Goal: Download file/media: Obtain a digital file from the website

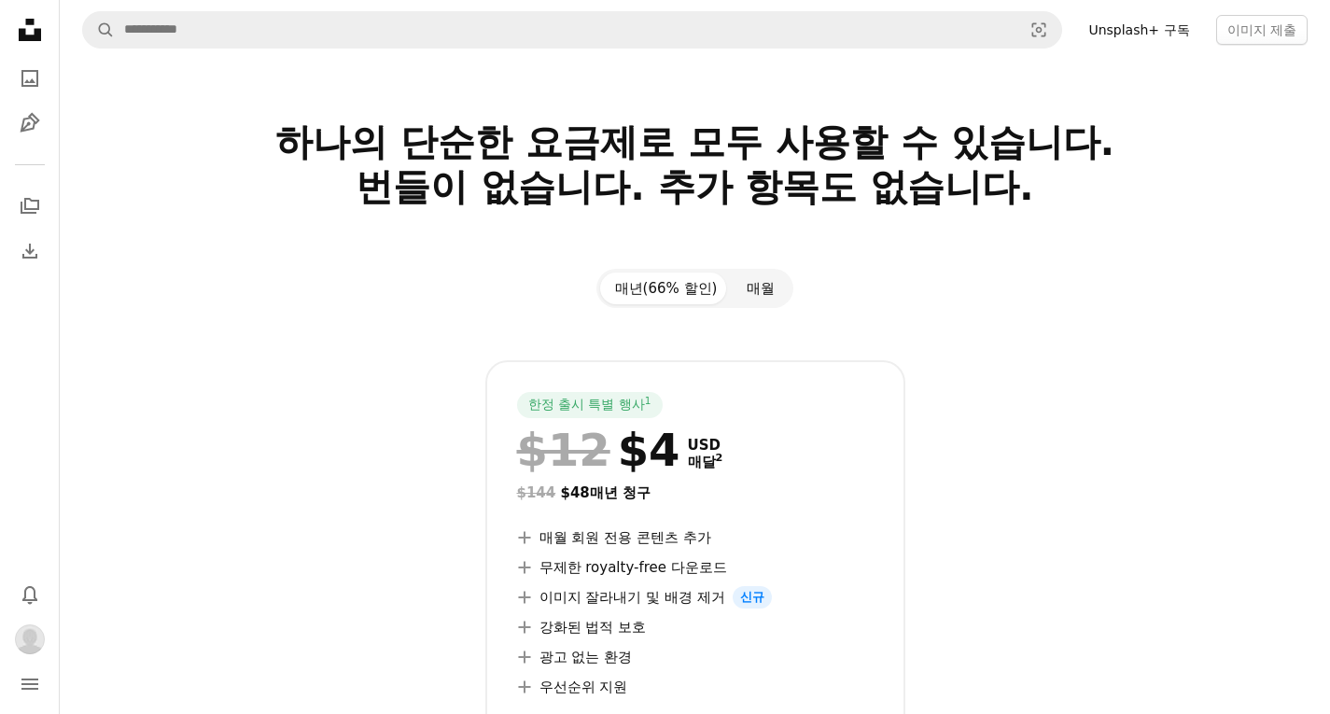
click at [759, 282] on button "매월" at bounding box center [761, 288] width 58 height 32
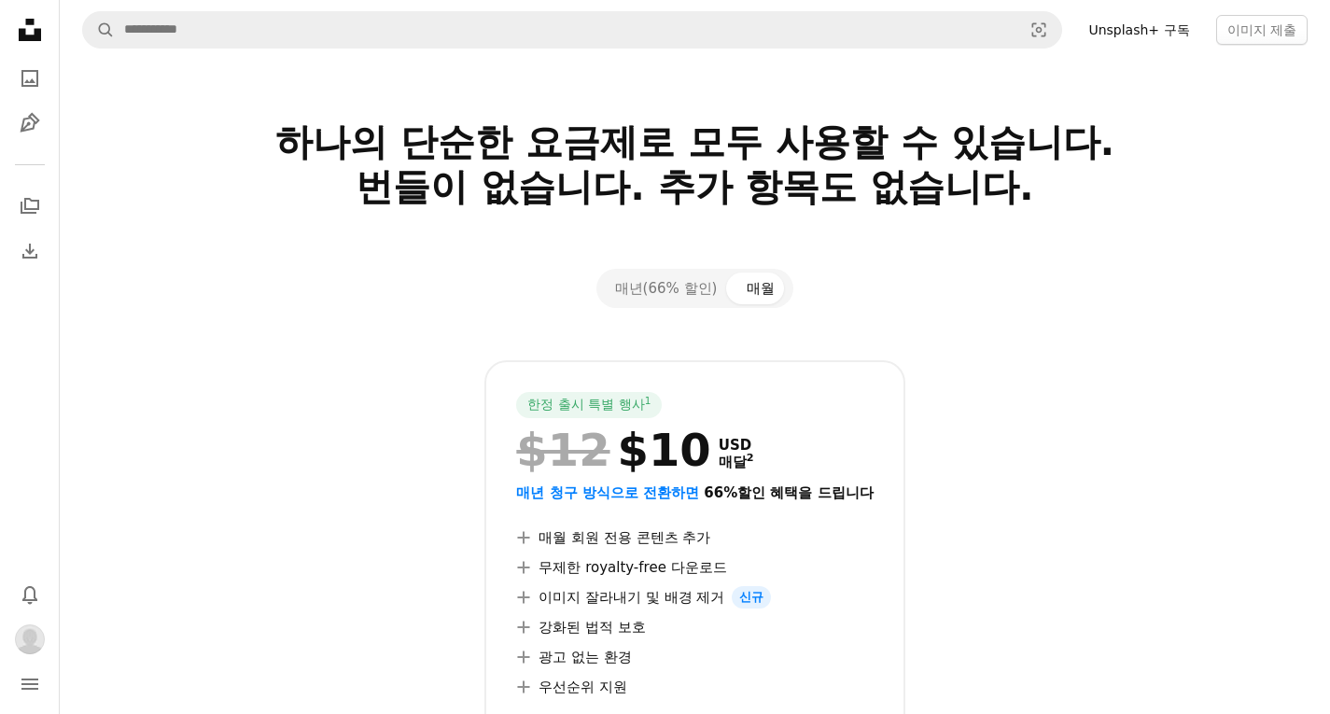
click at [661, 304] on div "매년(66% 할인) 매월" at bounding box center [695, 288] width 198 height 39
click at [662, 291] on button "매년(66% 할인)" at bounding box center [666, 288] width 133 height 32
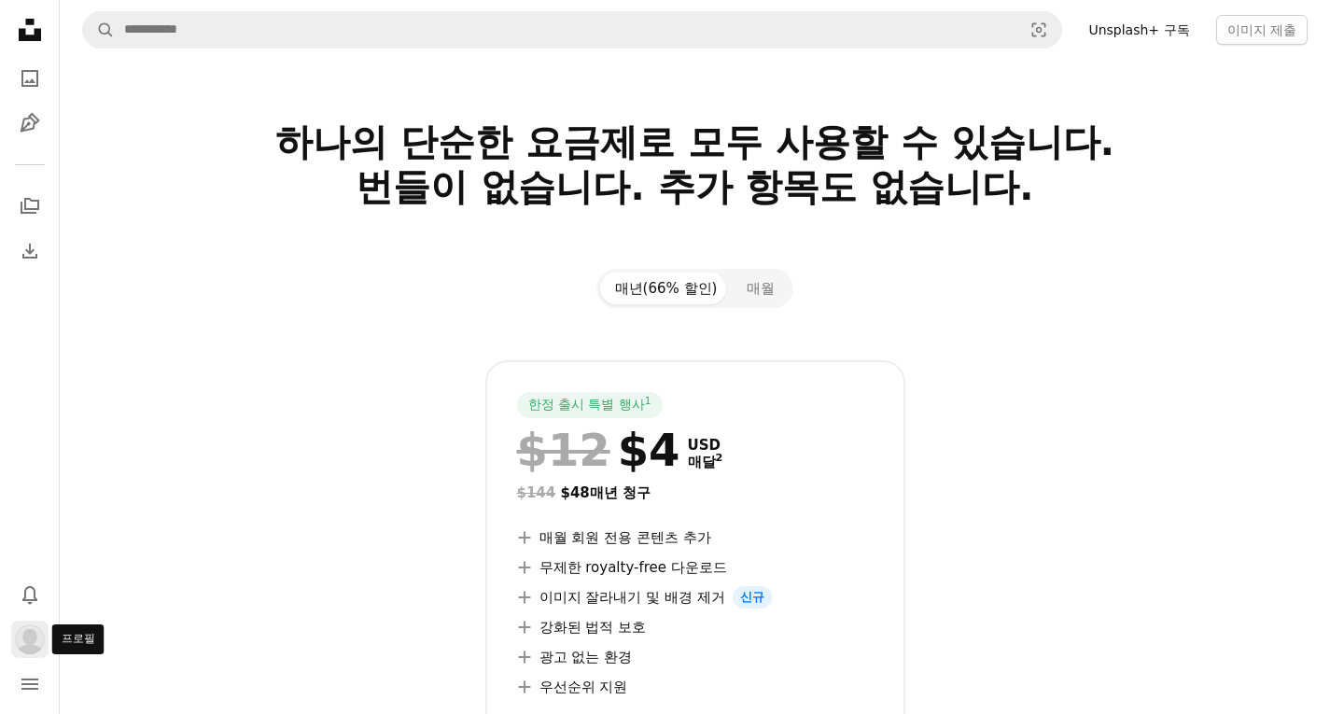
click at [25, 650] on img "프로필" at bounding box center [30, 639] width 30 height 30
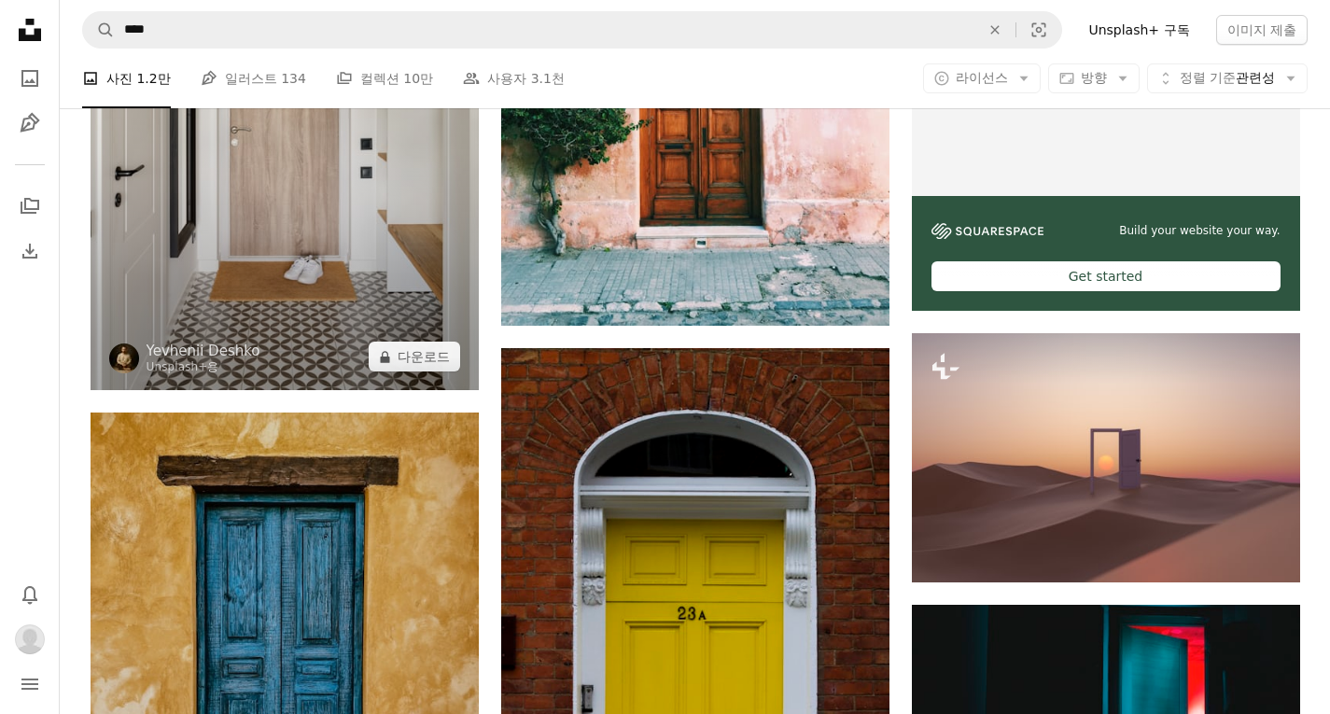
scroll to position [467, 0]
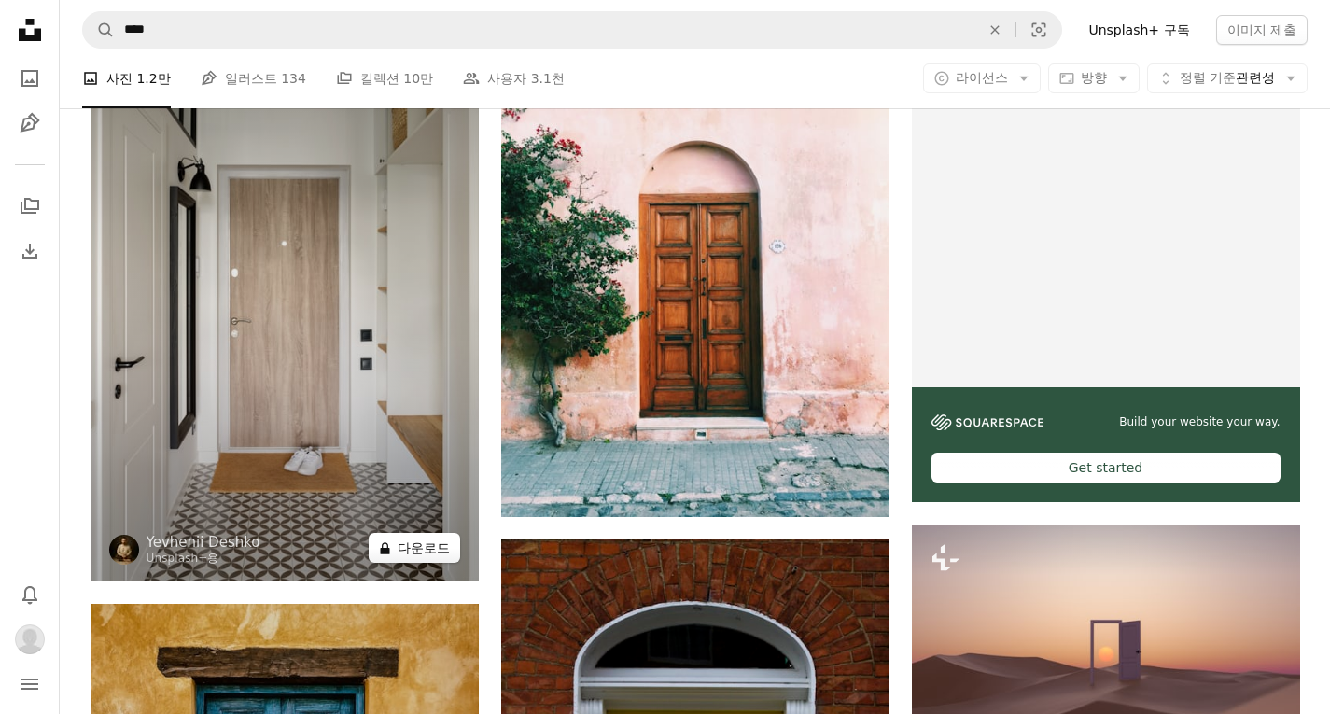
click at [425, 546] on button "A lock 다운로드" at bounding box center [414, 548] width 91 height 30
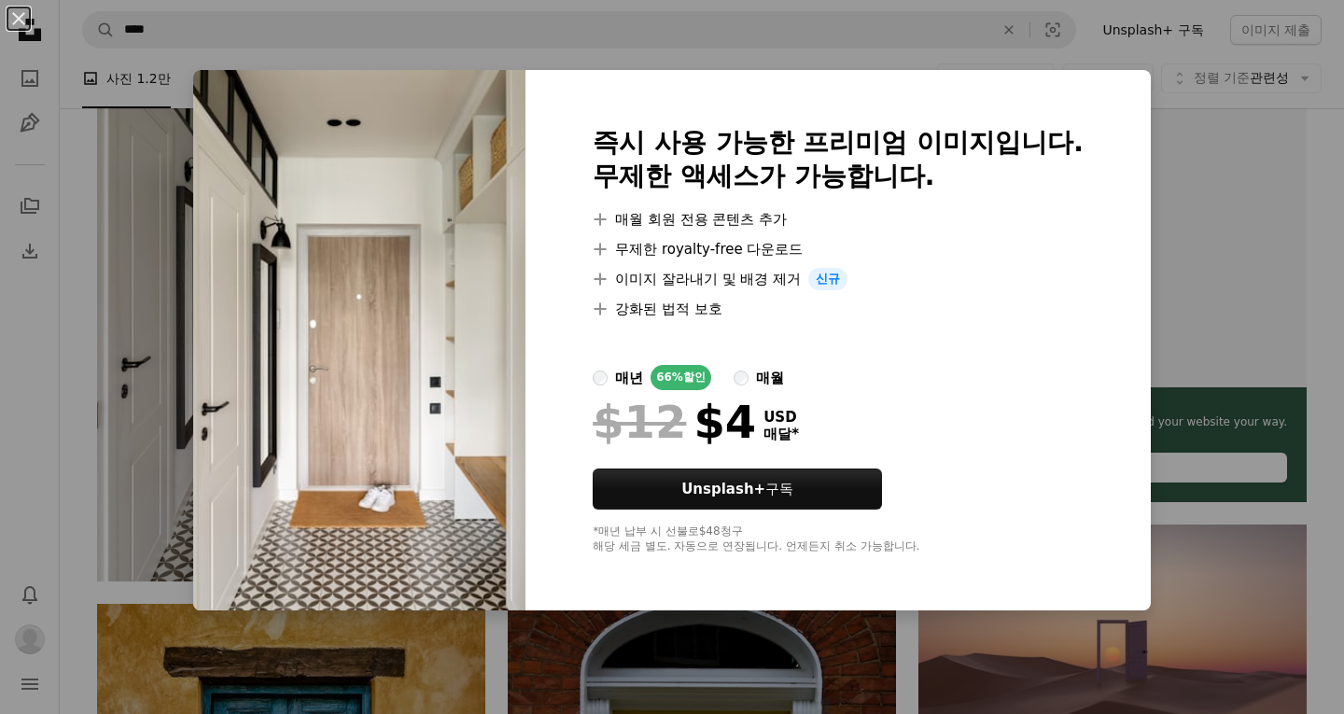
click at [1182, 29] on div "An X shape 즉시 사용 가능한 프리미엄 이미지입니다. 무제한 액세스가 가능합니다. A plus sign 매월 회원 전용 콘텐츠 추가 A…" at bounding box center [672, 357] width 1344 height 714
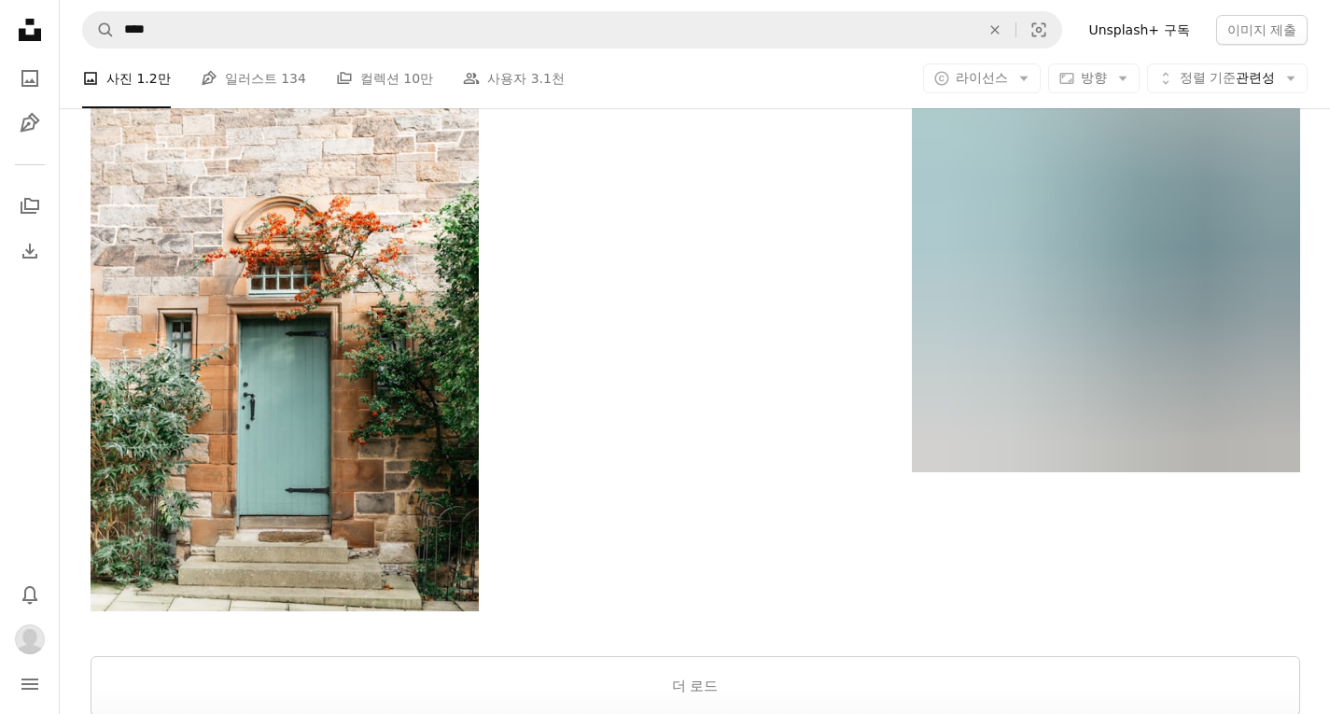
scroll to position [4012, 0]
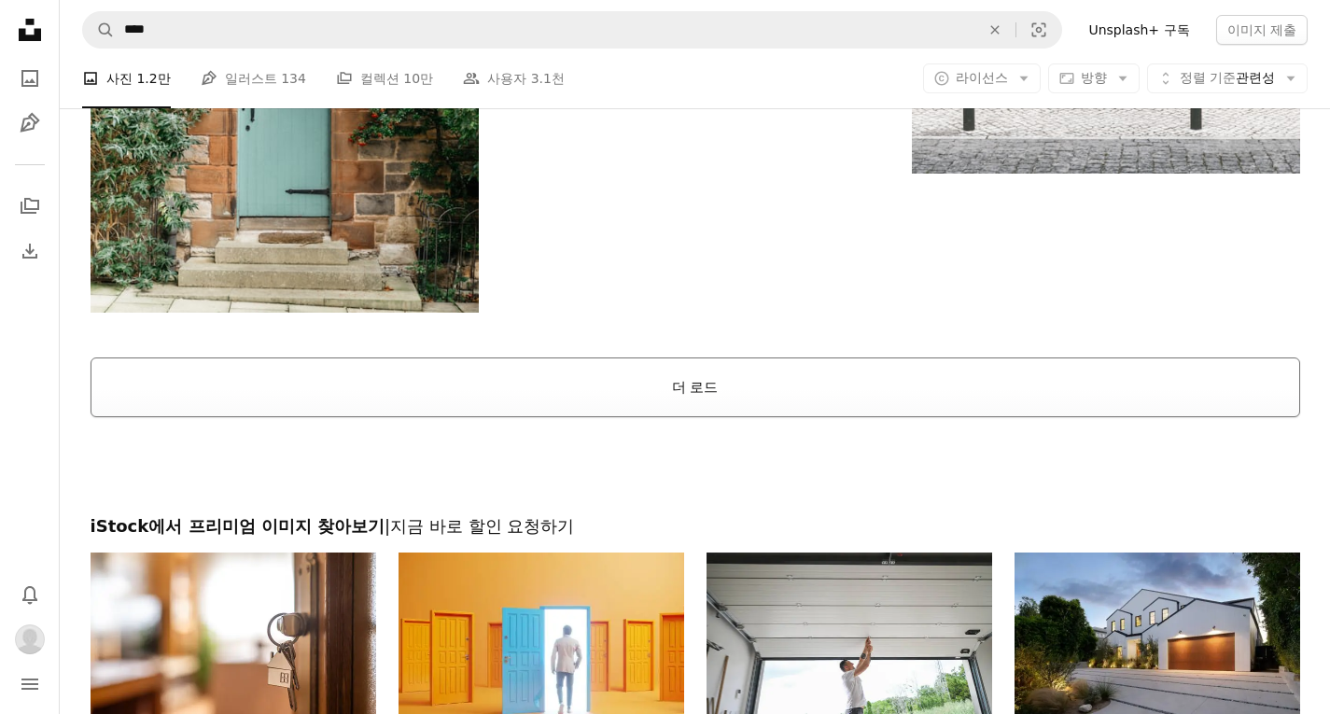
click at [833, 400] on button "더 로드" at bounding box center [695, 387] width 1209 height 60
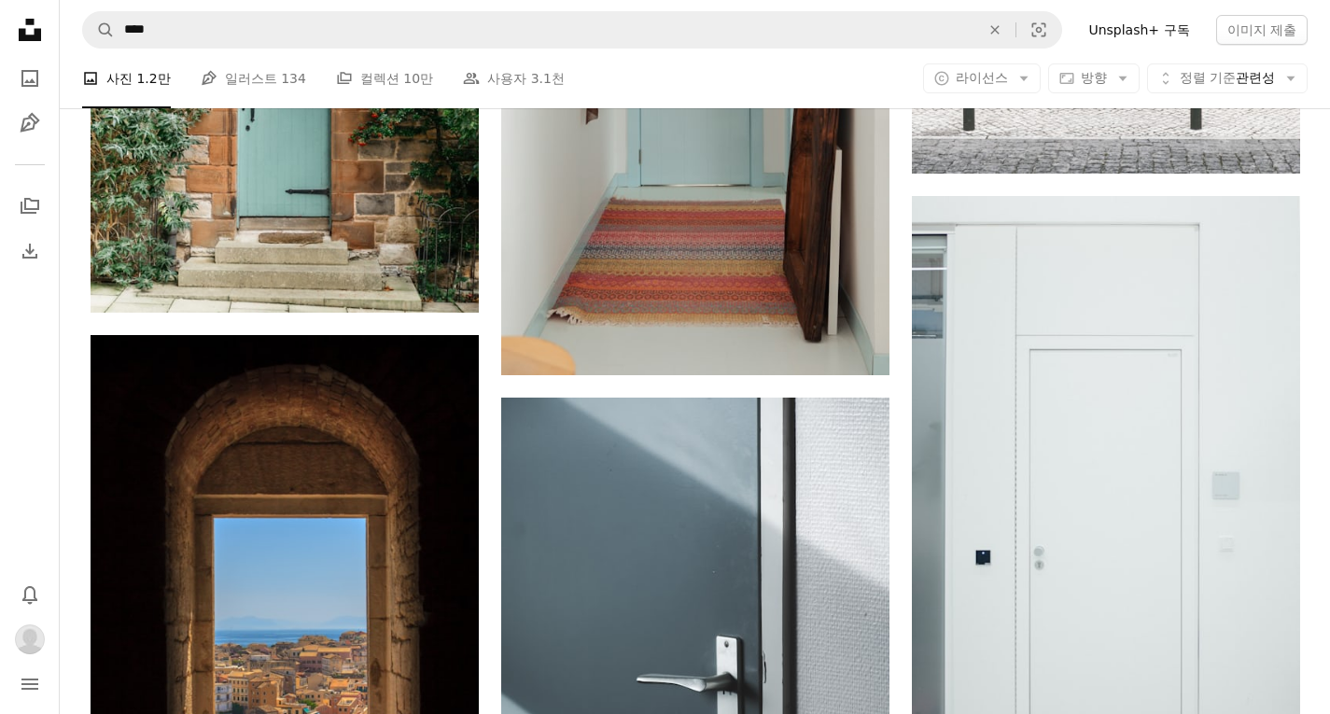
click at [1122, 42] on link "Unsplash+ 구독" at bounding box center [1138, 30] width 123 height 30
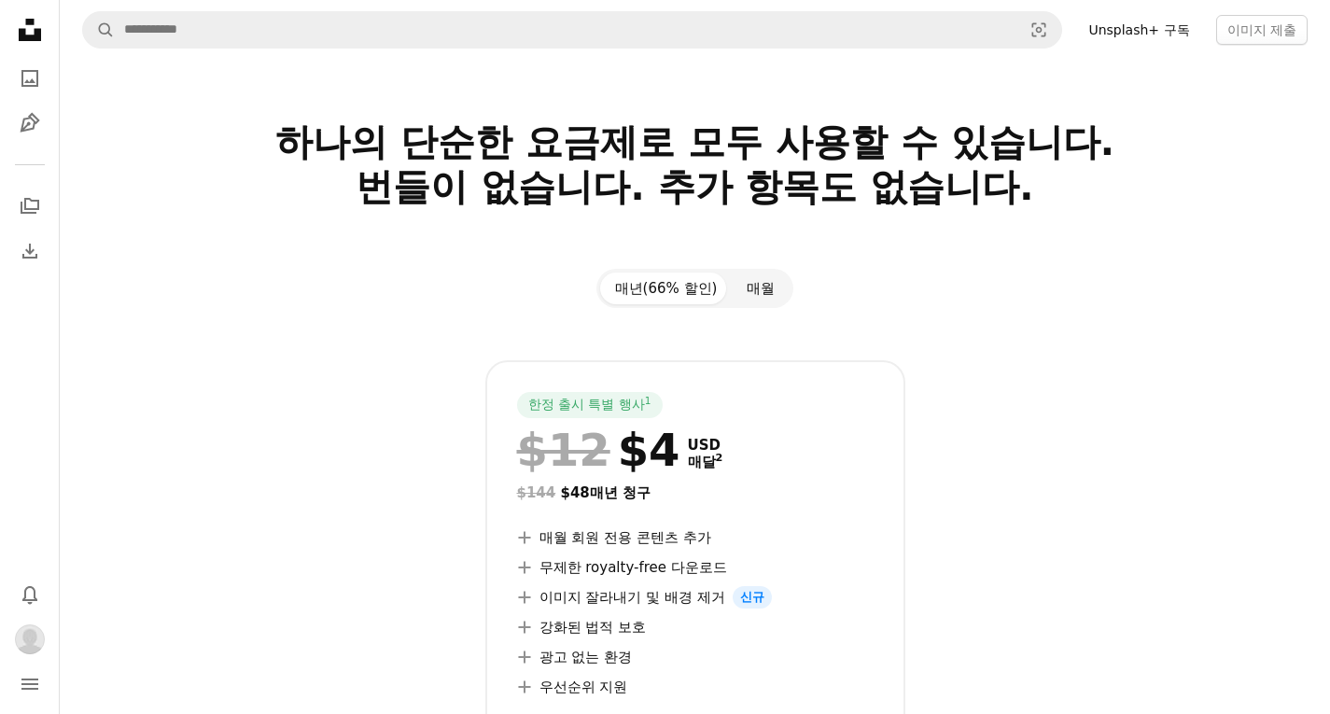
click at [750, 286] on button "매월" at bounding box center [761, 288] width 58 height 32
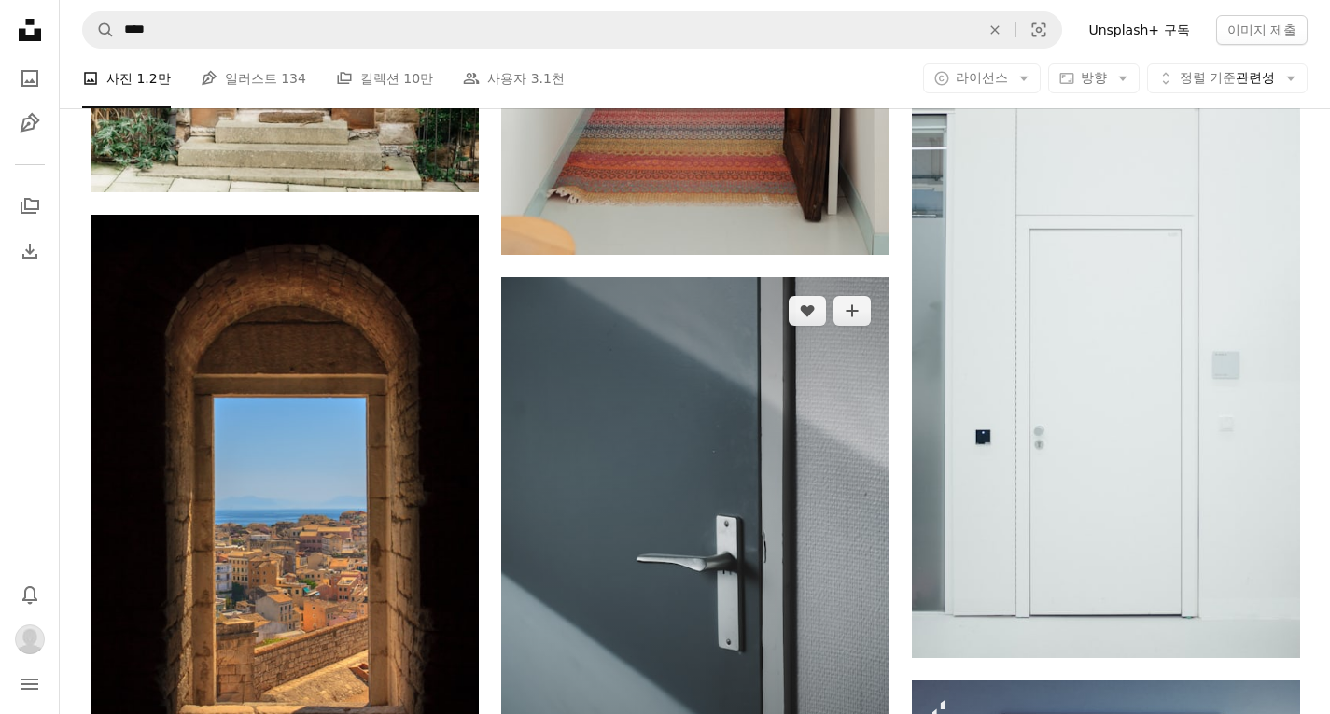
scroll to position [4292, 0]
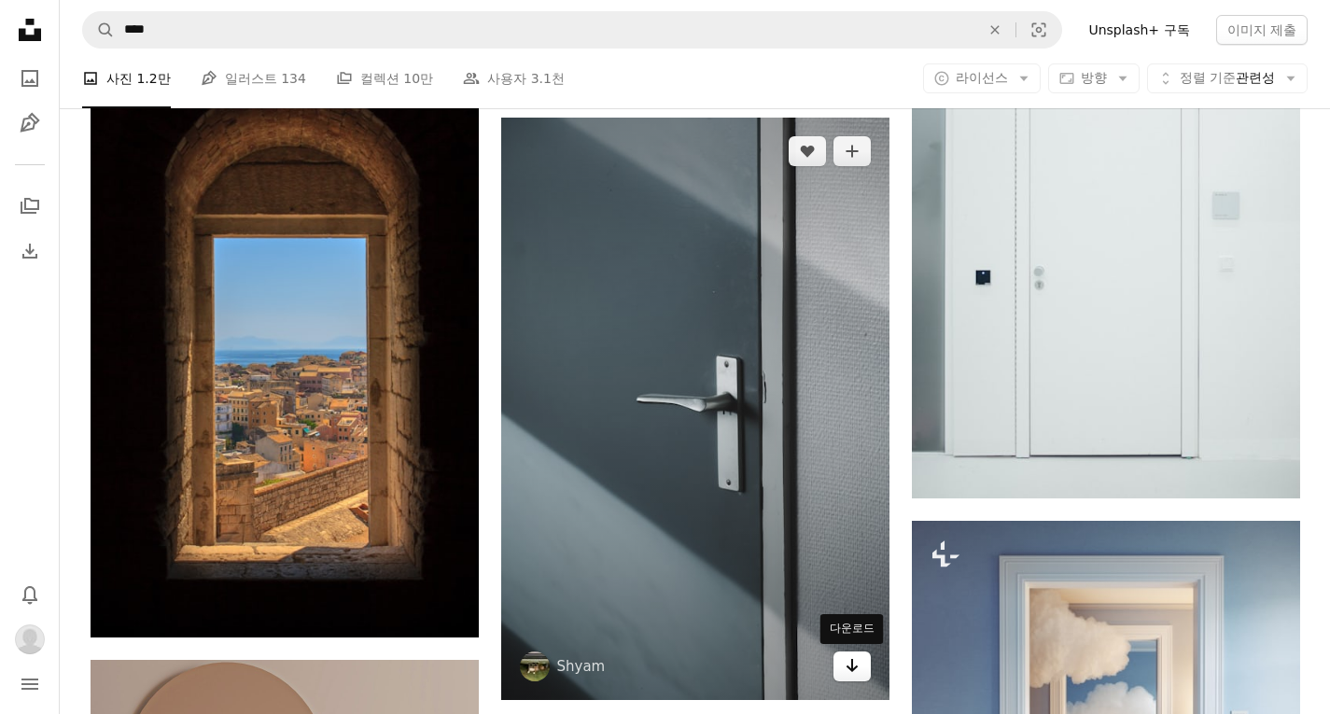
click at [856, 664] on icon "Arrow pointing down" at bounding box center [851, 665] width 15 height 22
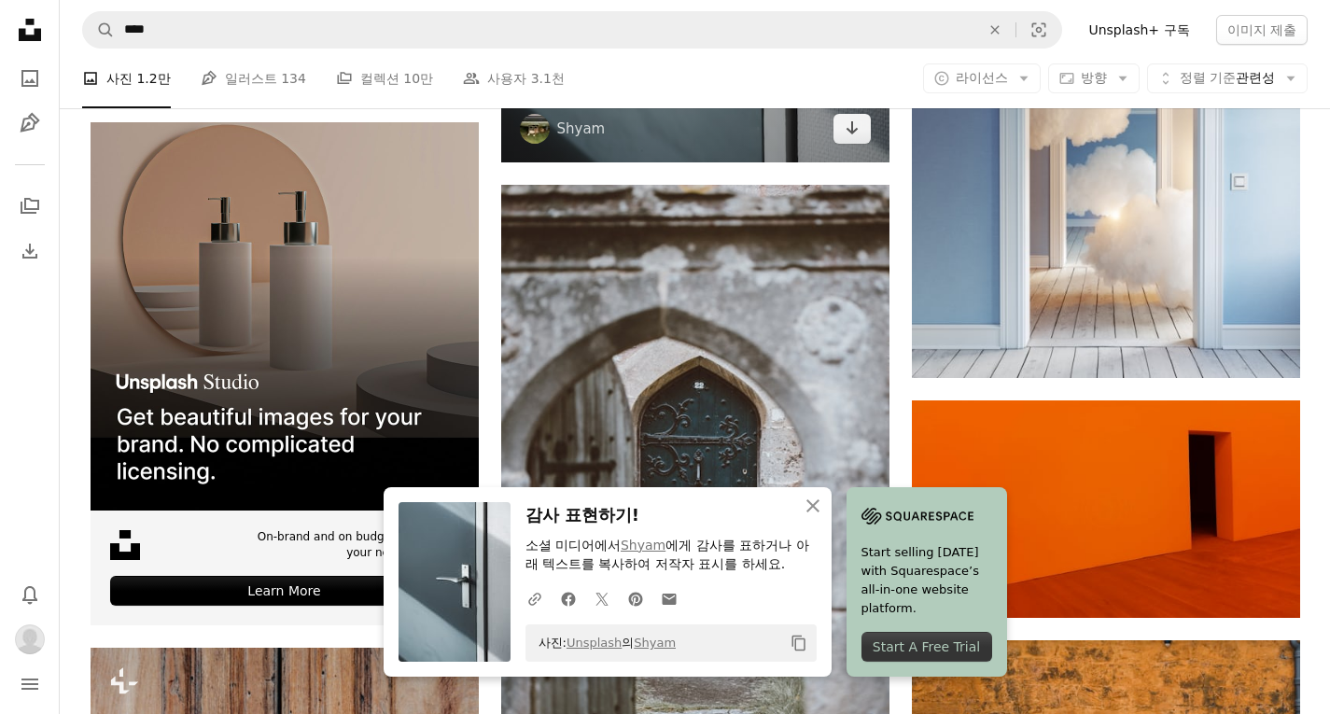
scroll to position [4852, 0]
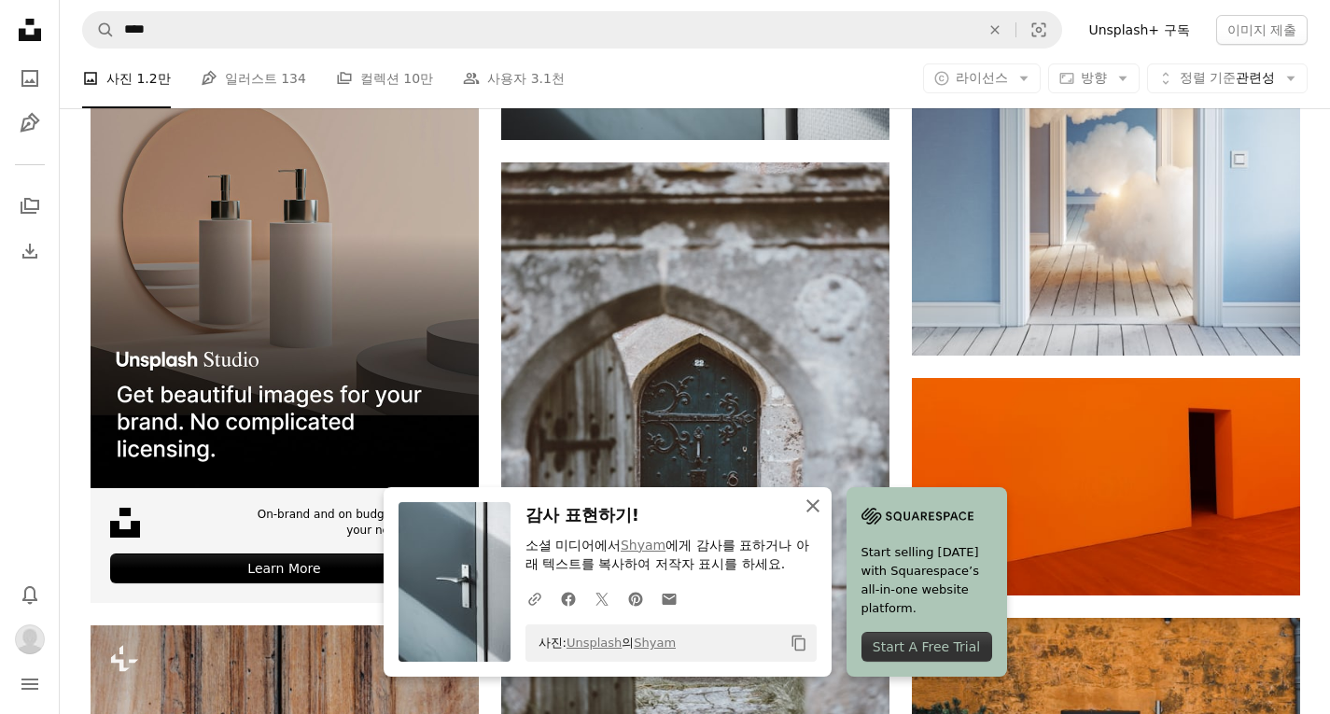
click at [805, 502] on icon "An X shape" at bounding box center [813, 506] width 22 height 22
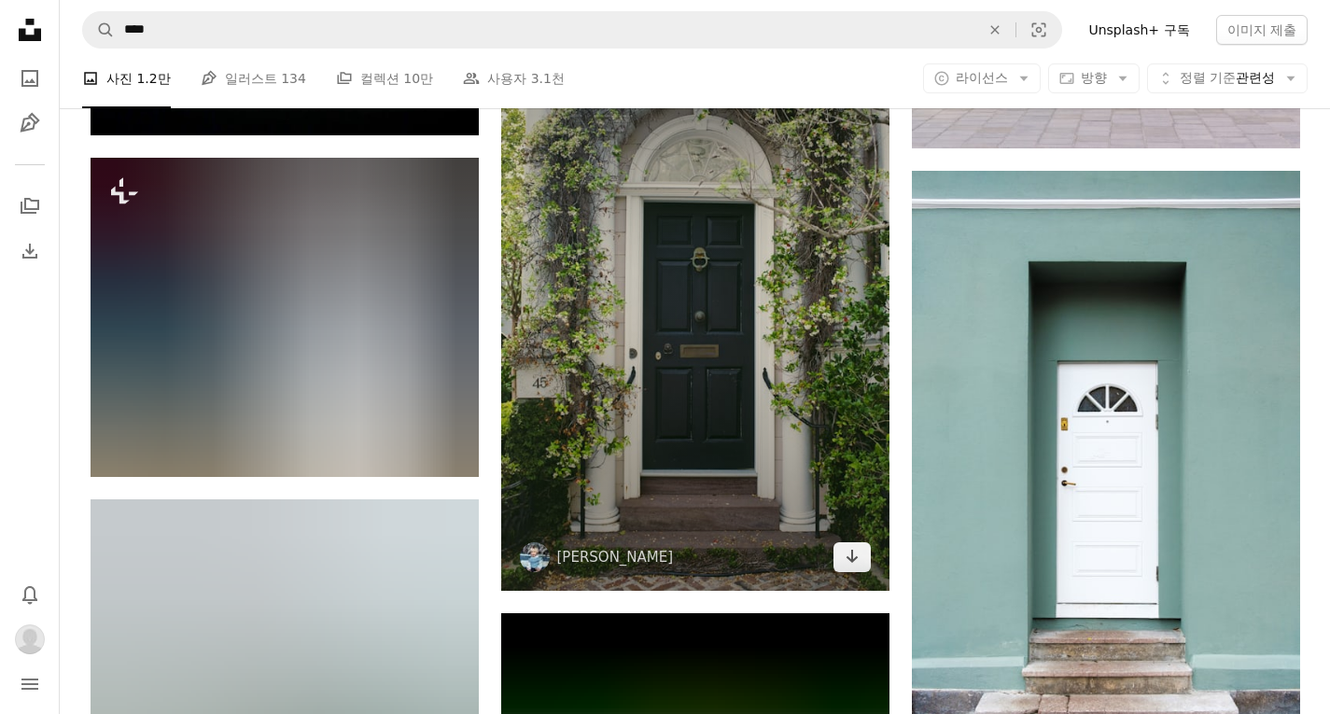
scroll to position [6532, 0]
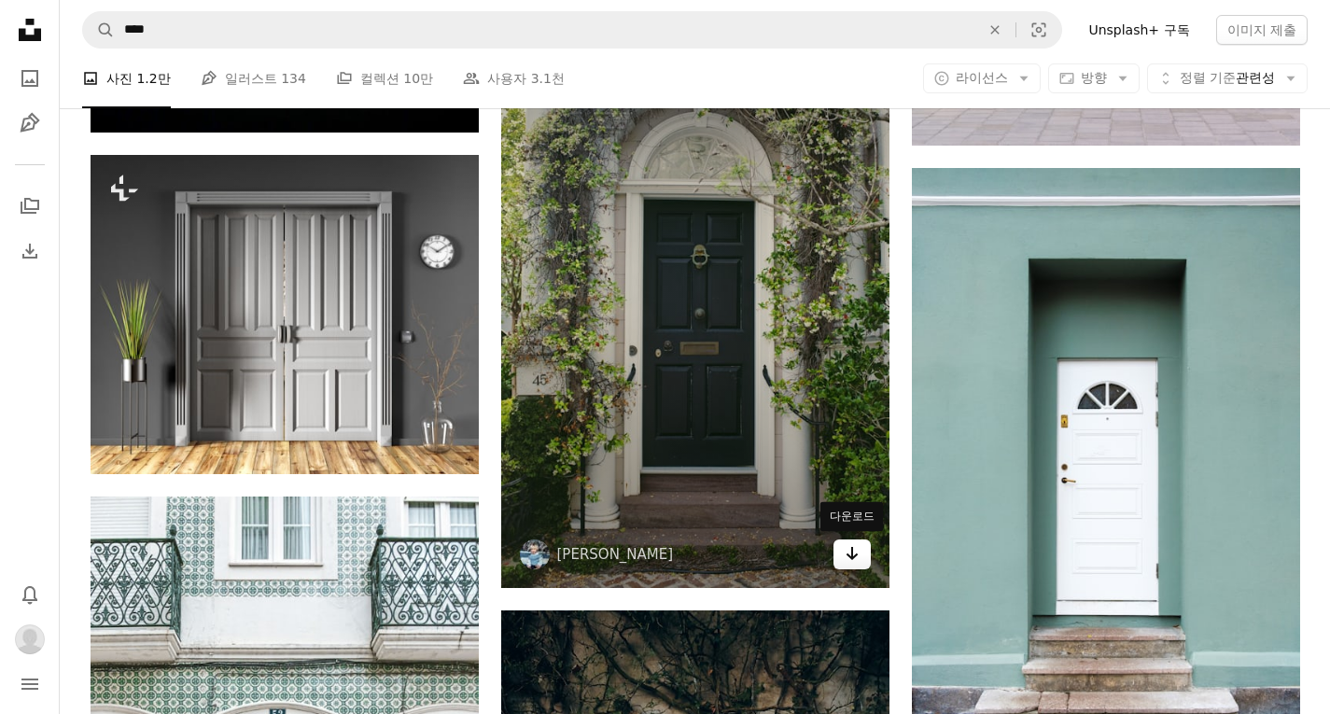
click at [862, 557] on link "Arrow pointing down" at bounding box center [851, 554] width 37 height 30
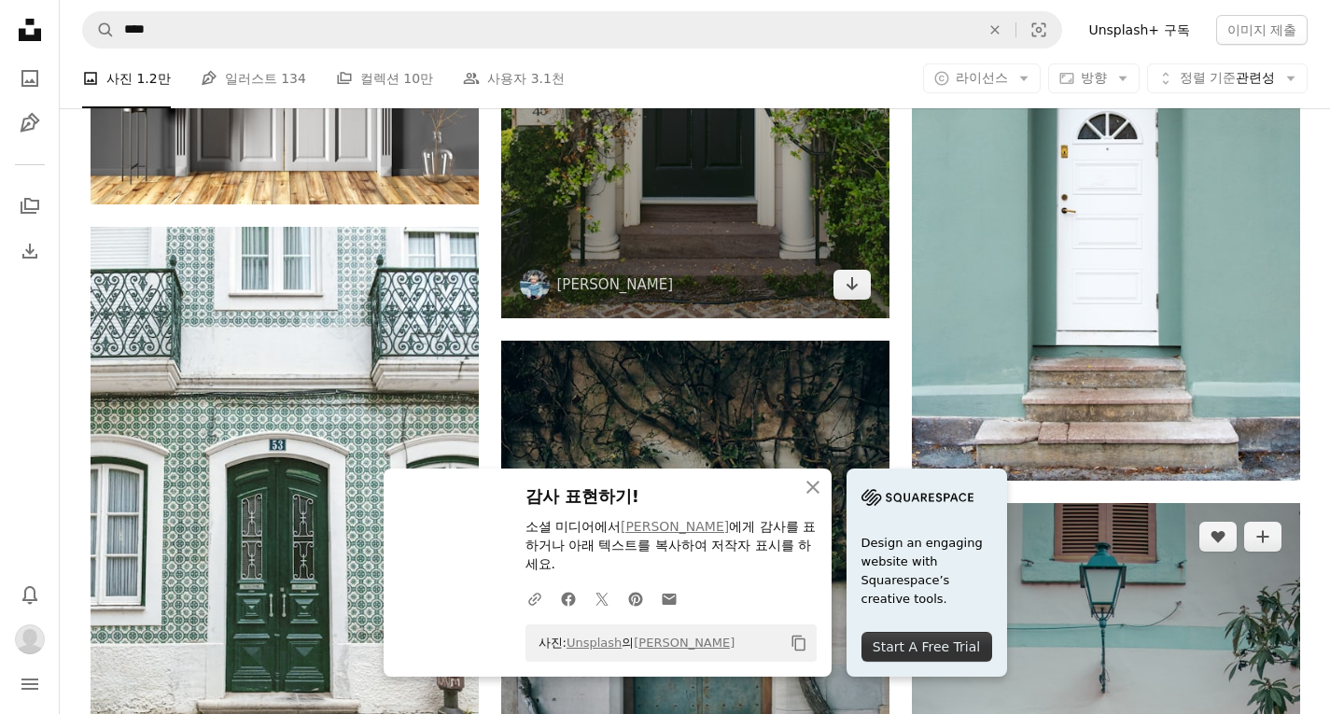
scroll to position [6812, 0]
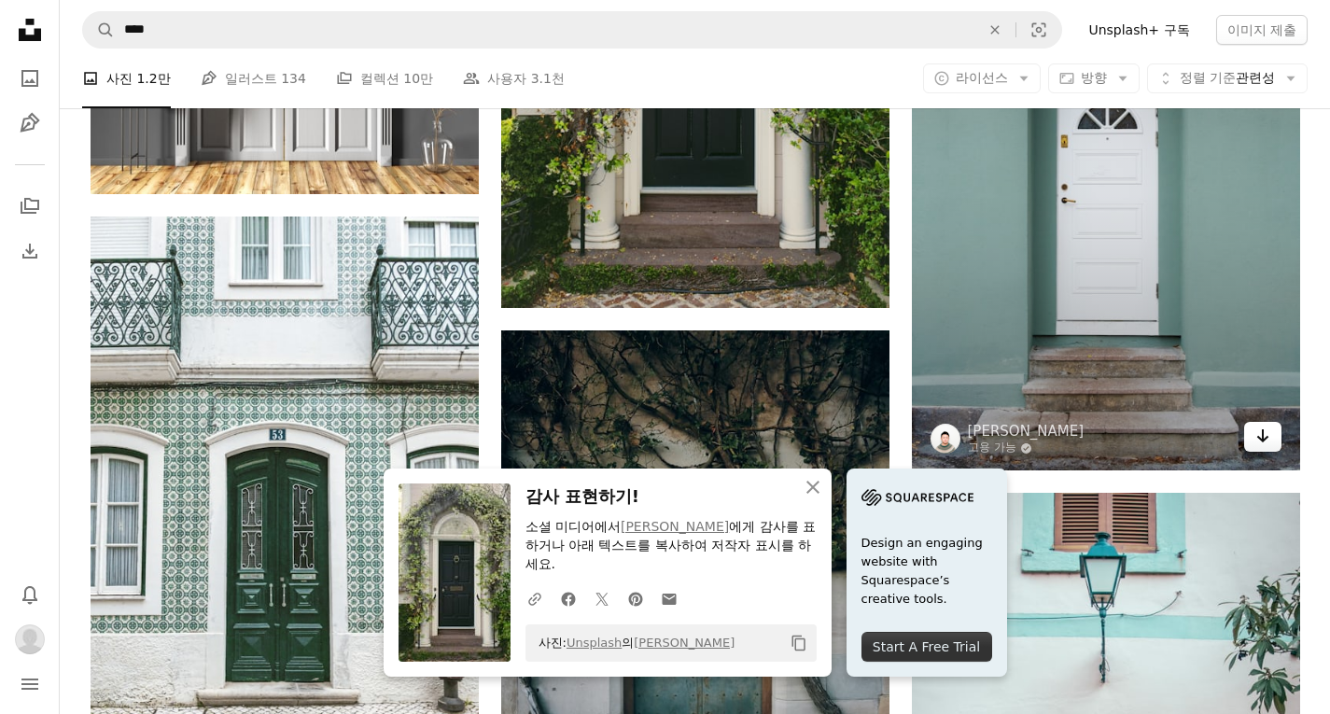
click at [1270, 436] on link "Arrow pointing down" at bounding box center [1262, 437] width 37 height 30
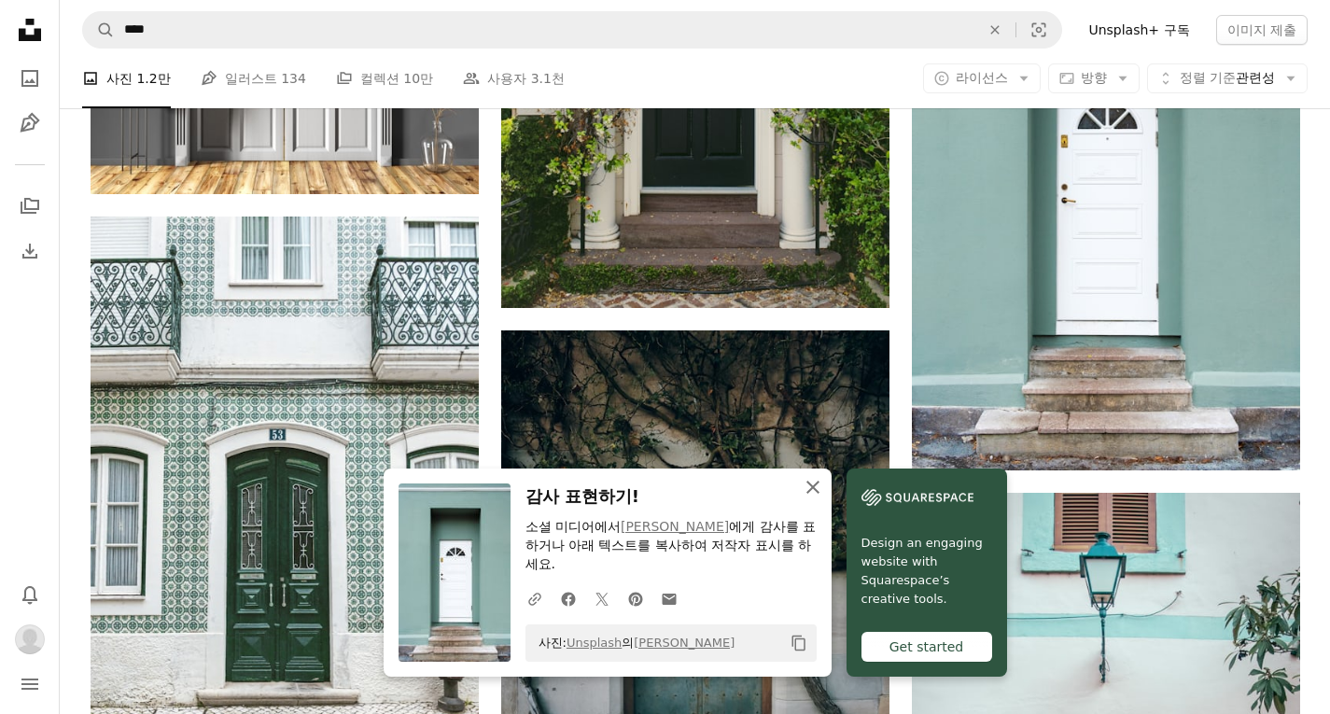
click at [822, 498] on icon "An X shape" at bounding box center [813, 487] width 22 height 22
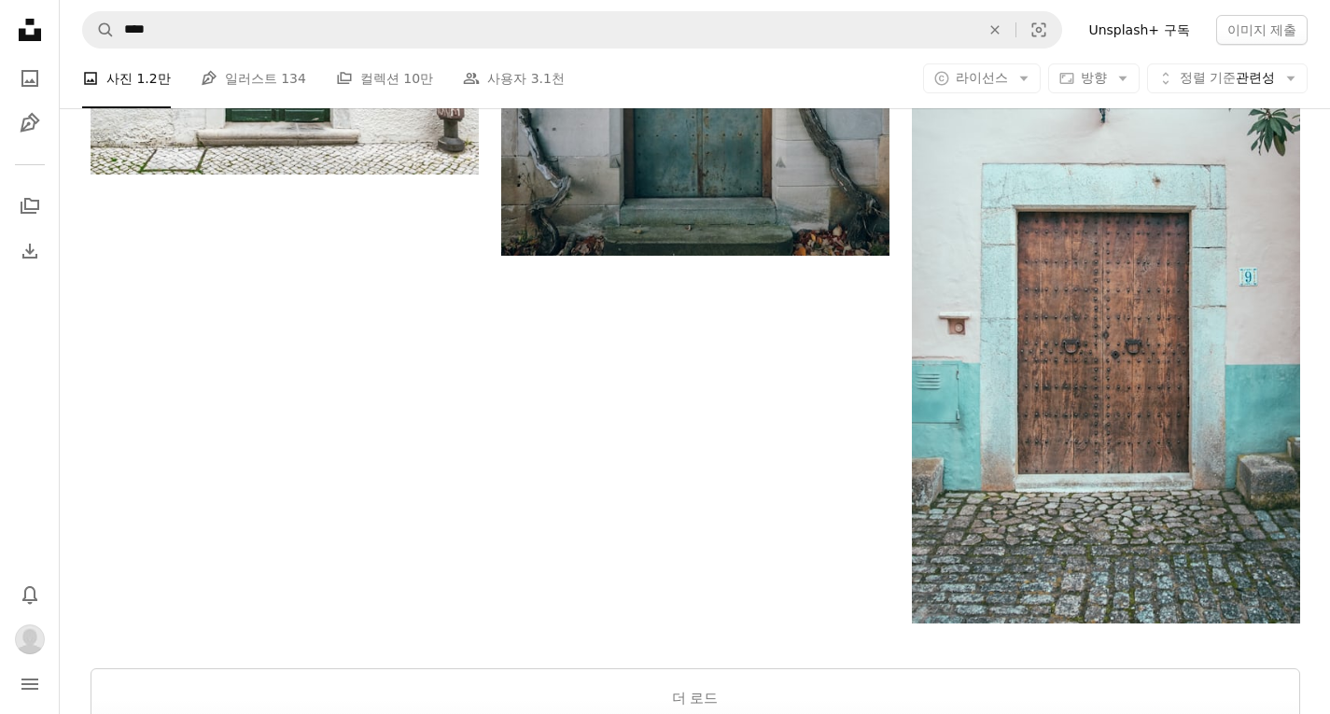
scroll to position [7652, 0]
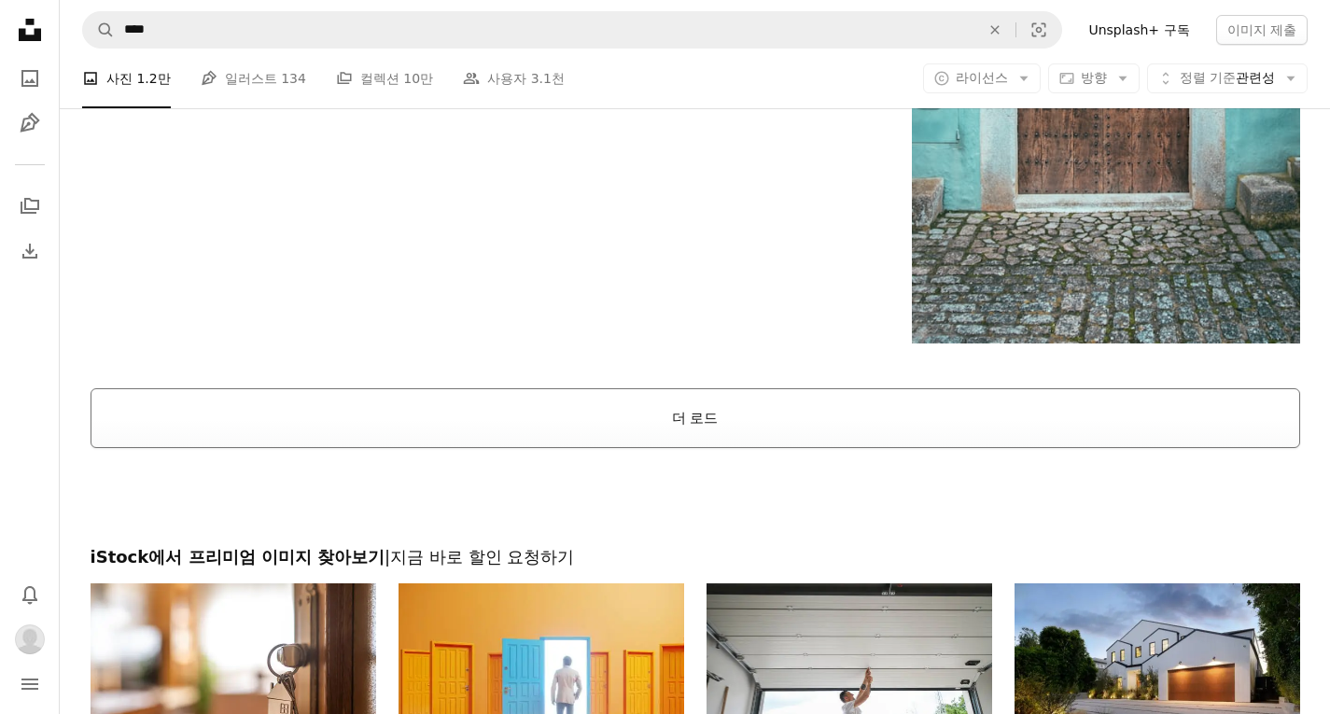
click at [871, 443] on button "더 로드" at bounding box center [695, 418] width 1209 height 60
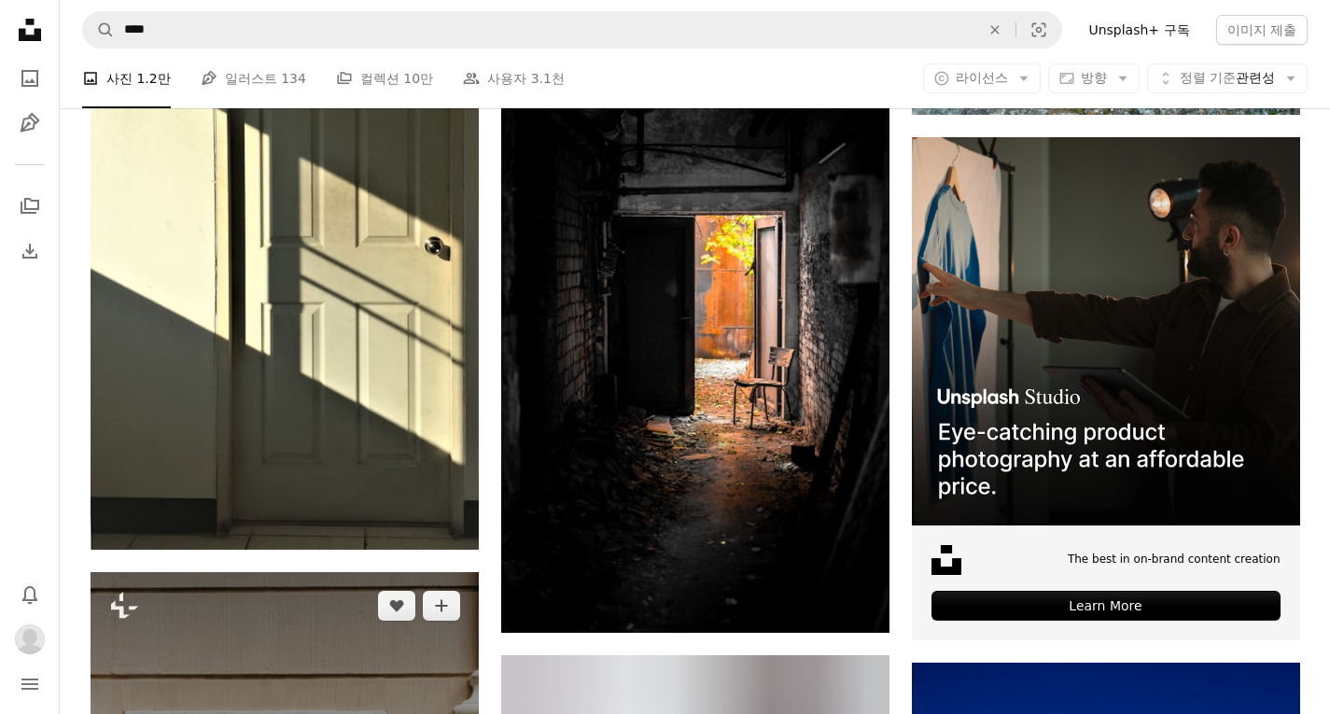
scroll to position [7931, 0]
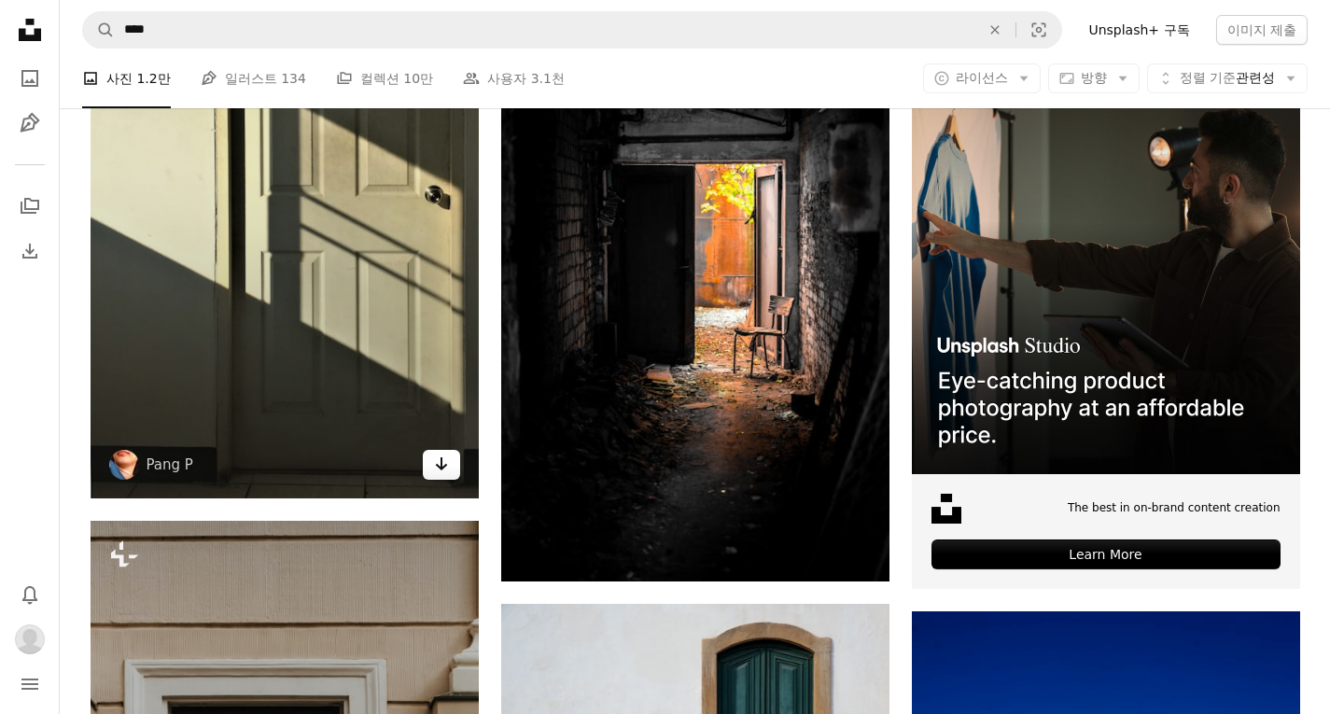
click at [448, 469] on icon "Arrow pointing down" at bounding box center [441, 464] width 15 height 22
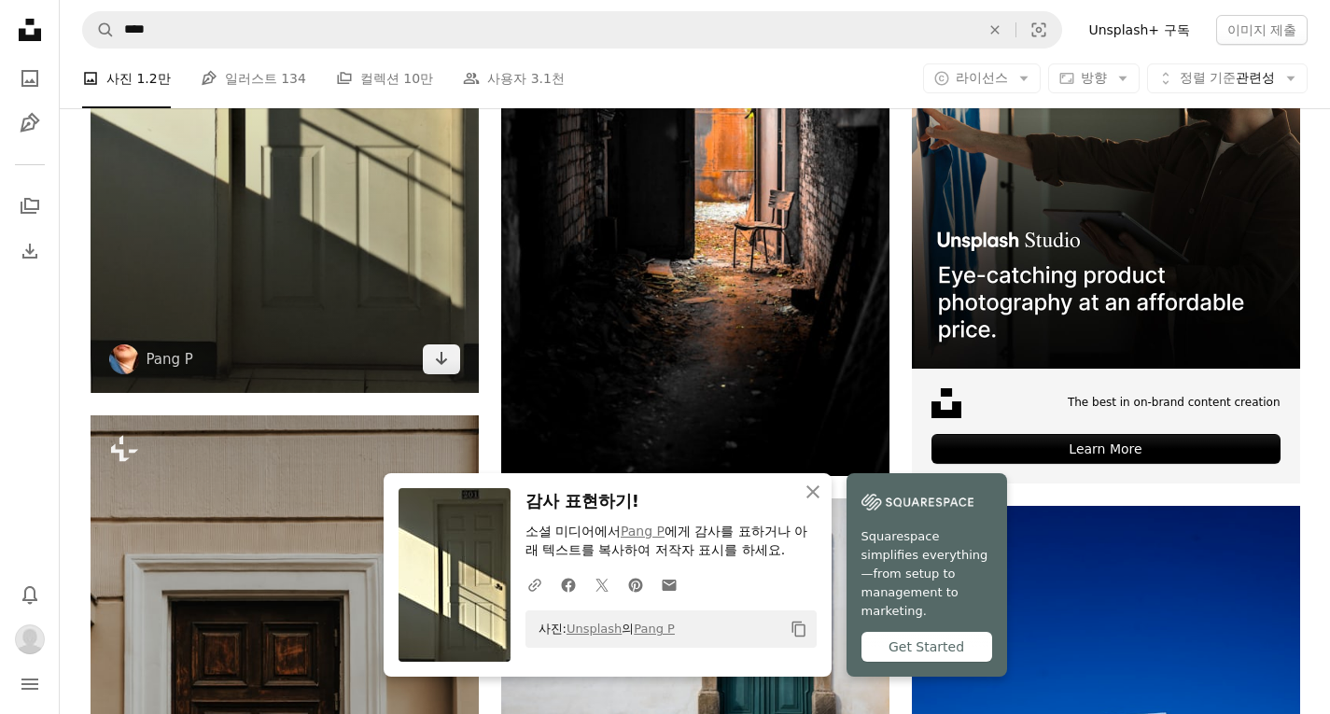
scroll to position [8398, 0]
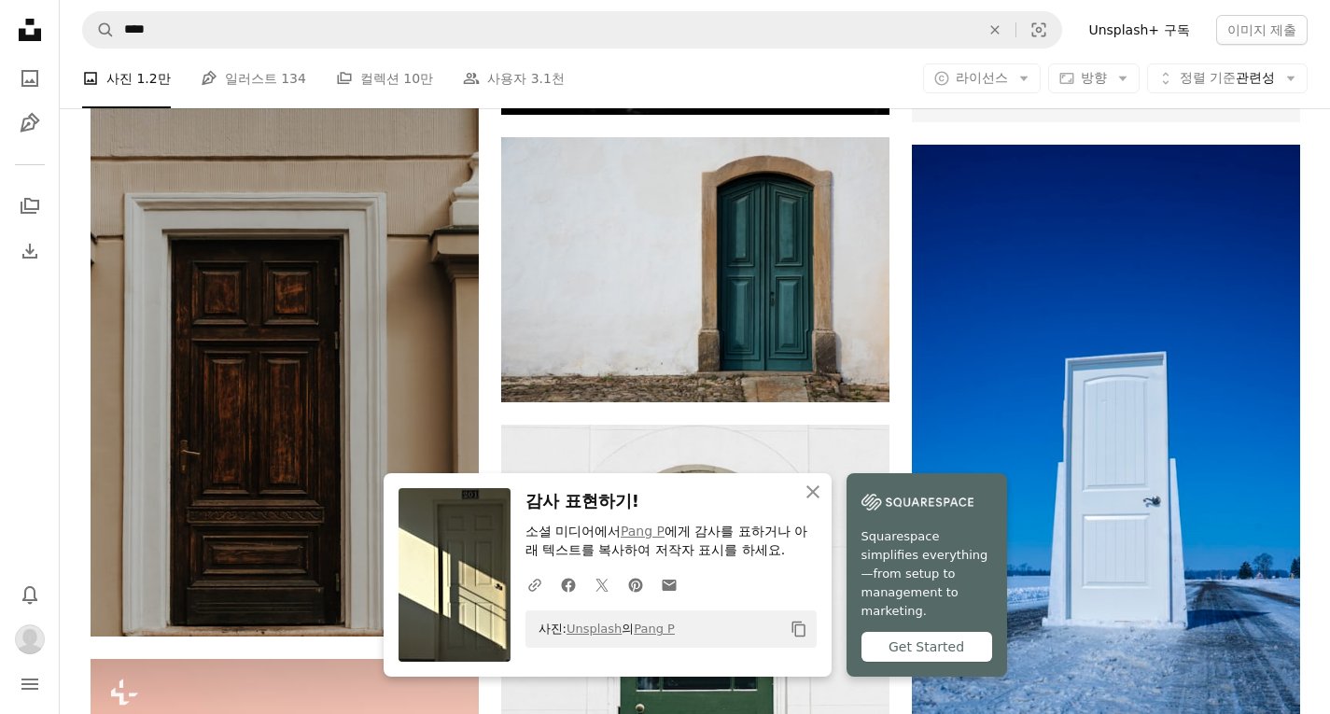
click at [830, 494] on div "An X shape 닫기 감사 표현하기! 소셜 미디어에서 Pang P 에게 감사를 표하거나 아래 텍스트를 복사하여 저작자 표시를 하세요. A …" at bounding box center [695, 574] width 623 height 203
click at [825, 495] on button "An X shape 닫기" at bounding box center [812, 491] width 37 height 37
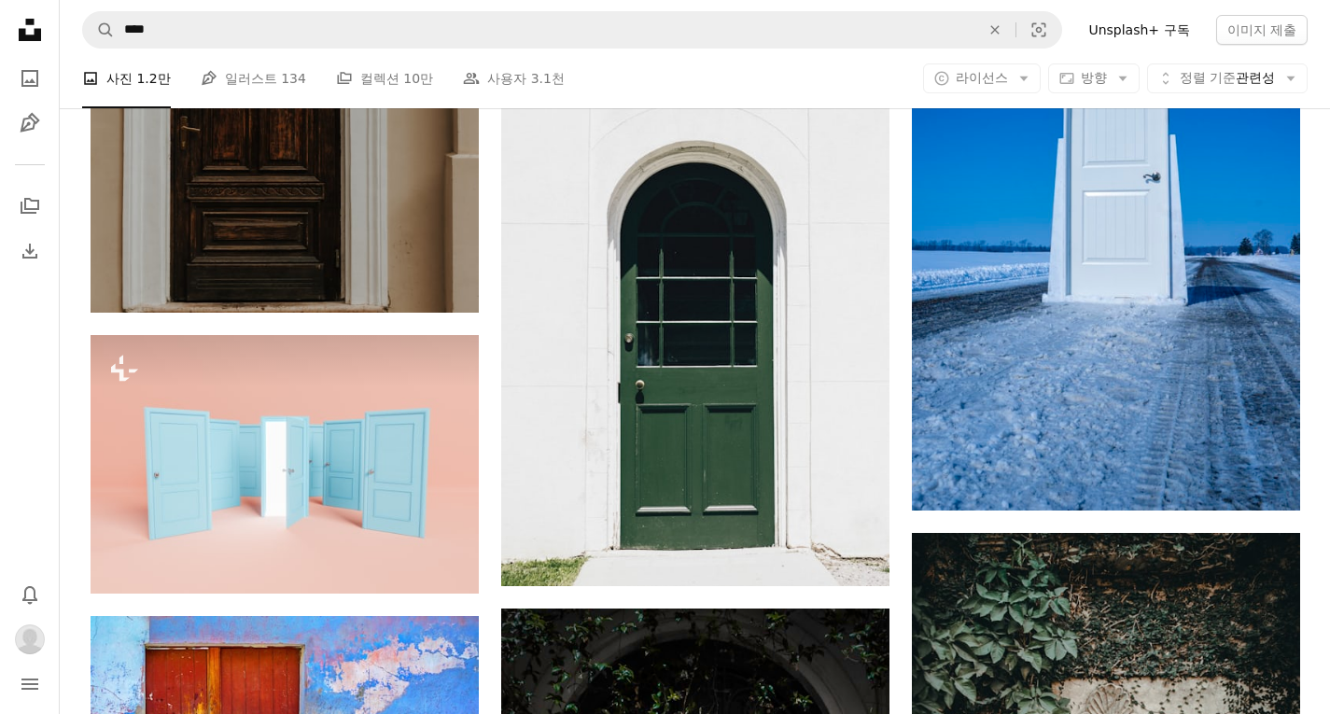
scroll to position [8771, 0]
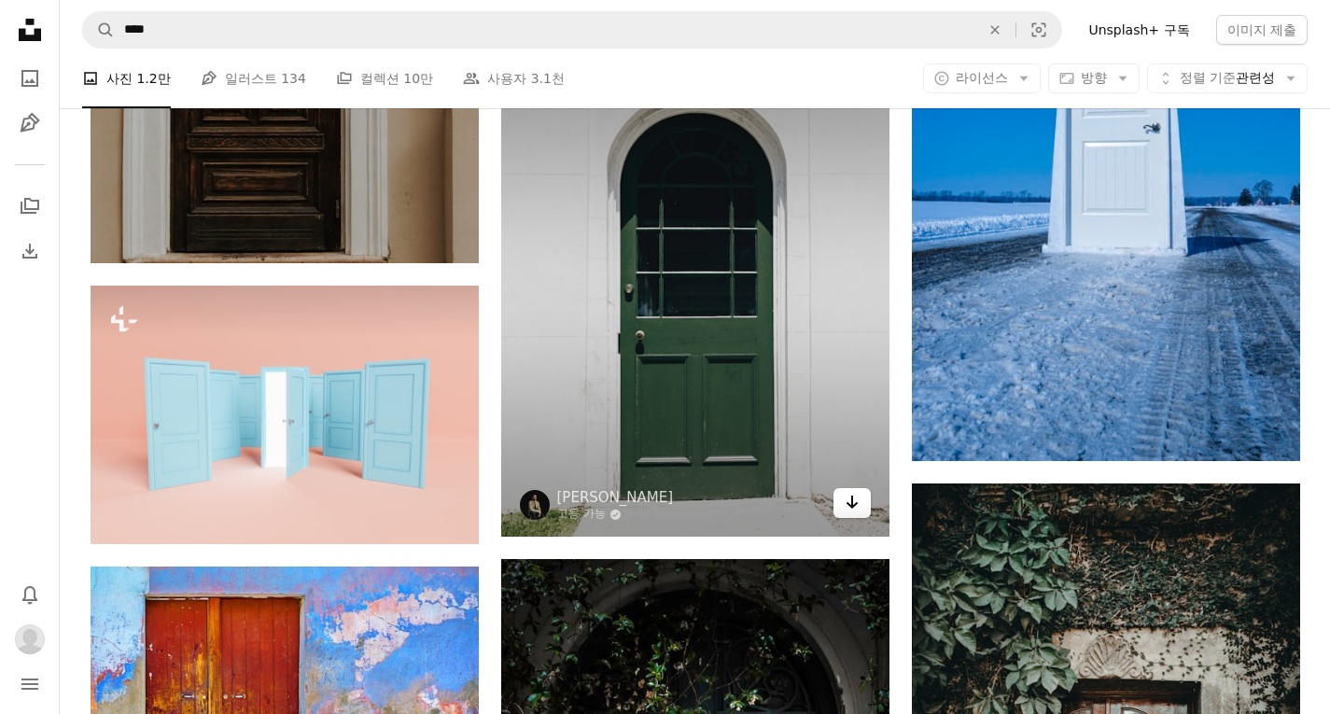
click at [866, 495] on link "Arrow pointing down" at bounding box center [851, 503] width 37 height 30
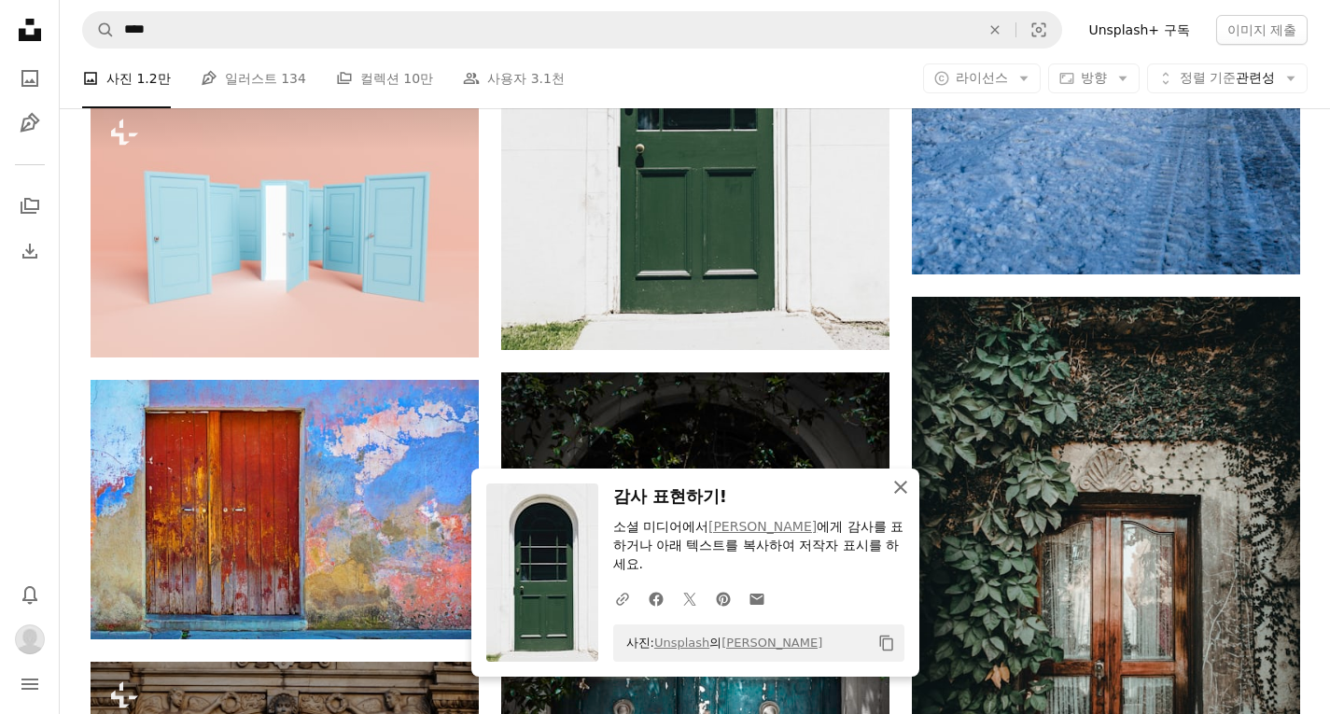
click at [895, 490] on icon "An X shape" at bounding box center [900, 487] width 22 height 22
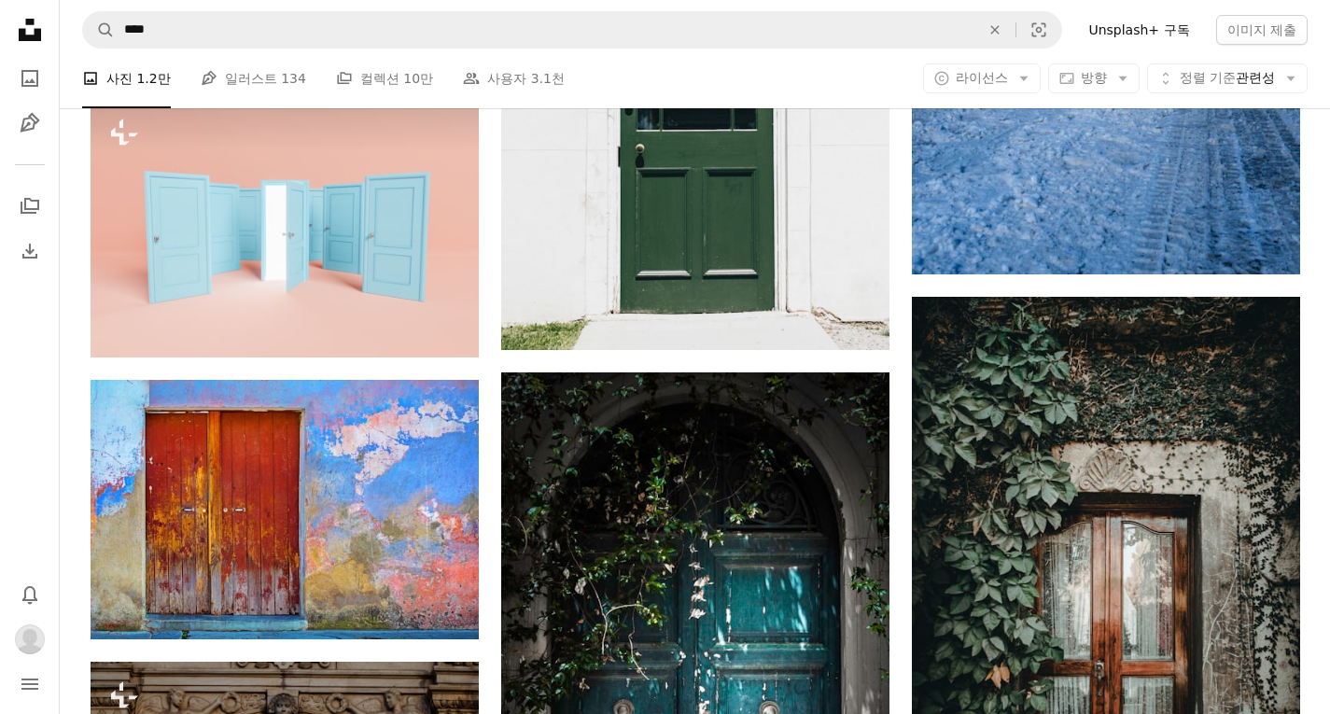
scroll to position [9238, 0]
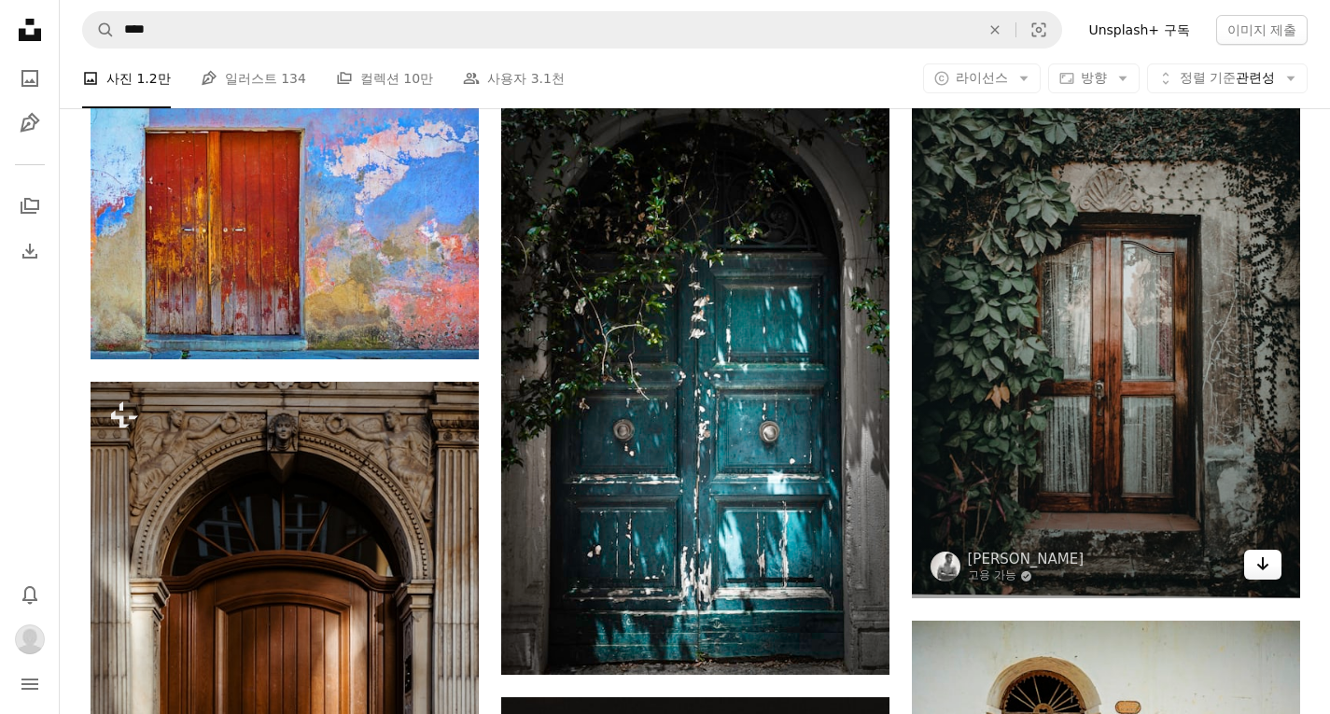
click at [1262, 571] on icon "Arrow pointing down" at bounding box center [1262, 563] width 15 height 22
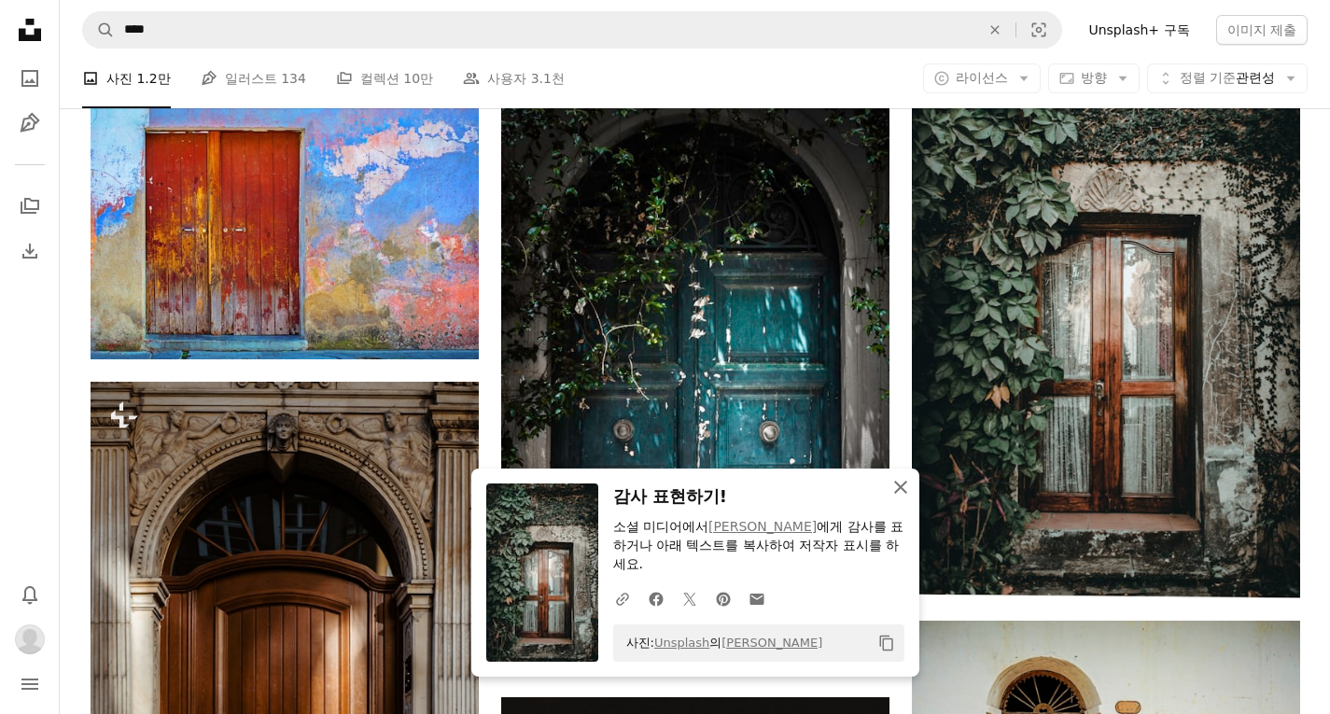
click at [907, 494] on icon "An X shape" at bounding box center [900, 487] width 22 height 22
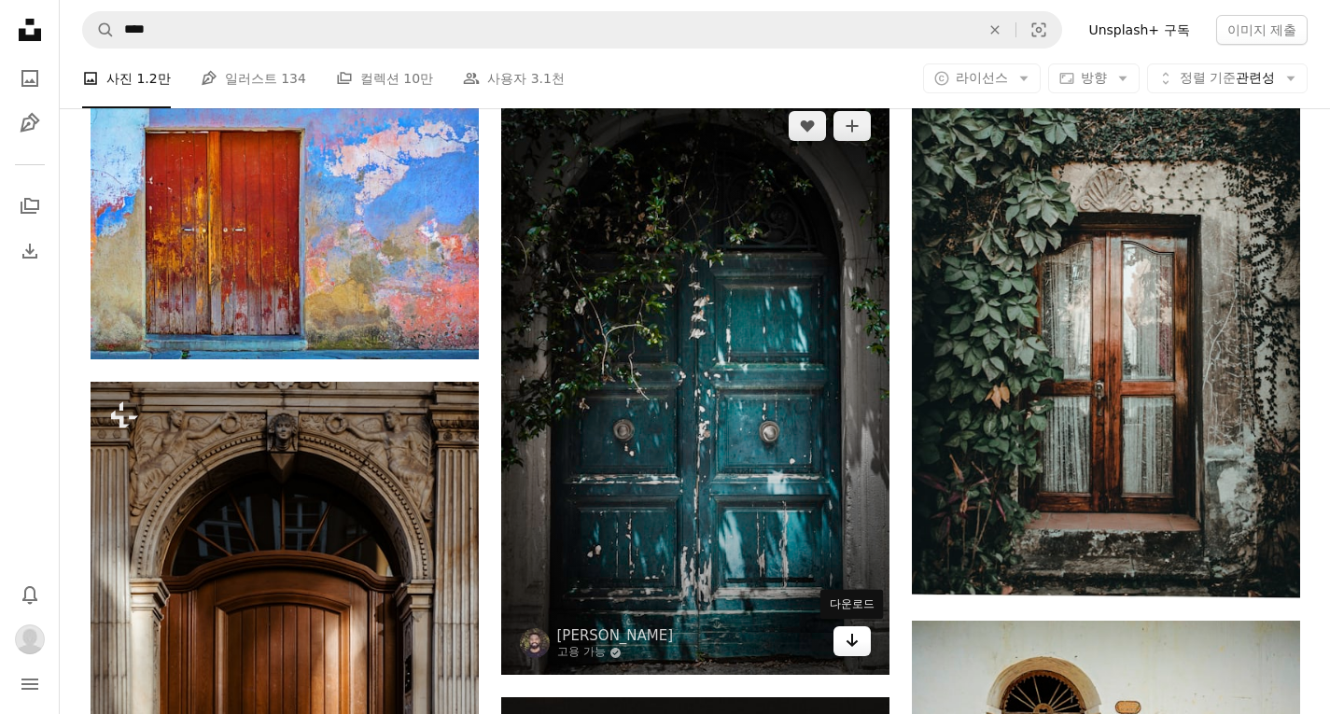
click at [858, 648] on link "Arrow pointing down" at bounding box center [851, 641] width 37 height 30
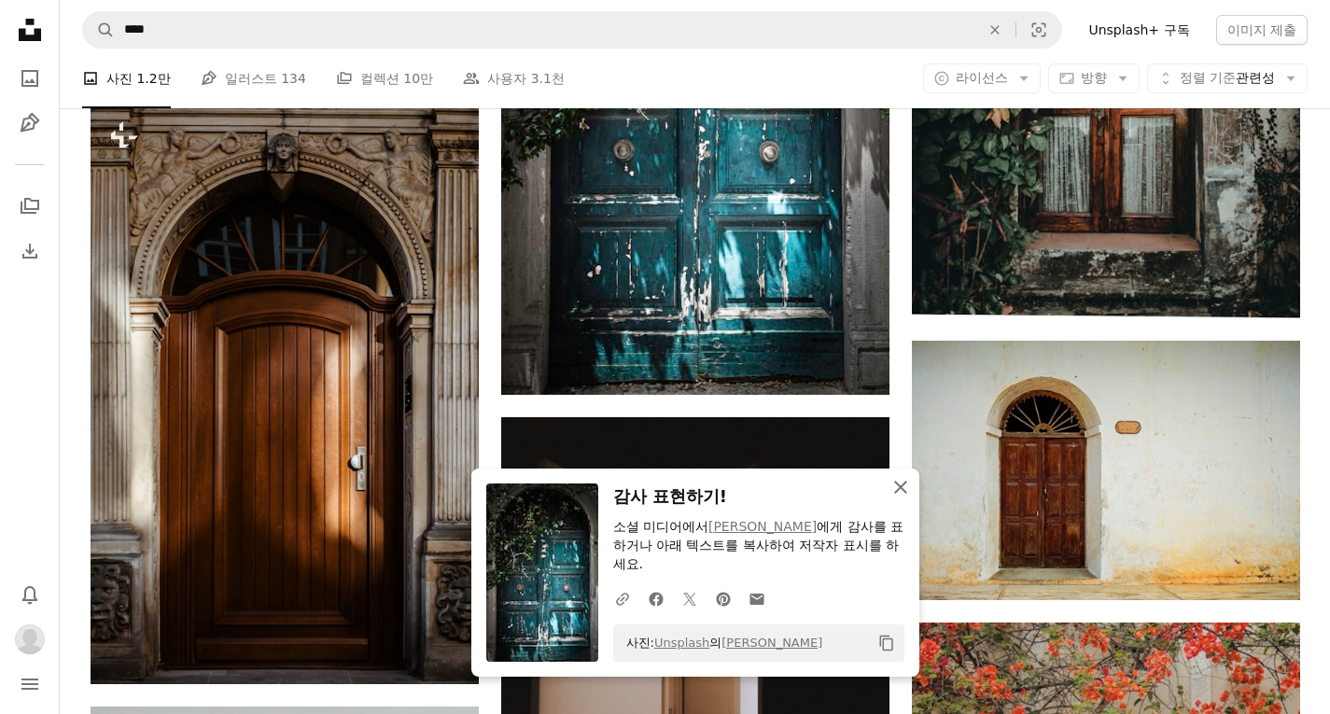
click at [901, 489] on icon "button" at bounding box center [900, 487] width 13 height 13
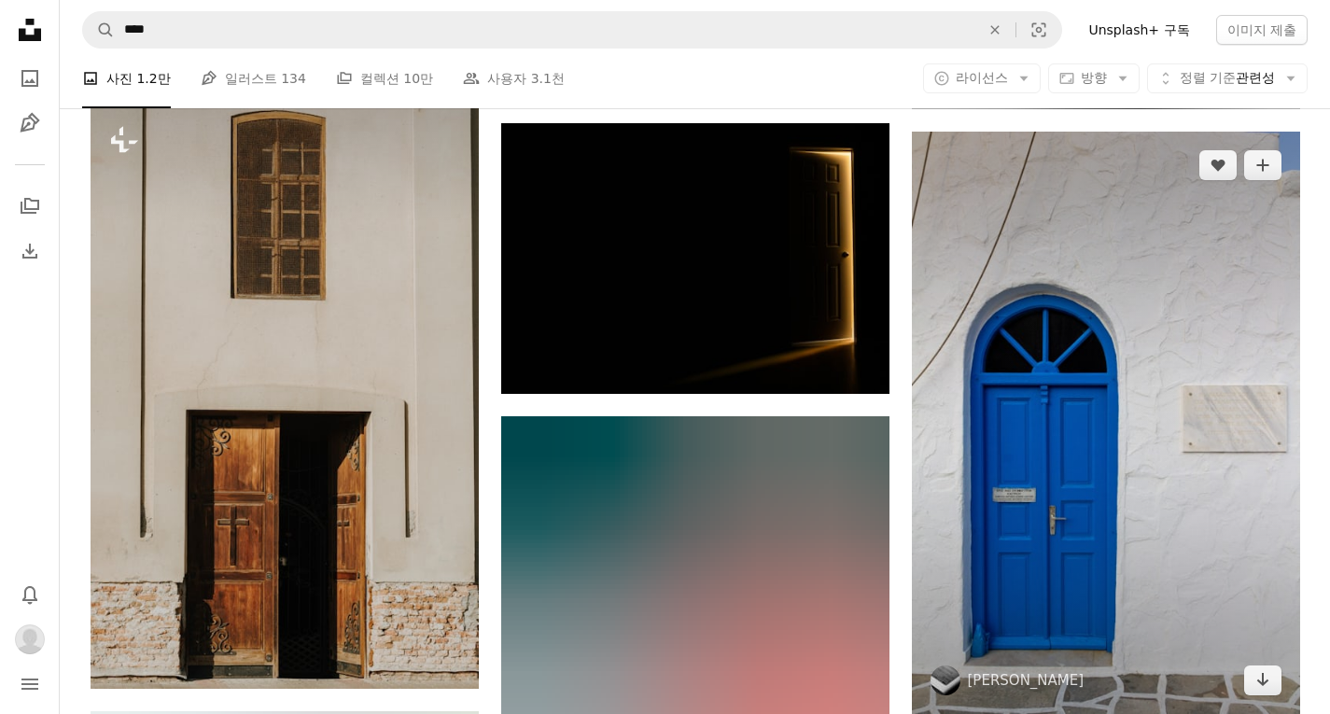
scroll to position [12504, 0]
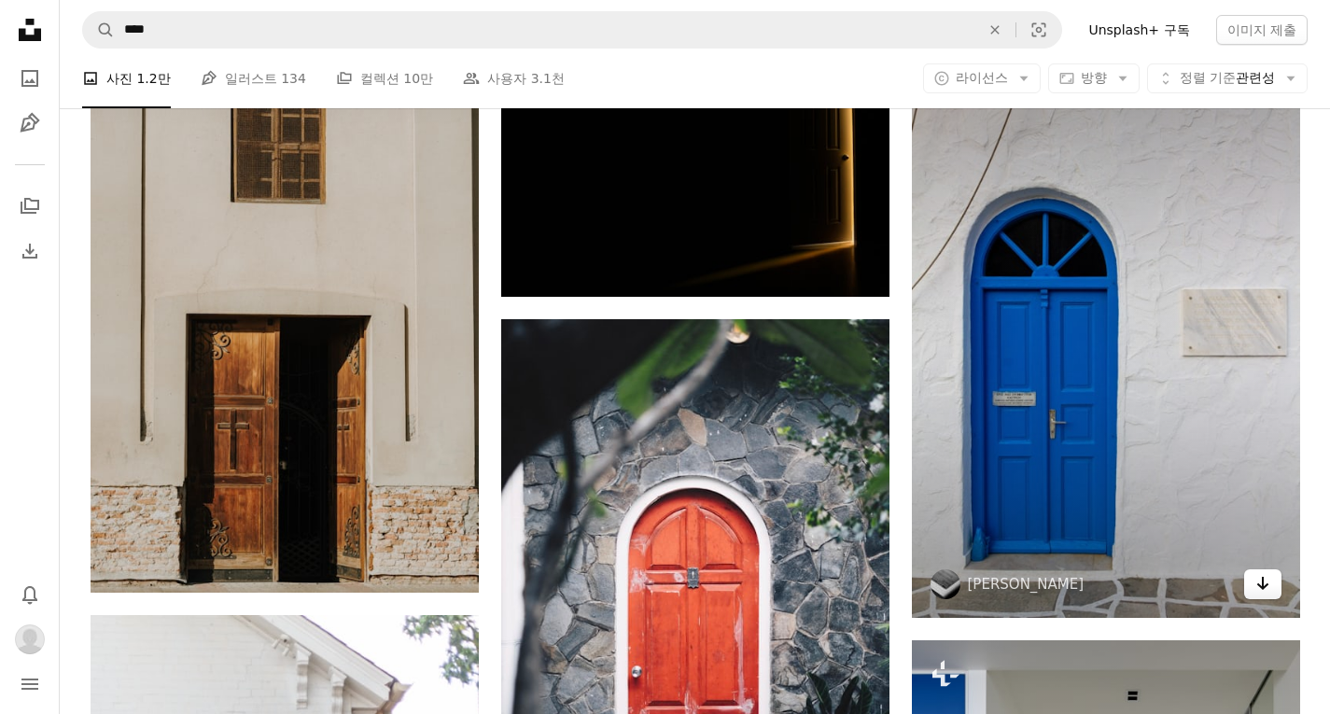
click at [1267, 585] on icon "Arrow pointing down" at bounding box center [1262, 583] width 15 height 22
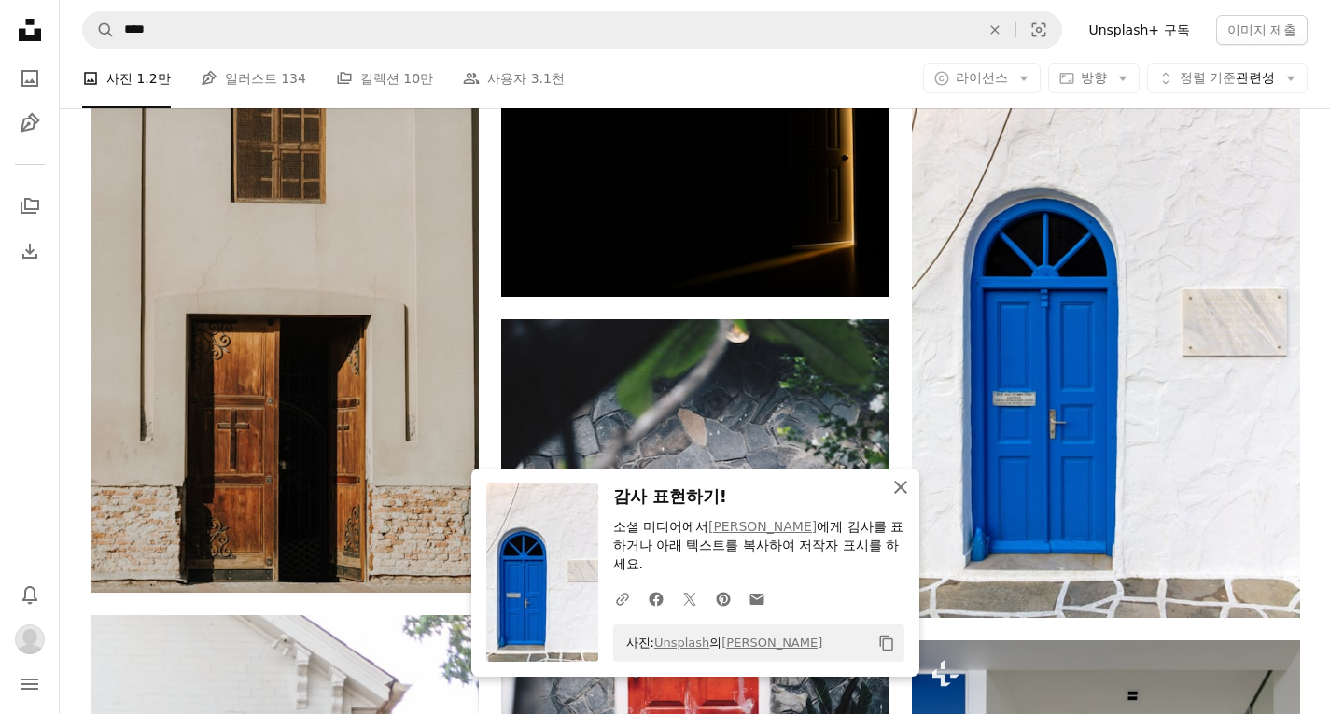
drag, startPoint x: 900, startPoint y: 486, endPoint x: 888, endPoint y: 494, distance: 14.2
click at [900, 486] on icon "button" at bounding box center [900, 487] width 13 height 13
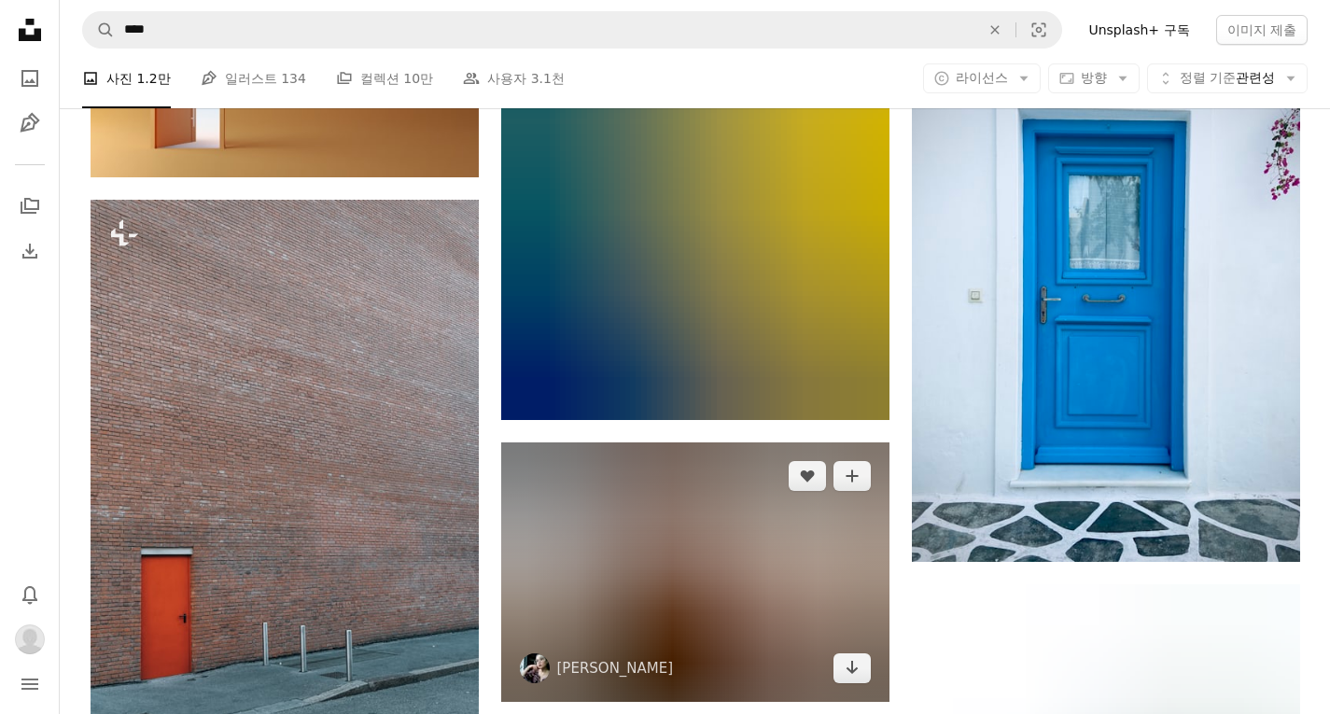
scroll to position [13810, 0]
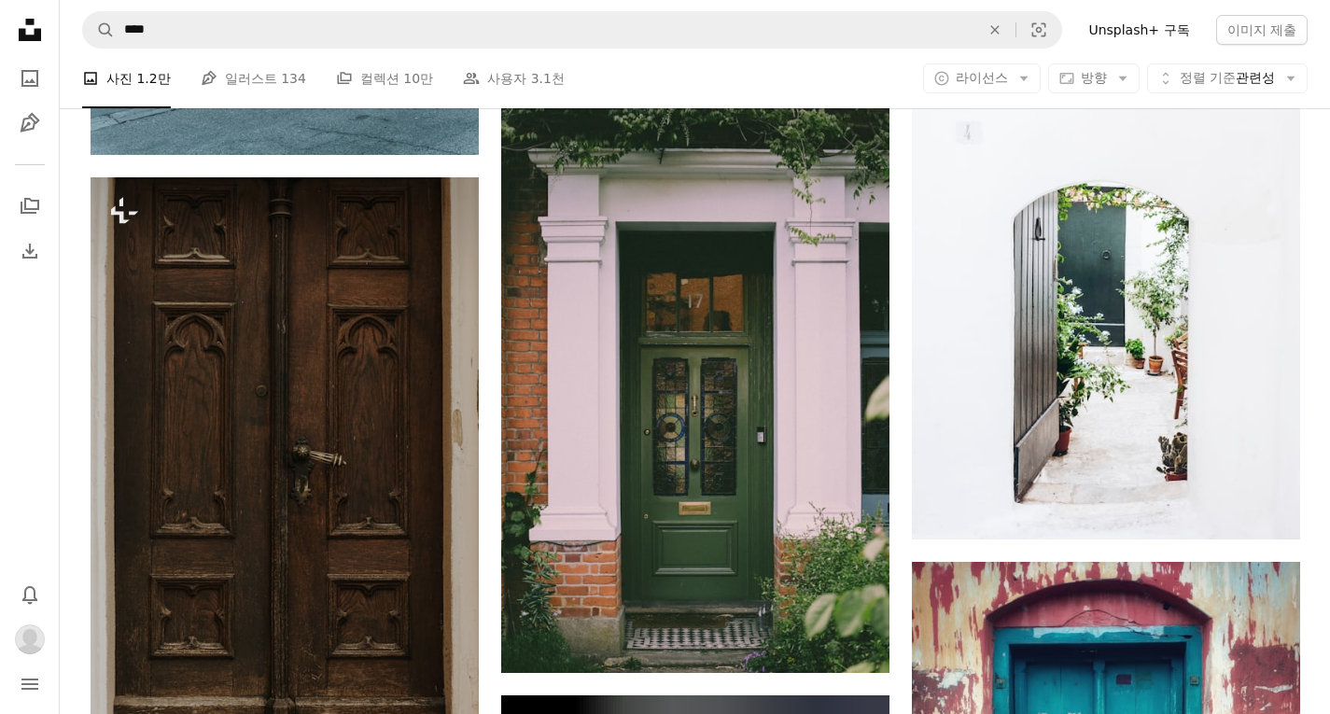
scroll to position [14370, 0]
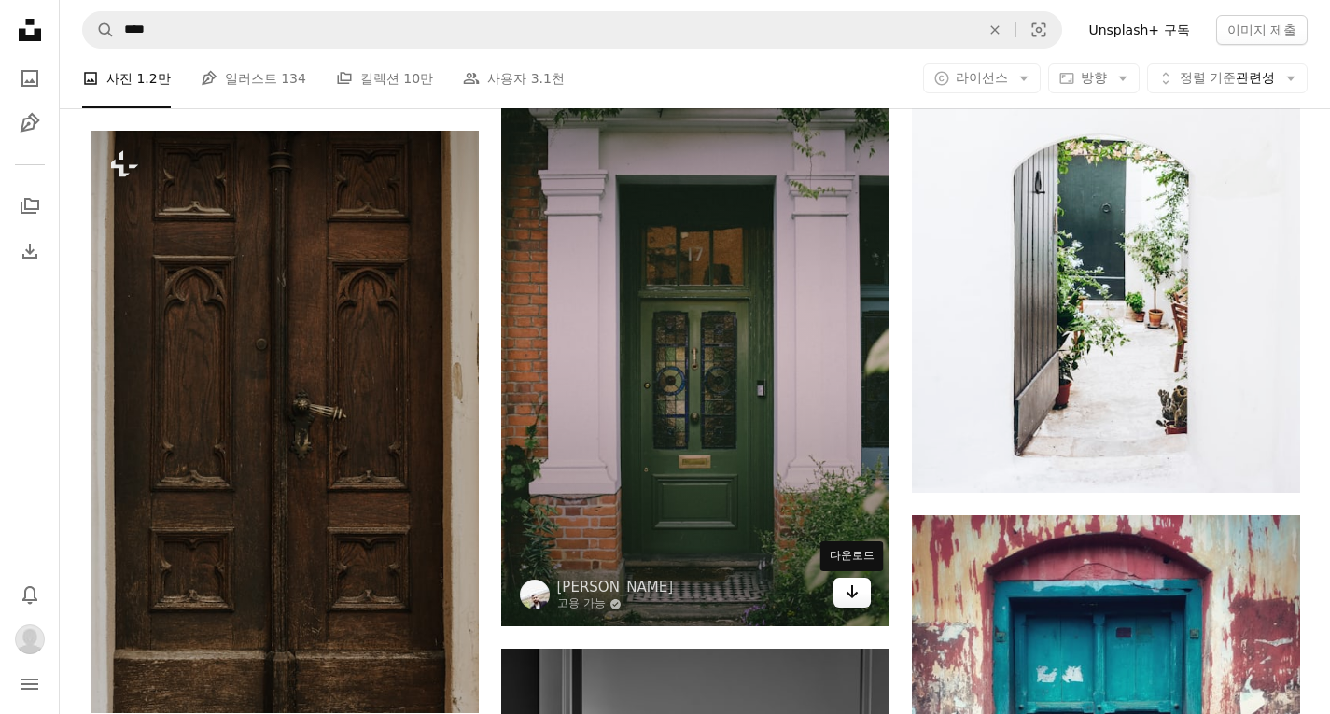
click at [840, 585] on link "Arrow pointing down" at bounding box center [851, 593] width 37 height 30
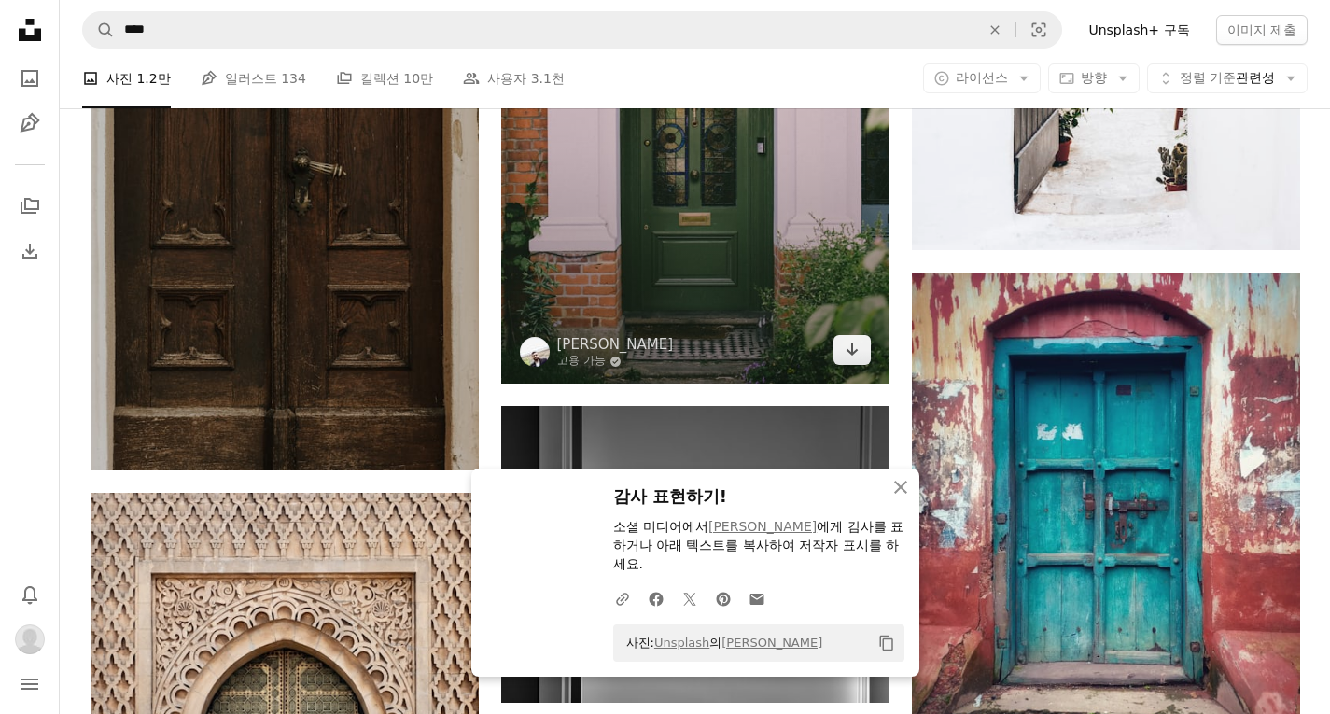
scroll to position [14743, 0]
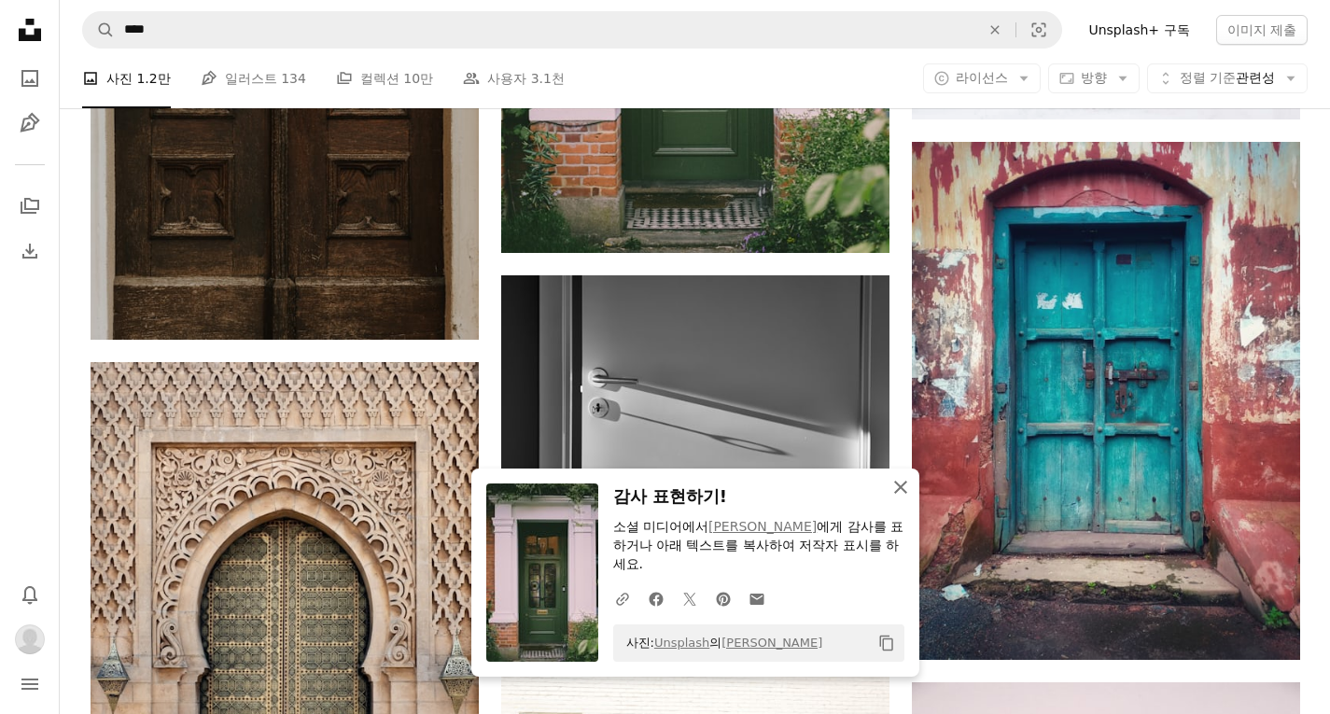
click at [902, 485] on icon "An X shape" at bounding box center [900, 487] width 22 height 22
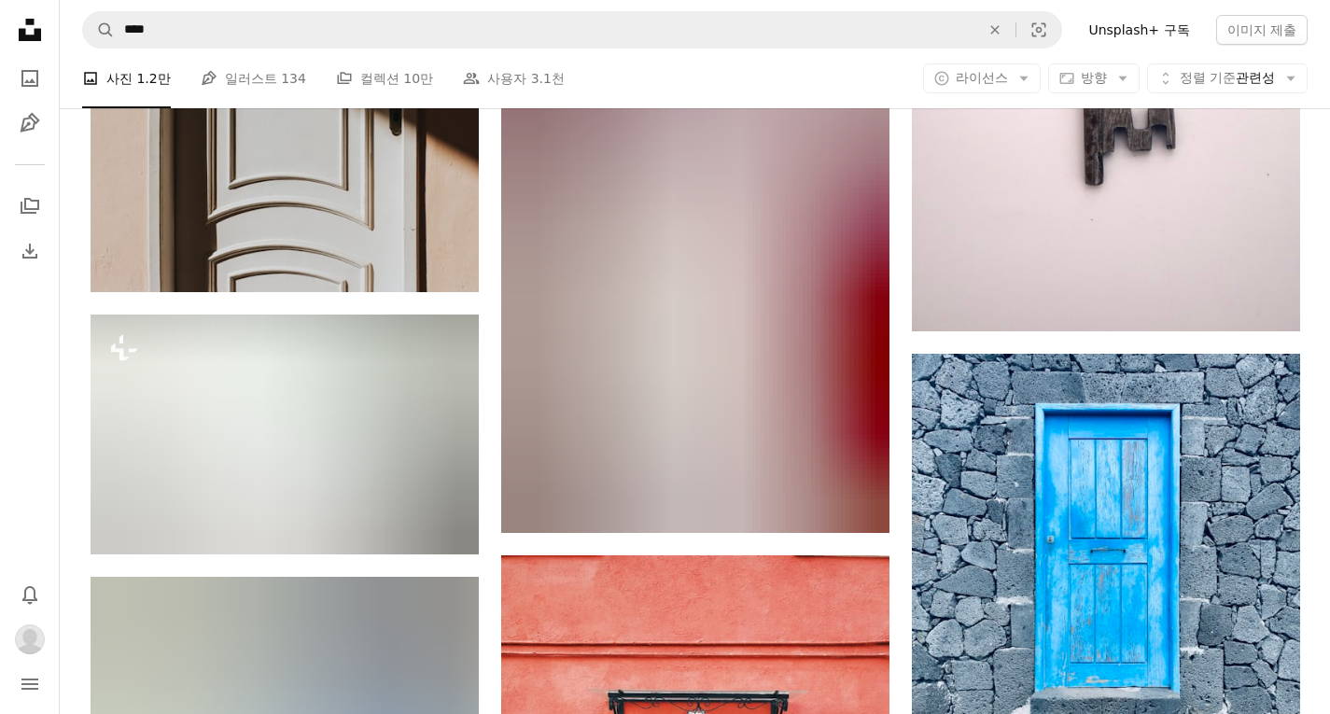
scroll to position [16050, 0]
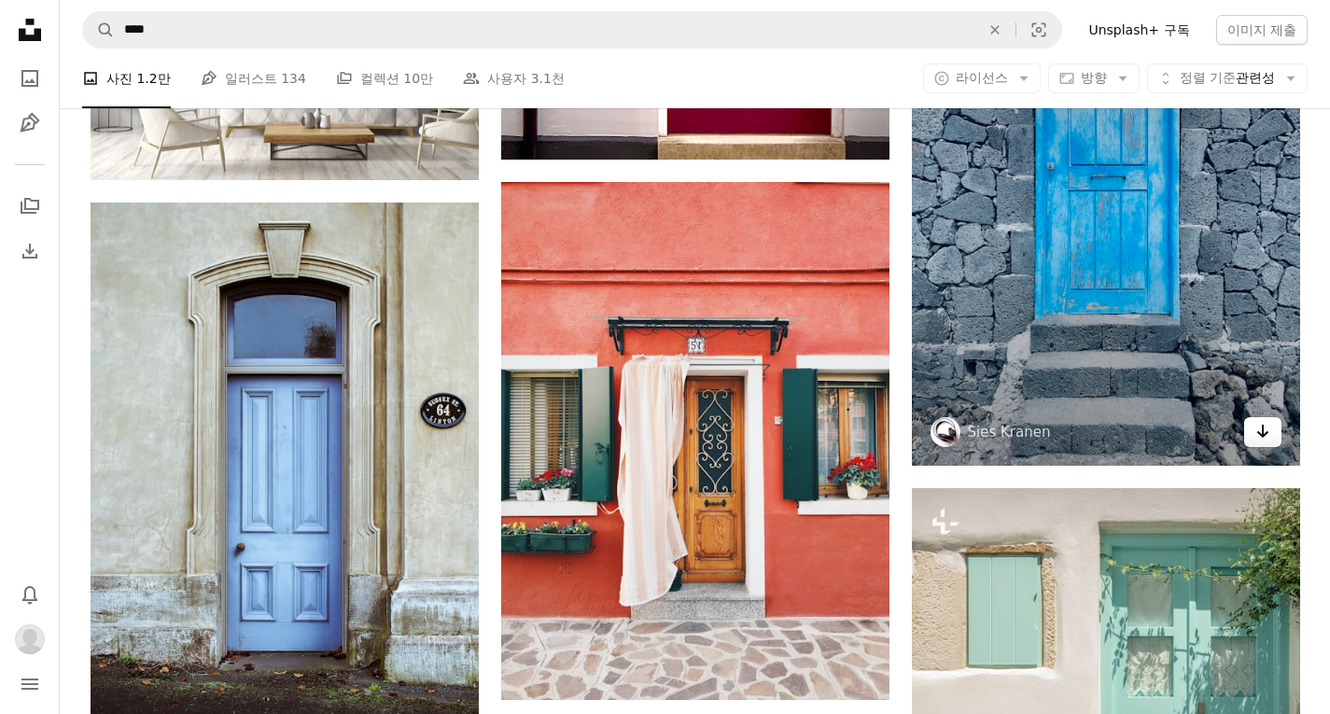
click at [1263, 417] on link "Arrow pointing down" at bounding box center [1262, 432] width 37 height 30
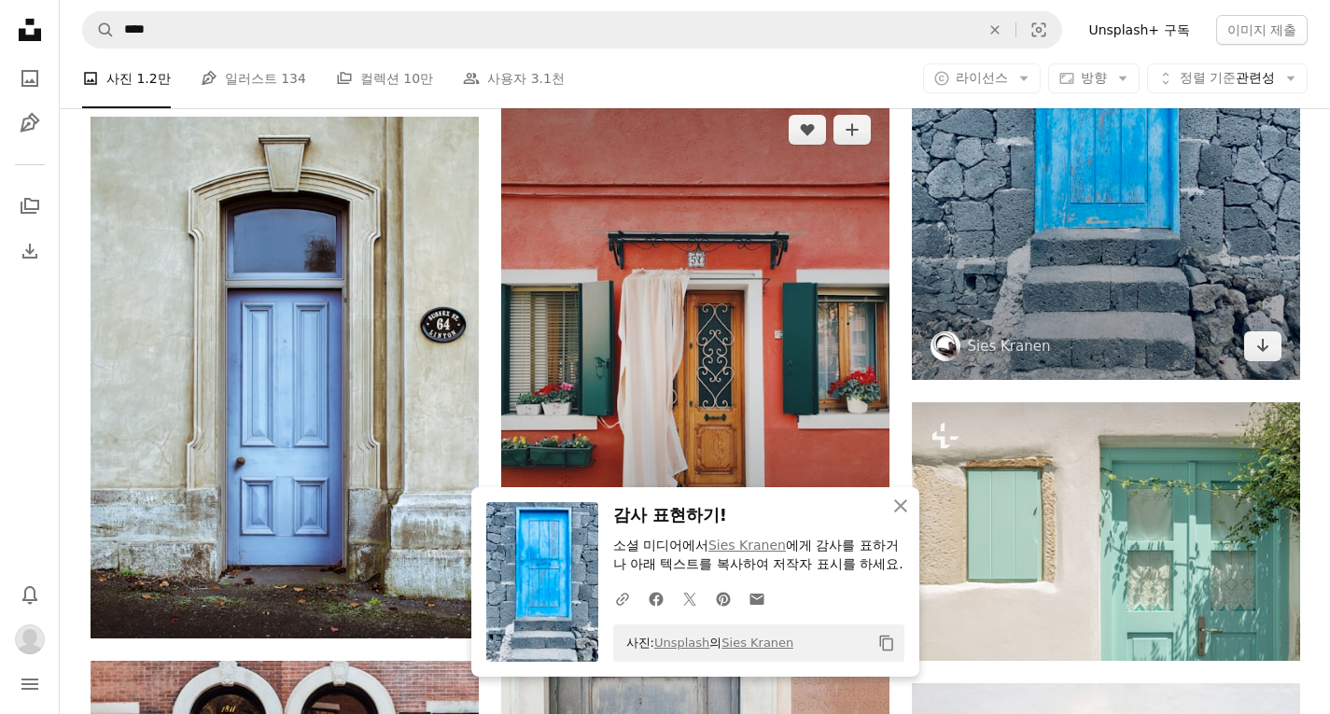
scroll to position [16236, 0]
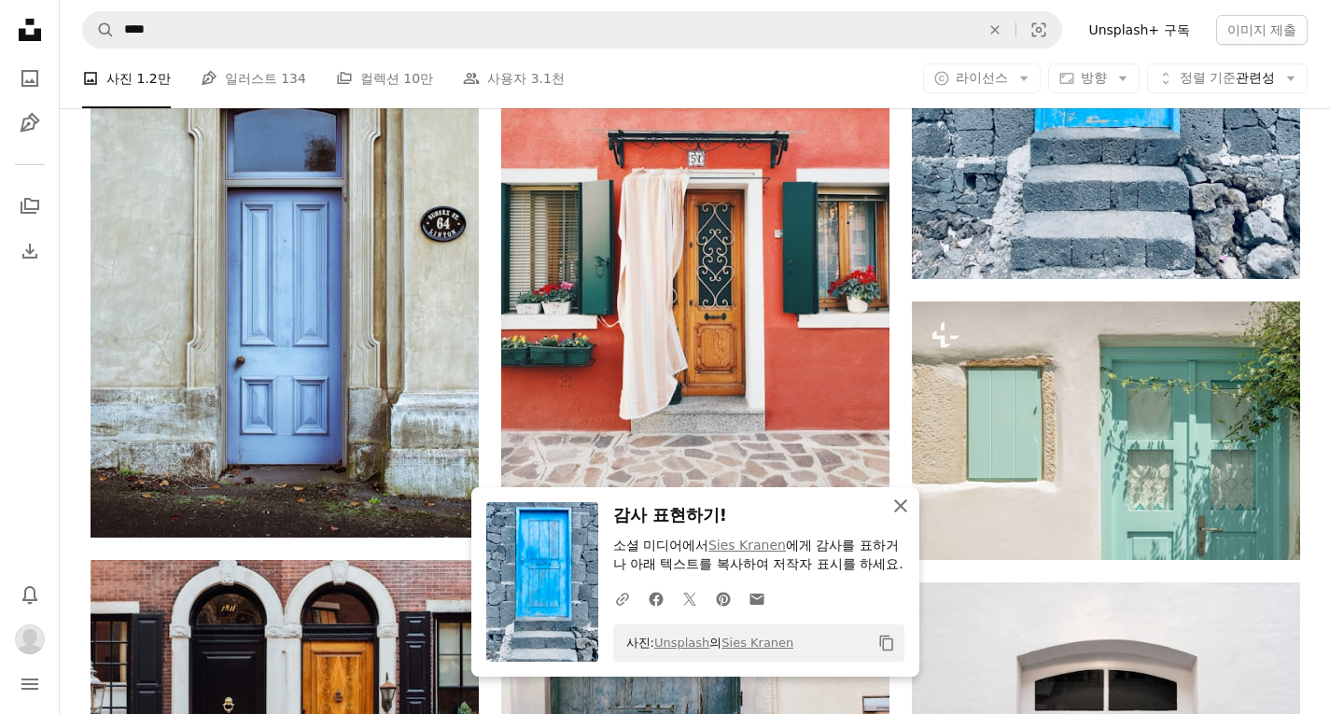
click at [887, 489] on button "An X shape 닫기" at bounding box center [900, 505] width 37 height 37
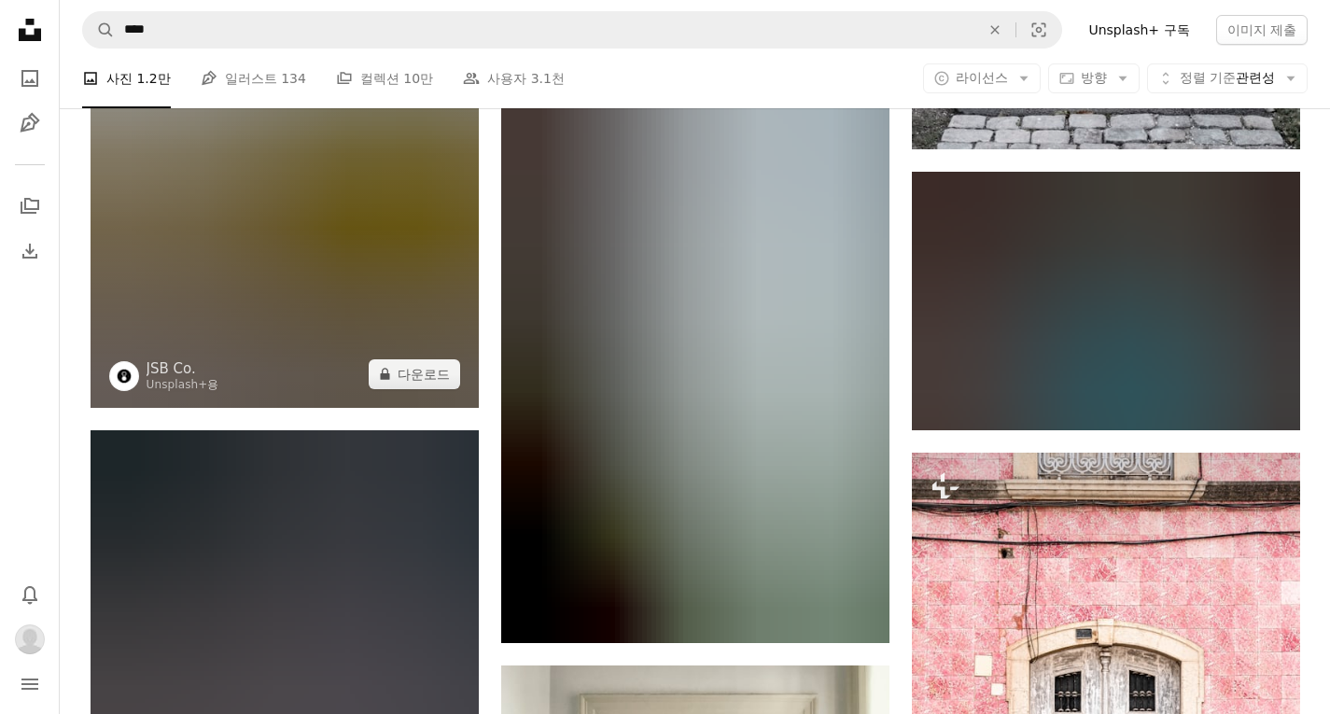
scroll to position [17263, 0]
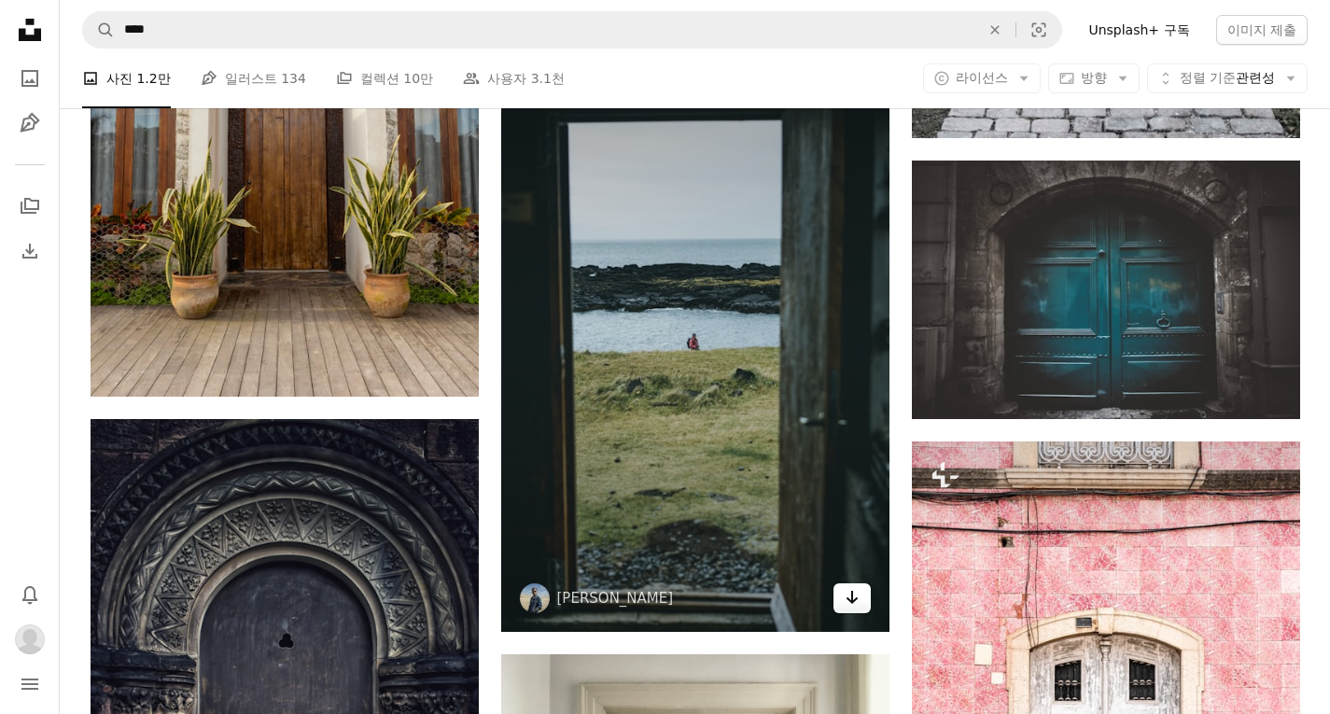
click at [846, 603] on icon "Arrow pointing down" at bounding box center [851, 597] width 15 height 22
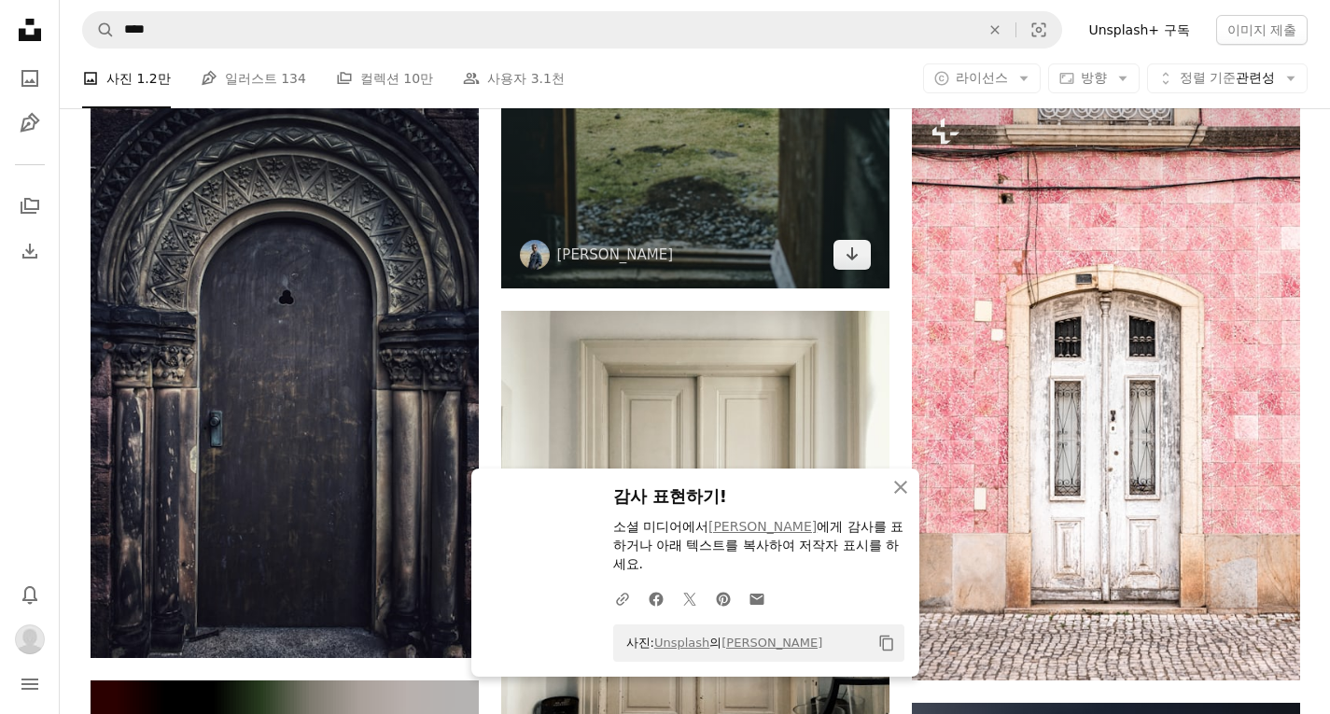
scroll to position [17729, 0]
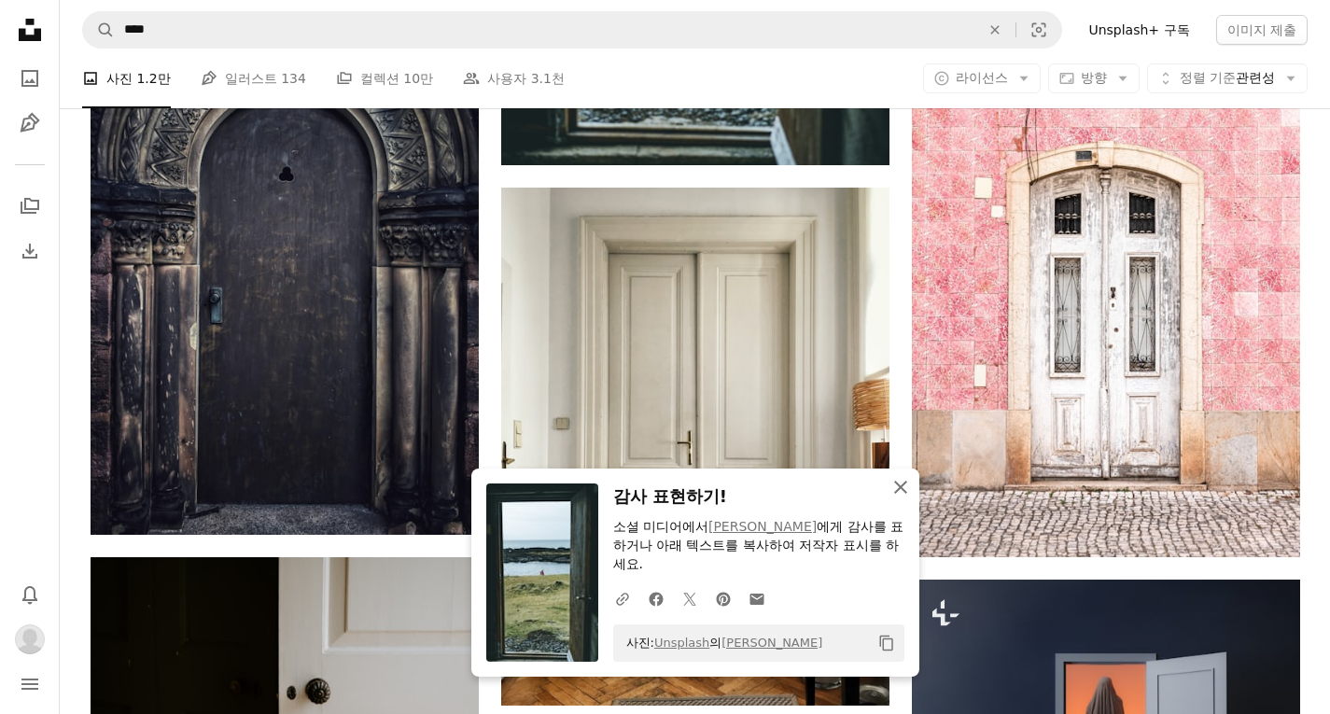
click at [898, 482] on icon "An X shape" at bounding box center [900, 487] width 22 height 22
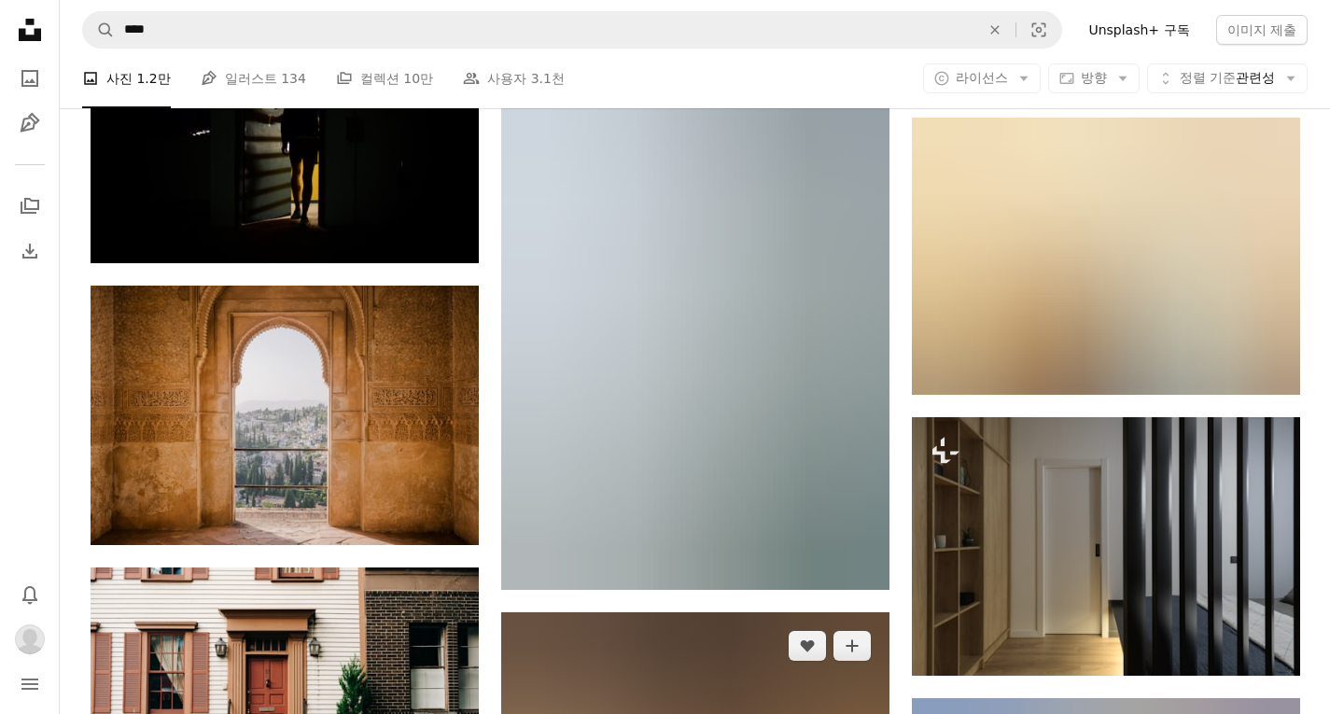
scroll to position [18756, 0]
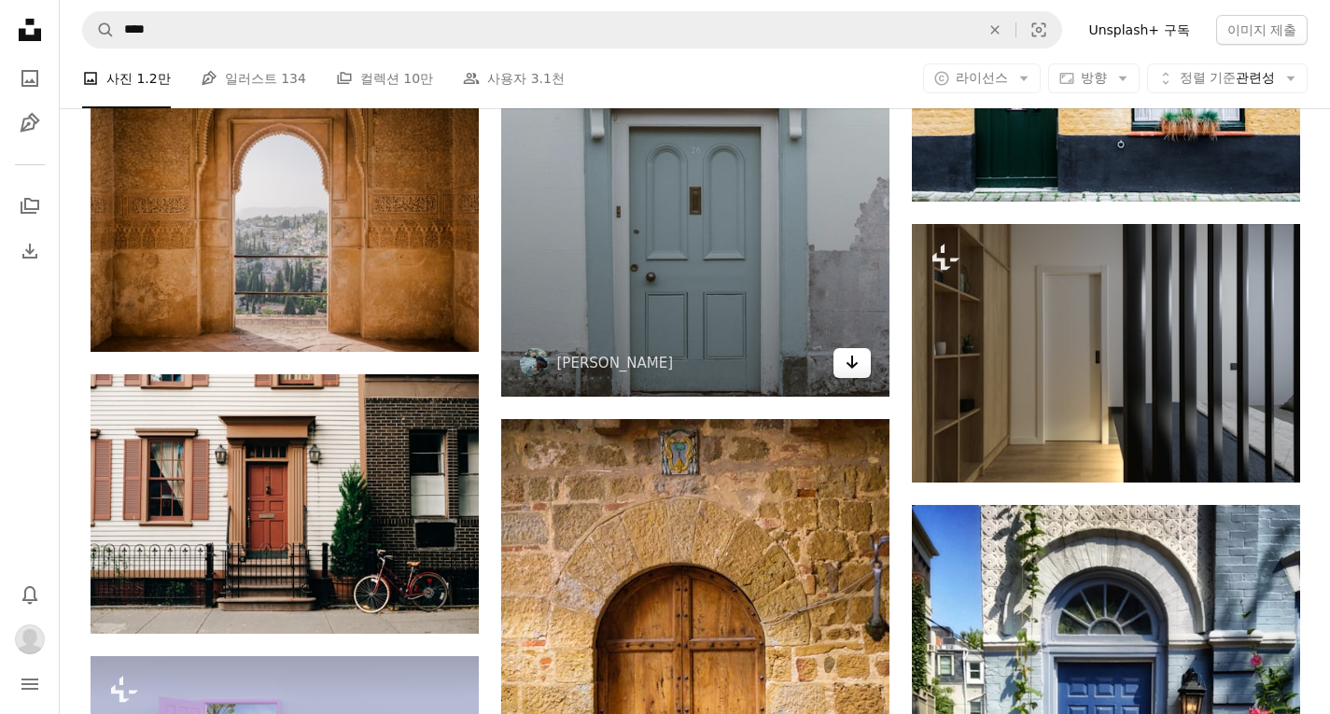
click at [853, 351] on icon "Arrow pointing down" at bounding box center [851, 362] width 15 height 22
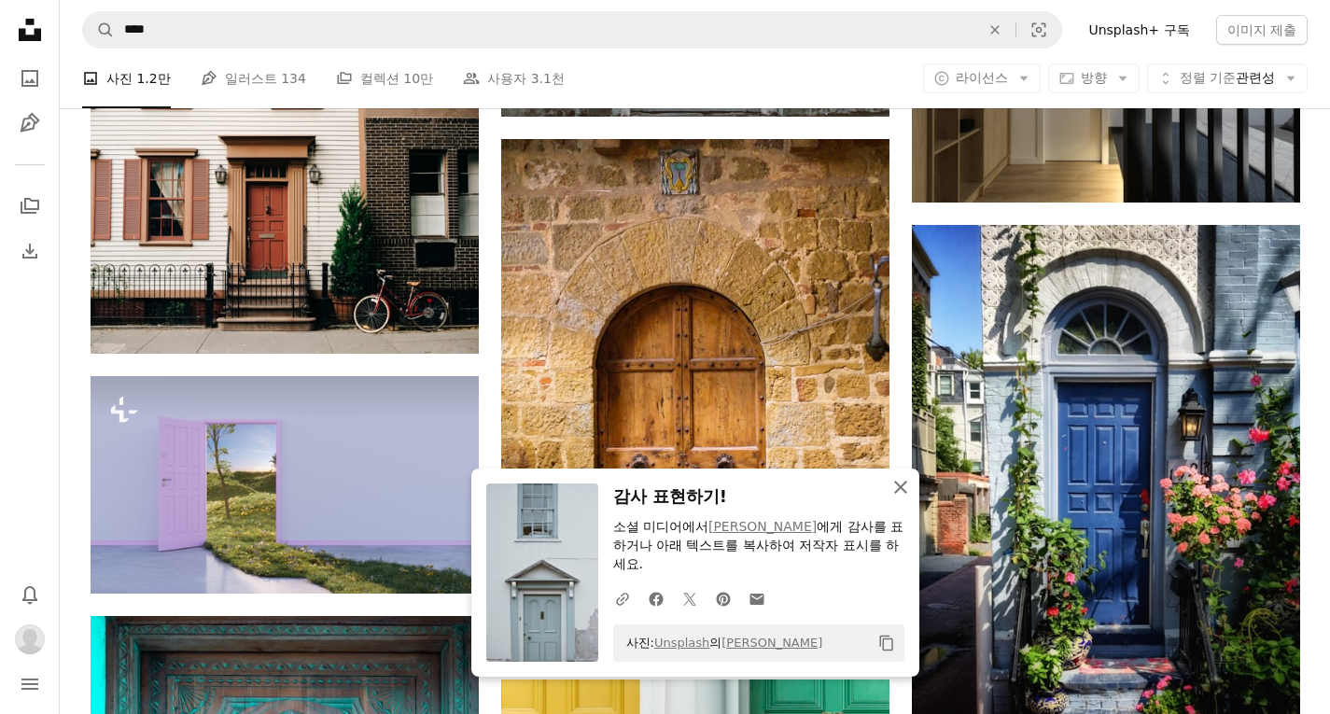
click at [899, 486] on icon "button" at bounding box center [900, 487] width 13 height 13
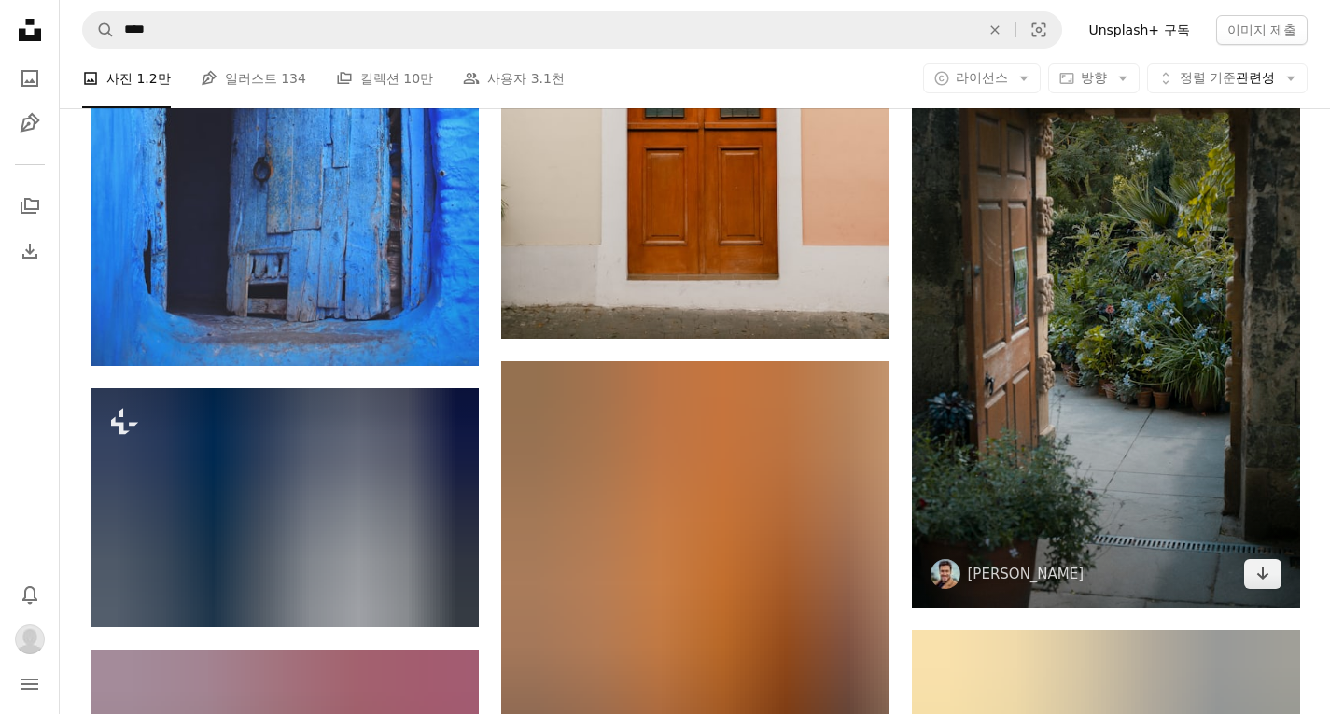
scroll to position [21368, 0]
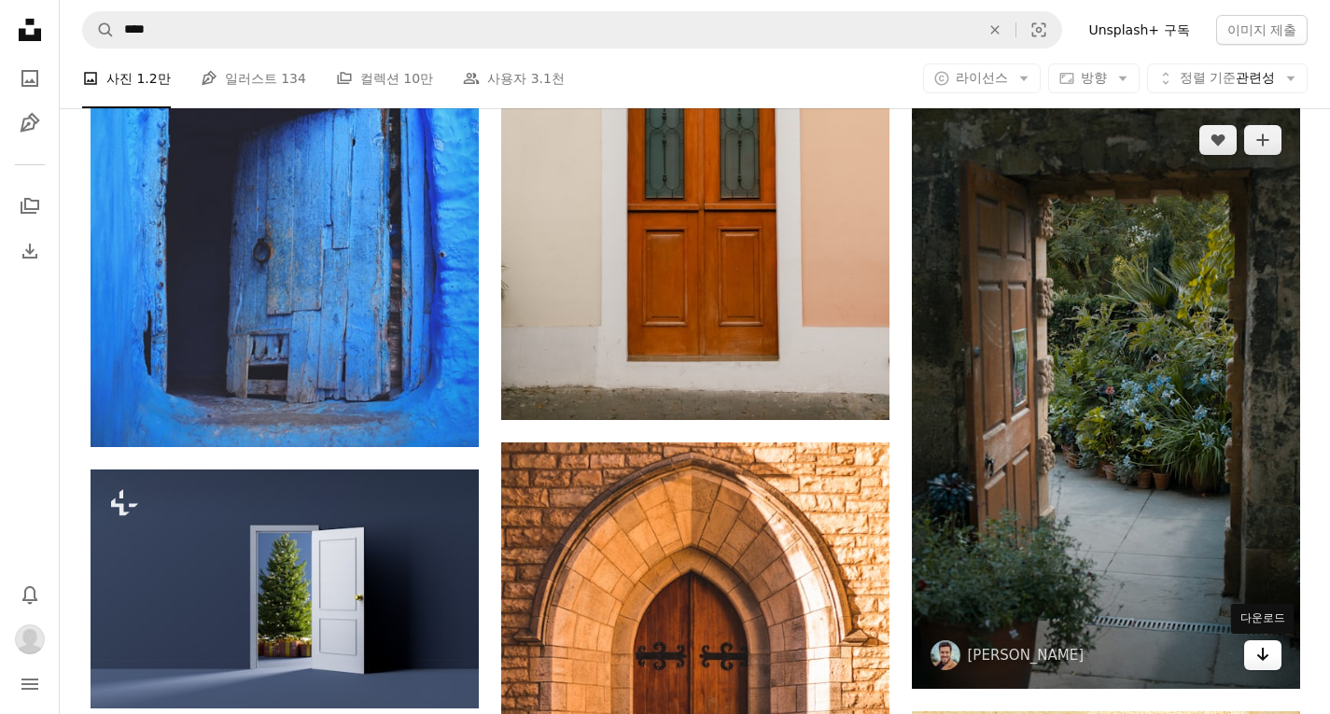
click at [1264, 658] on icon "다운로드" at bounding box center [1262, 654] width 12 height 13
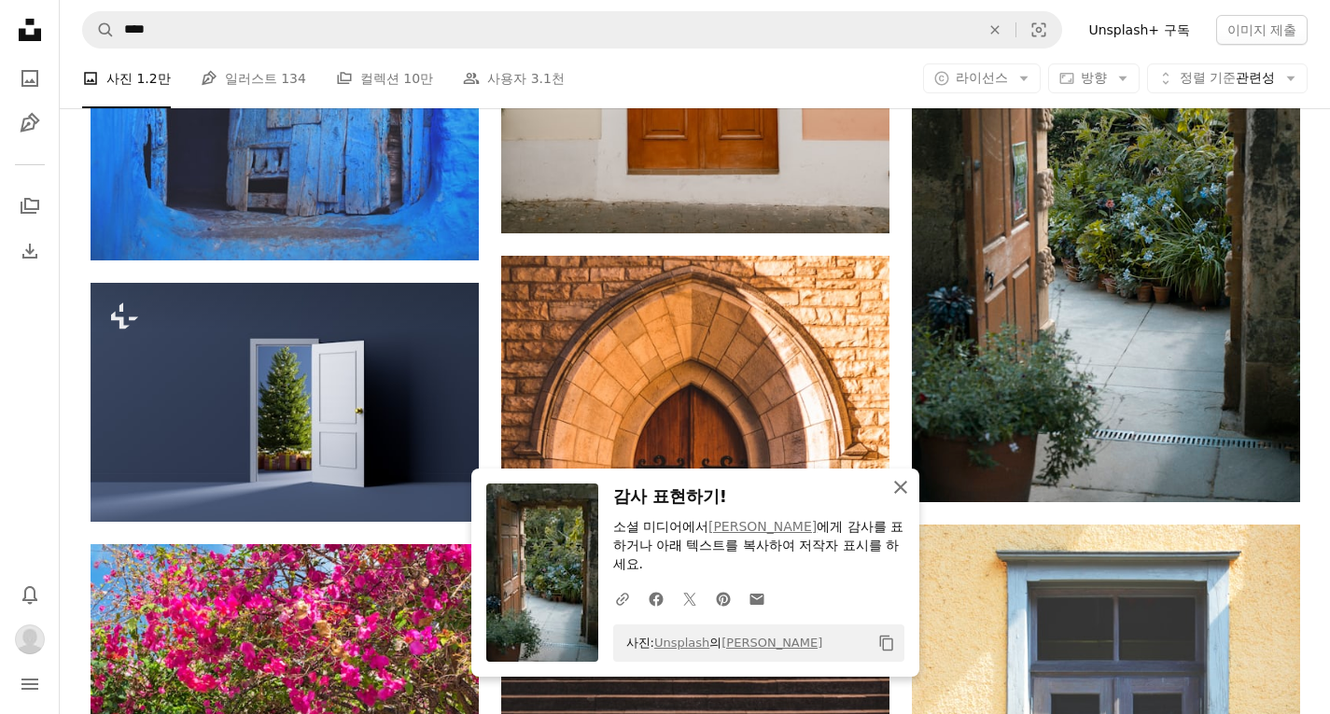
click at [901, 483] on icon "An X shape" at bounding box center [900, 487] width 22 height 22
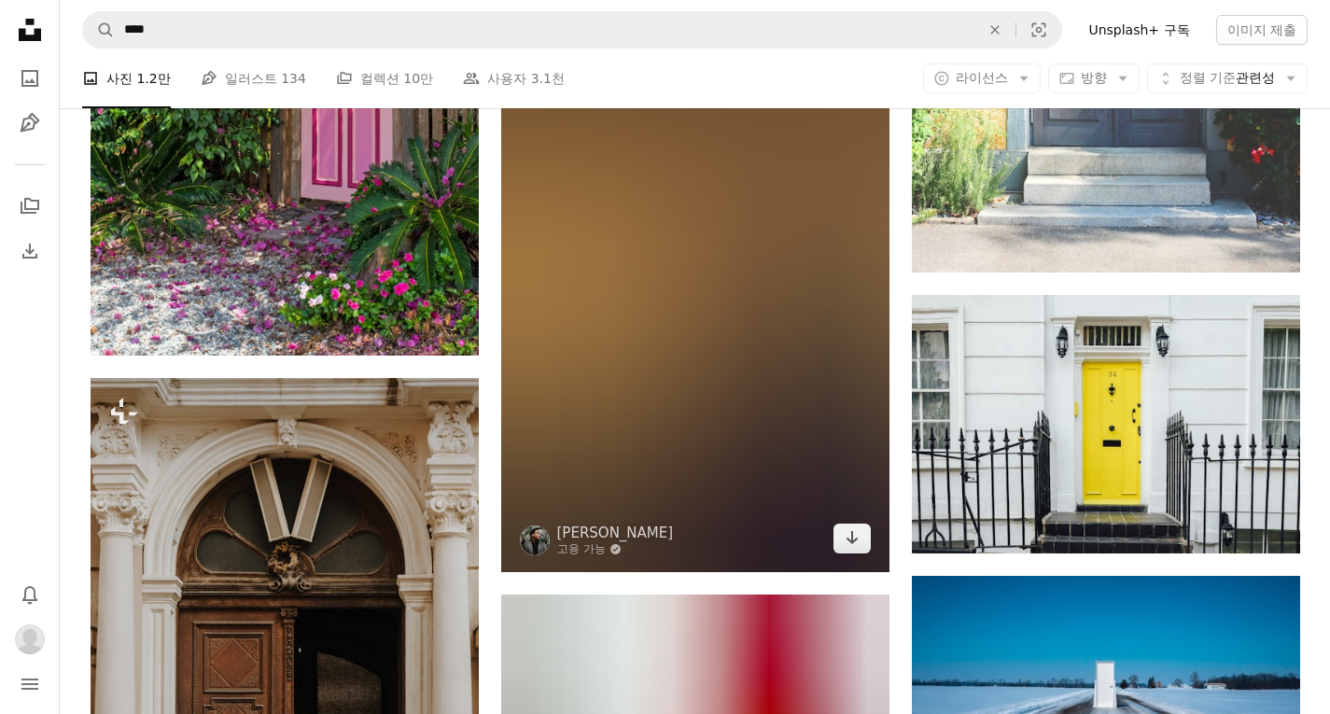
scroll to position [22395, 0]
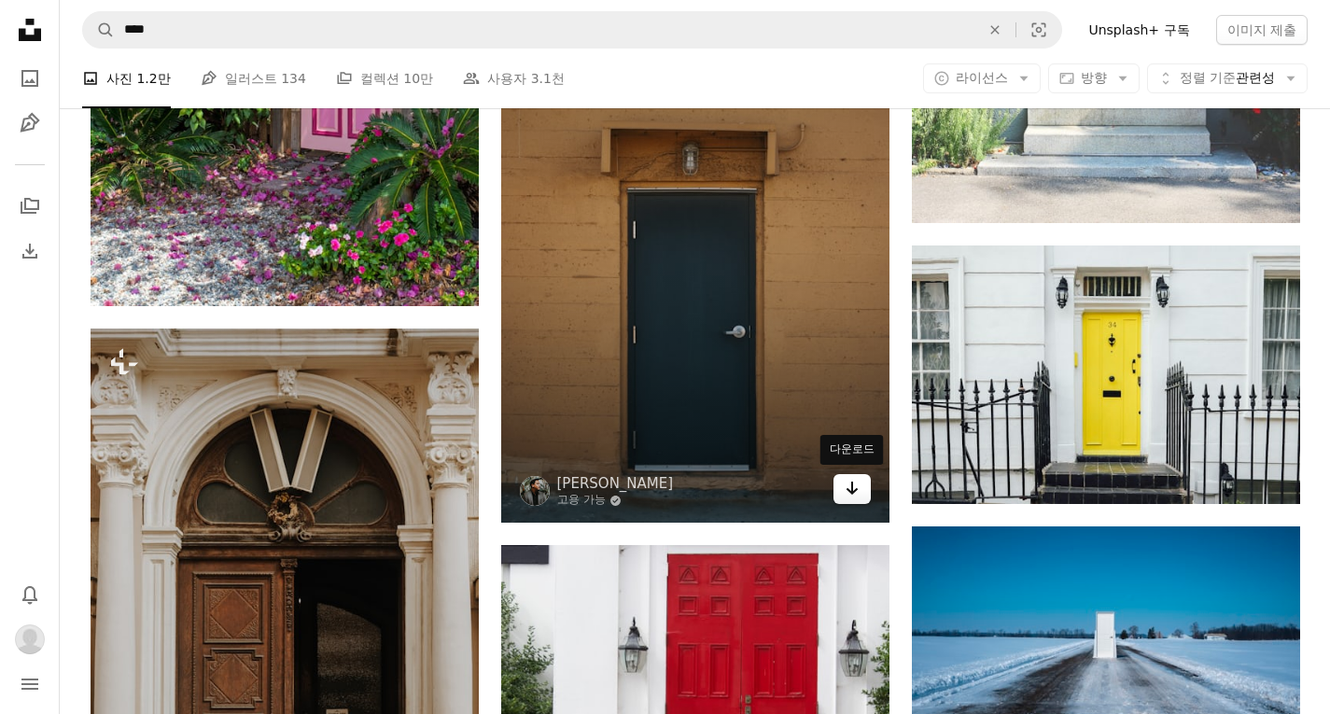
click at [869, 490] on link "Arrow pointing down" at bounding box center [851, 489] width 37 height 30
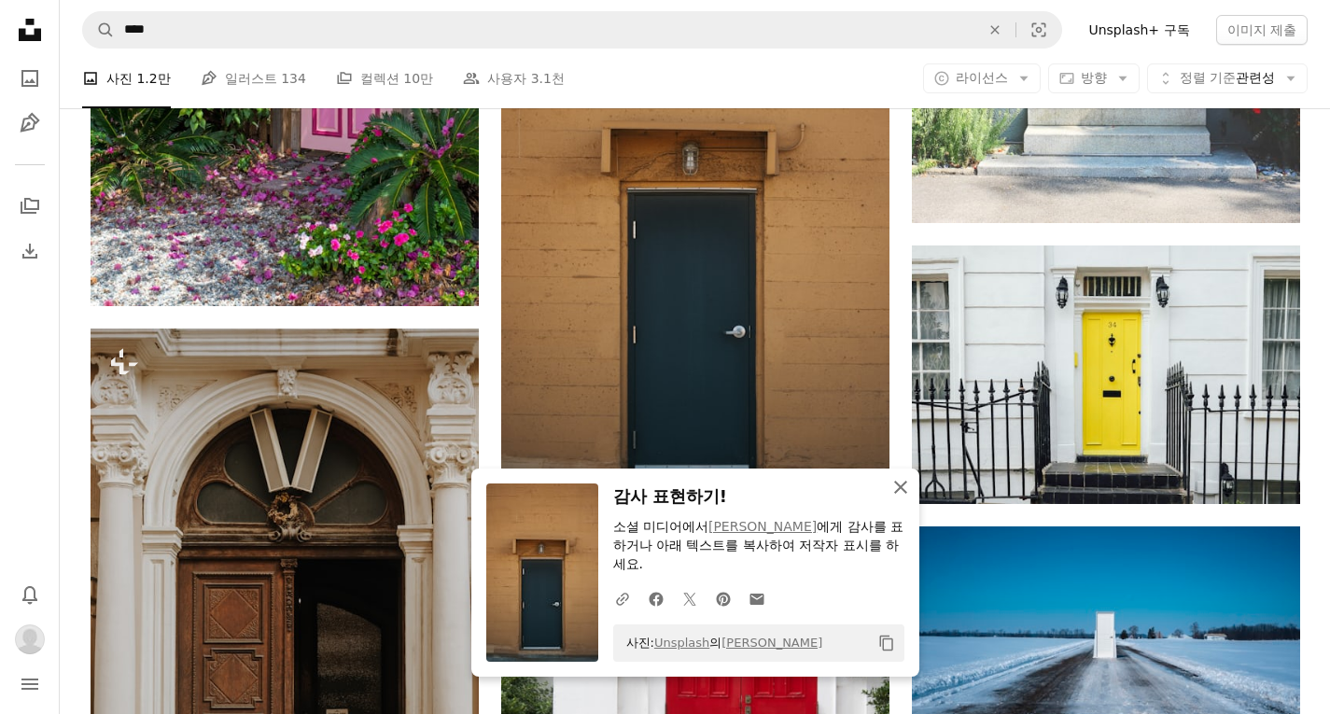
click at [911, 492] on icon "An X shape" at bounding box center [900, 487] width 22 height 22
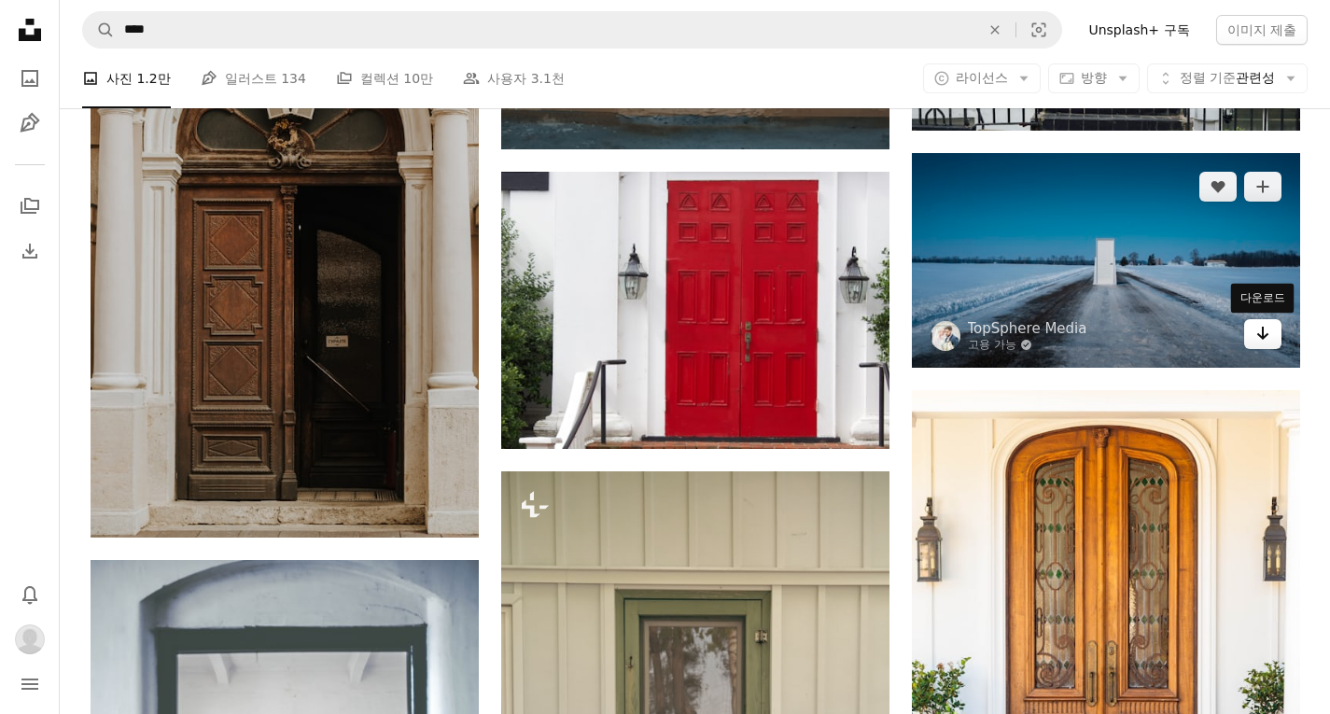
click at [1266, 338] on icon "Arrow pointing down" at bounding box center [1262, 333] width 15 height 22
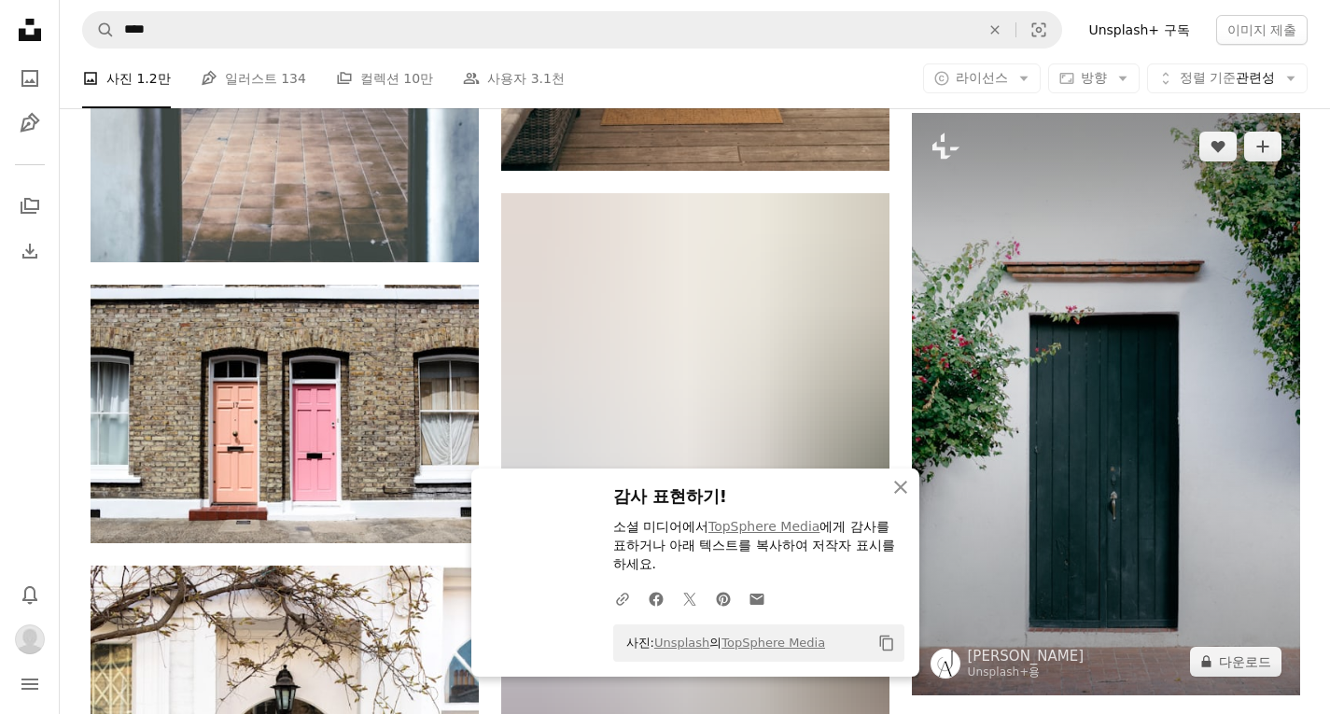
scroll to position [23701, 0]
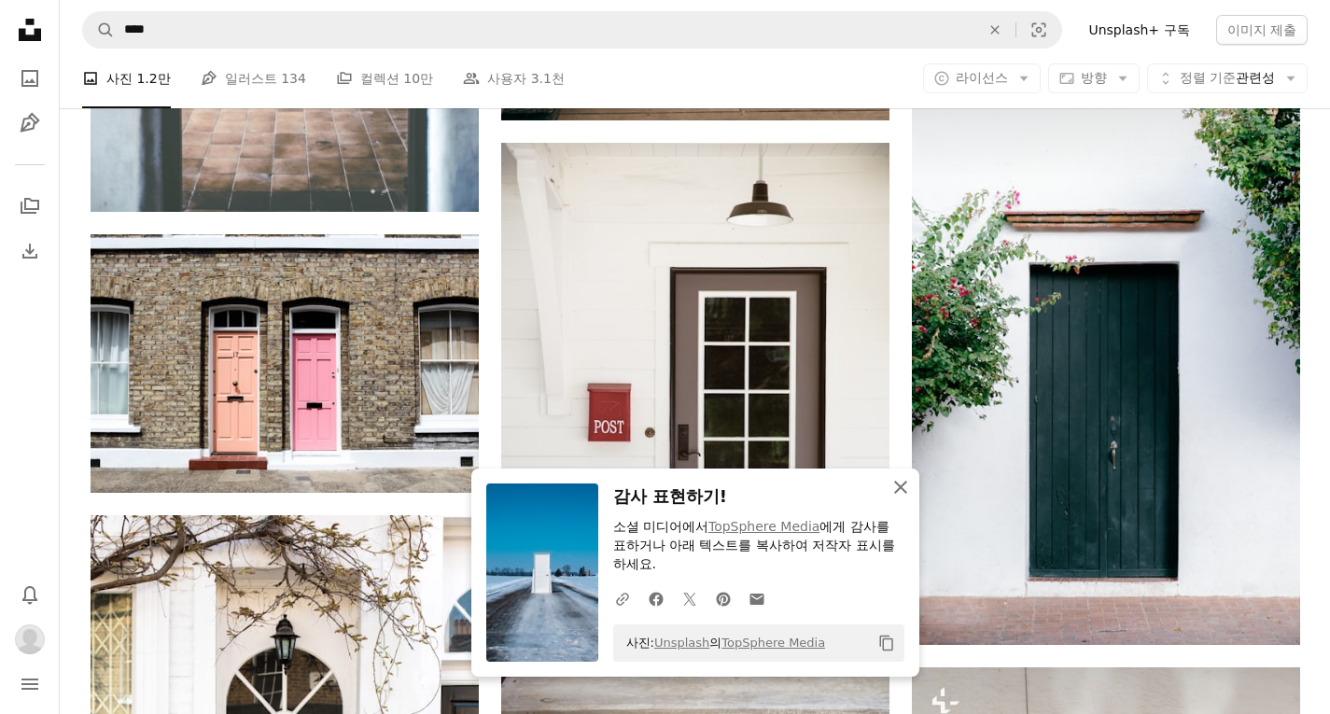
click at [905, 488] on icon "An X shape" at bounding box center [900, 487] width 22 height 22
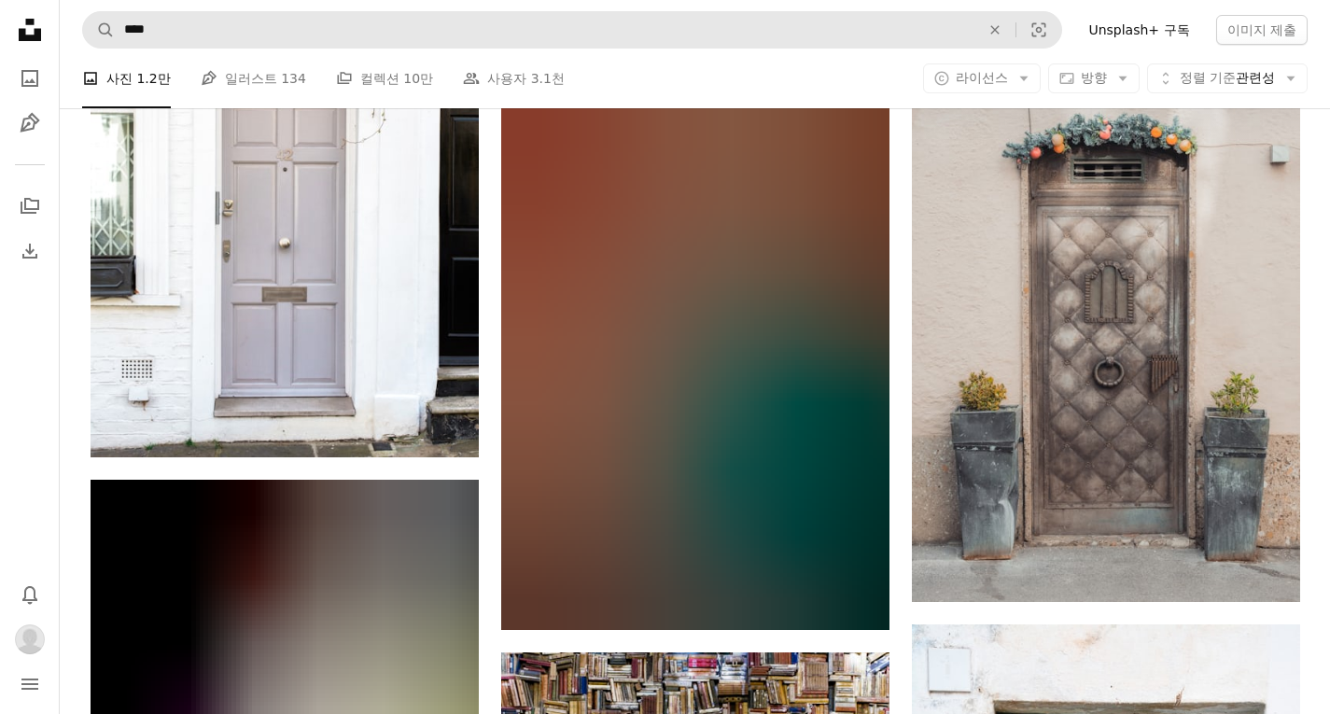
scroll to position [24448, 0]
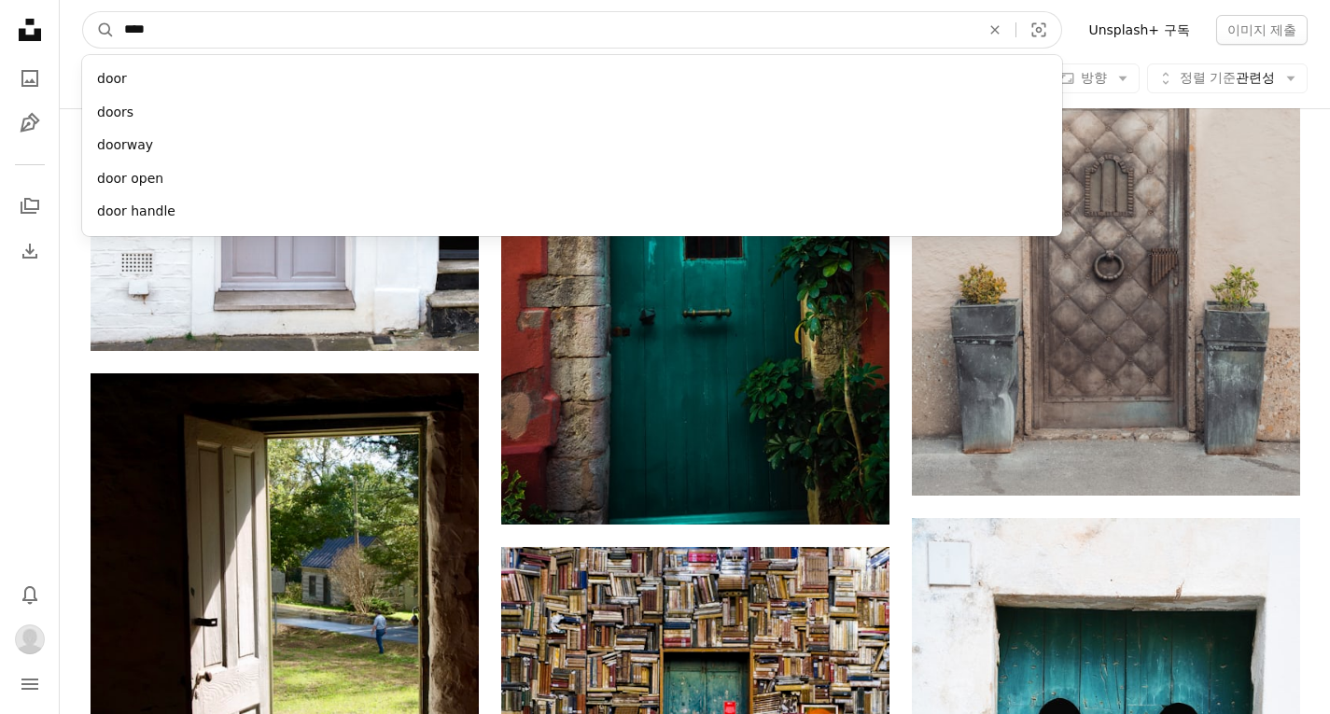
drag, startPoint x: 368, startPoint y: 27, endPoint x: 240, endPoint y: 47, distance: 129.3
click at [240, 47] on input "****" at bounding box center [544, 29] width 859 height 35
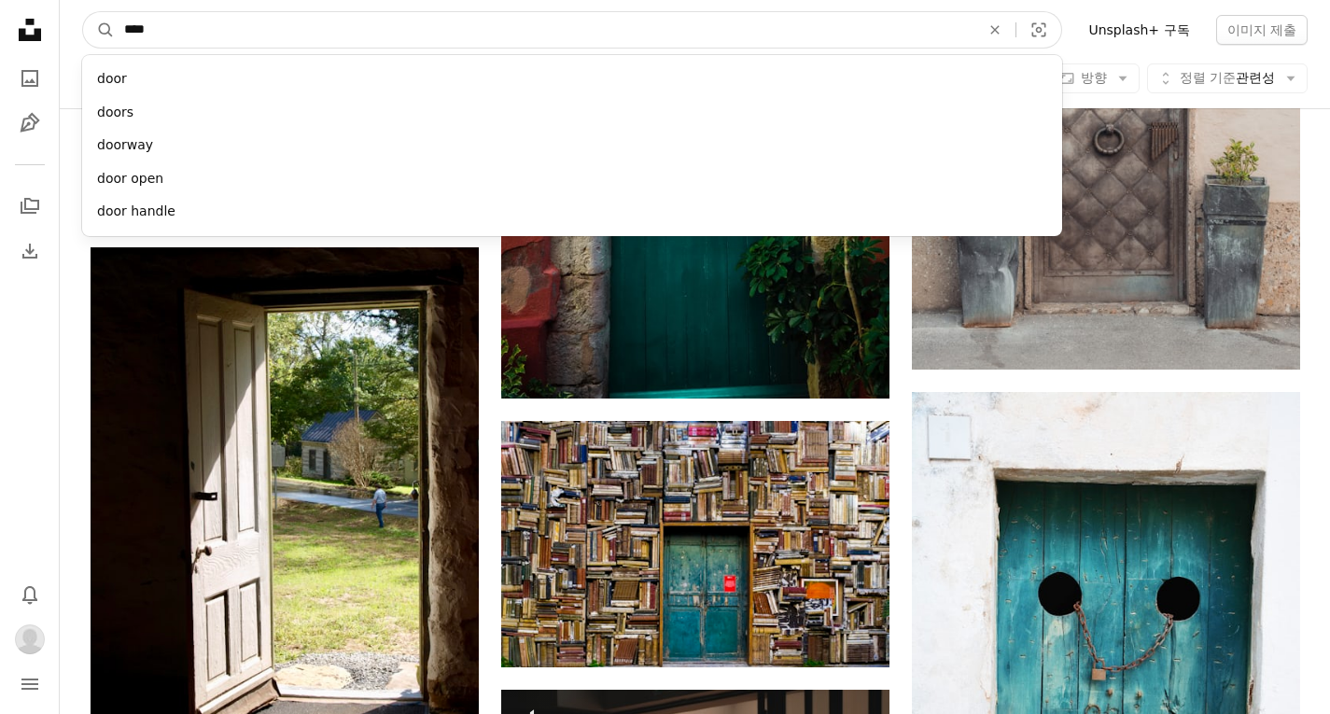
scroll to position [24821, 0]
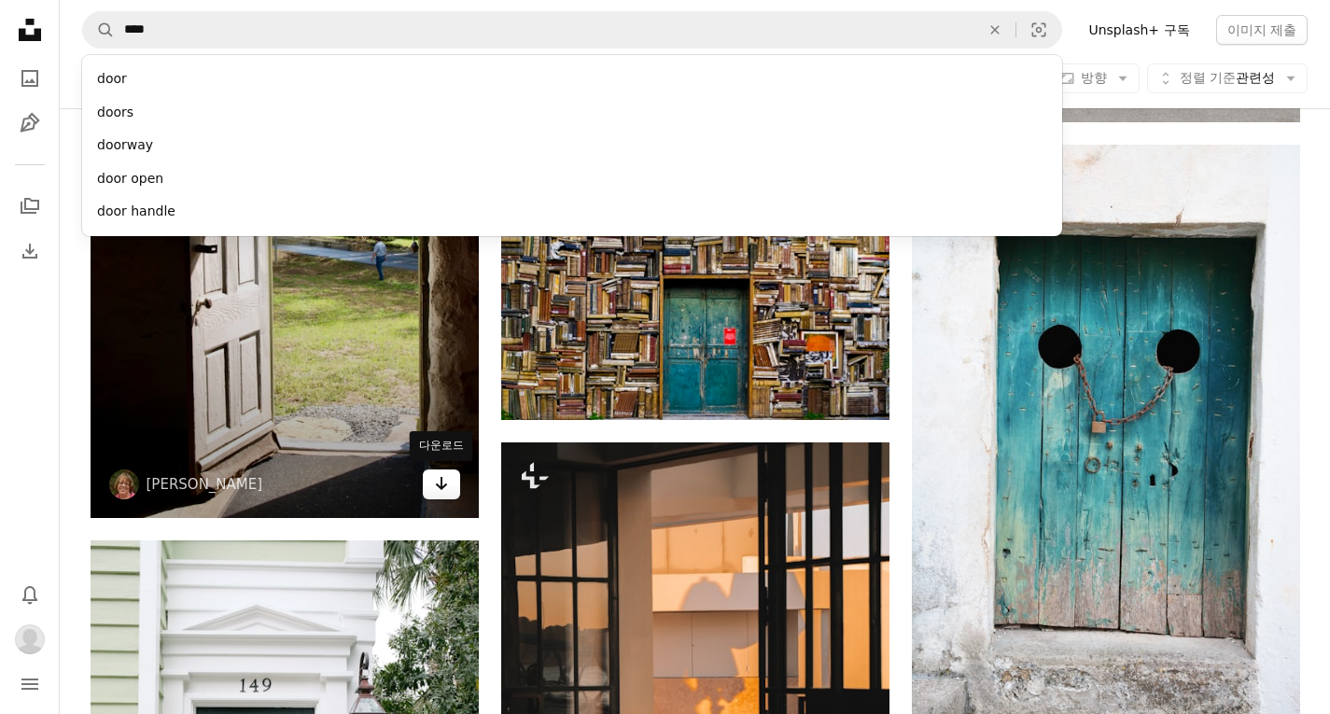
click at [444, 495] on link "Arrow pointing down" at bounding box center [441, 484] width 37 height 30
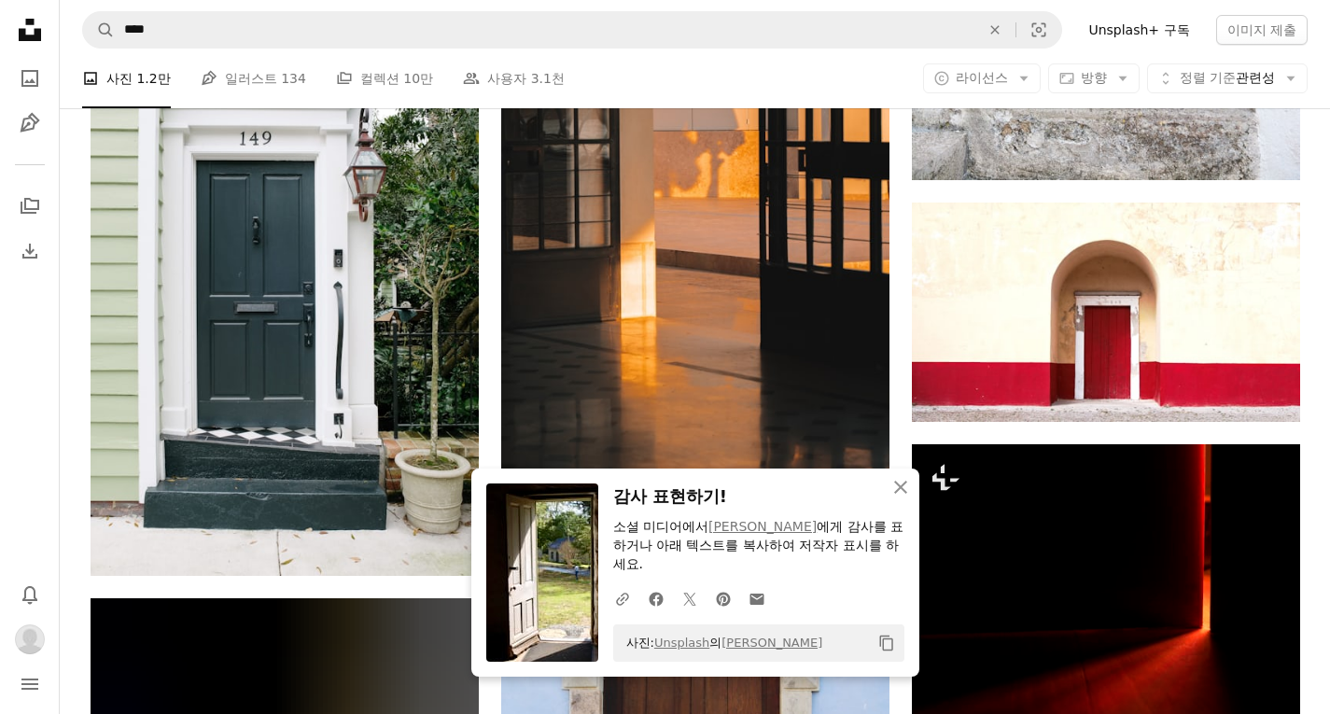
scroll to position [25381, 0]
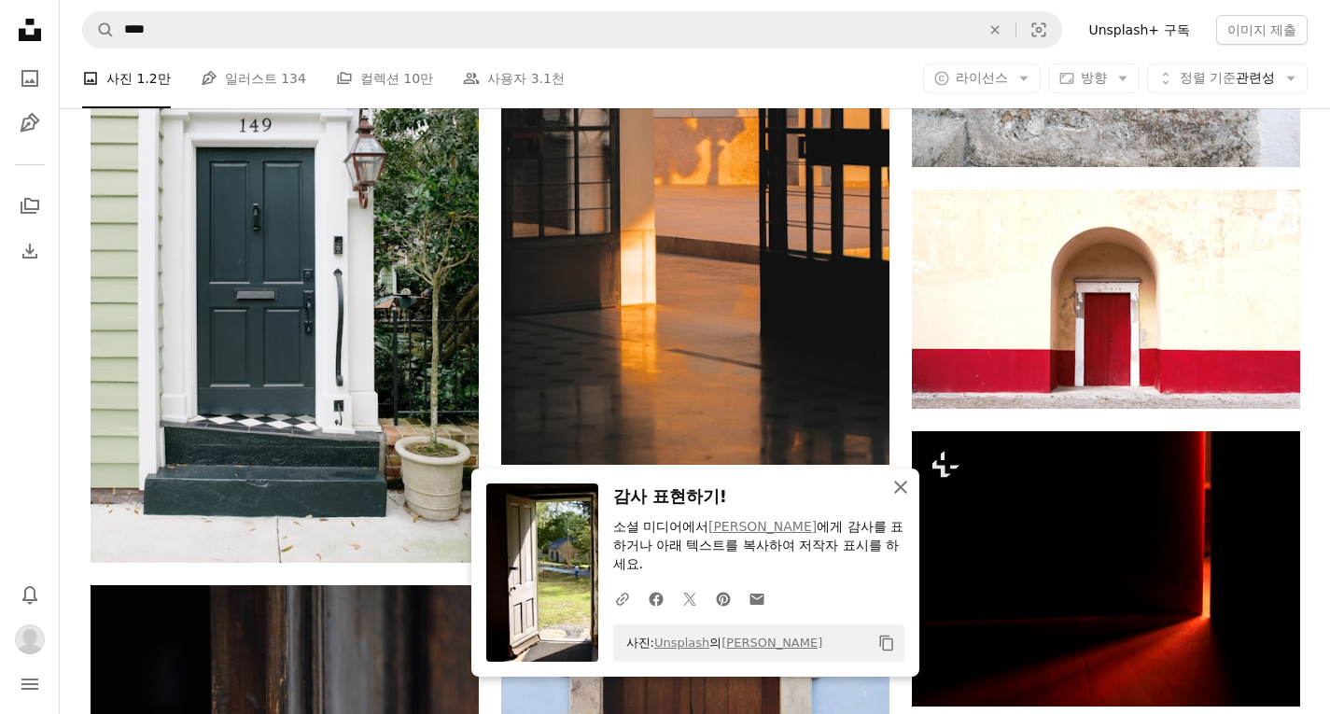
click at [897, 487] on icon "An X shape" at bounding box center [900, 487] width 22 height 22
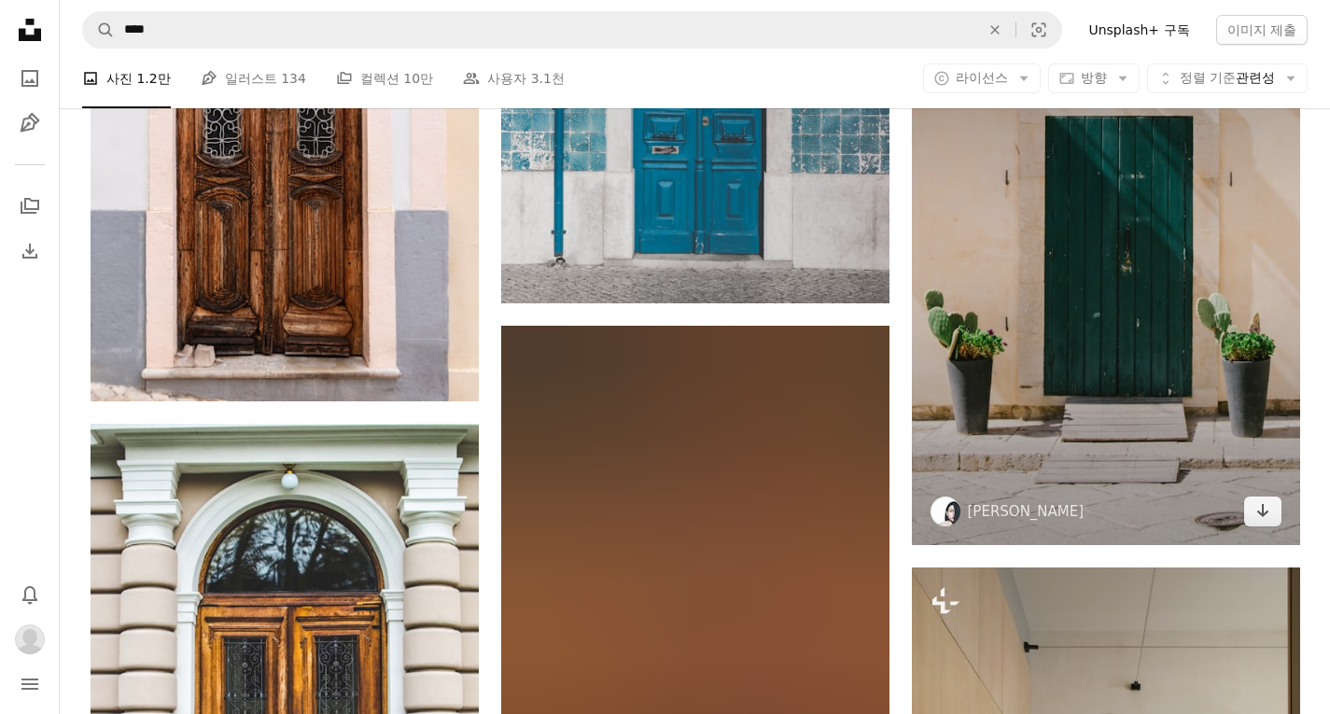
scroll to position [26780, 0]
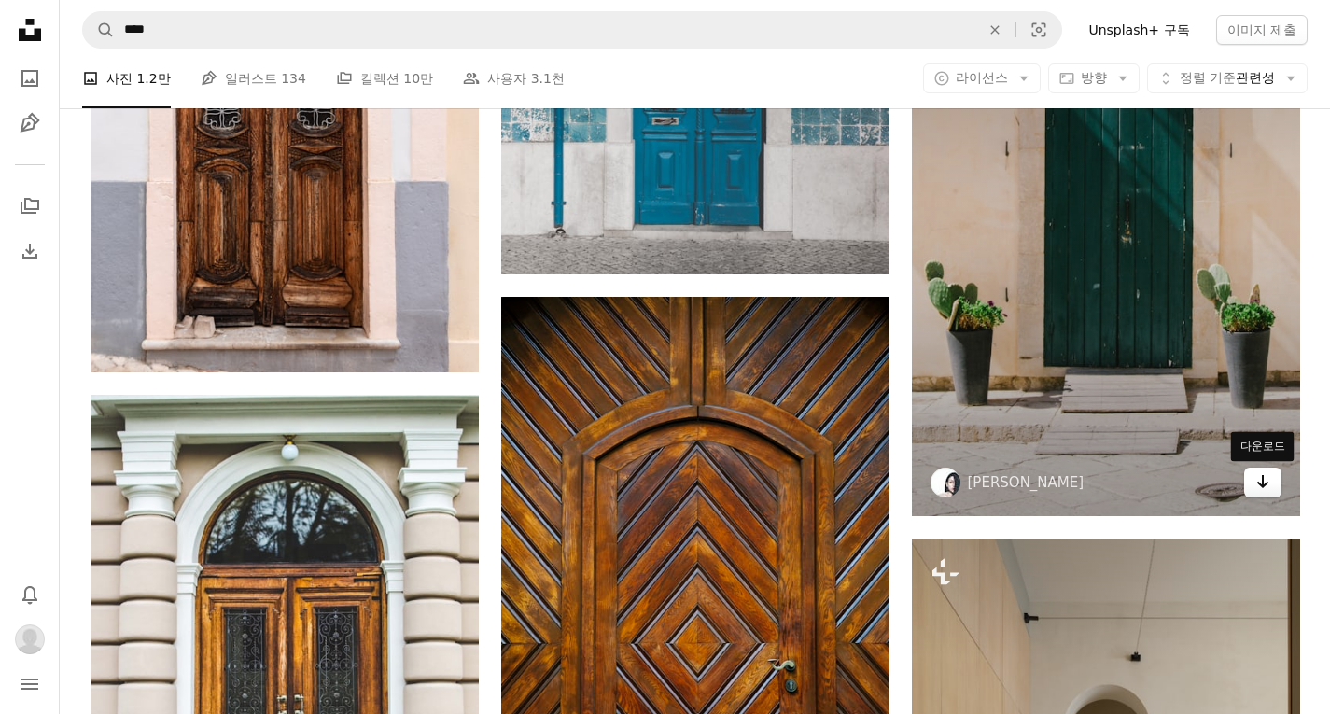
click at [1261, 481] on icon "Arrow pointing down" at bounding box center [1262, 481] width 15 height 22
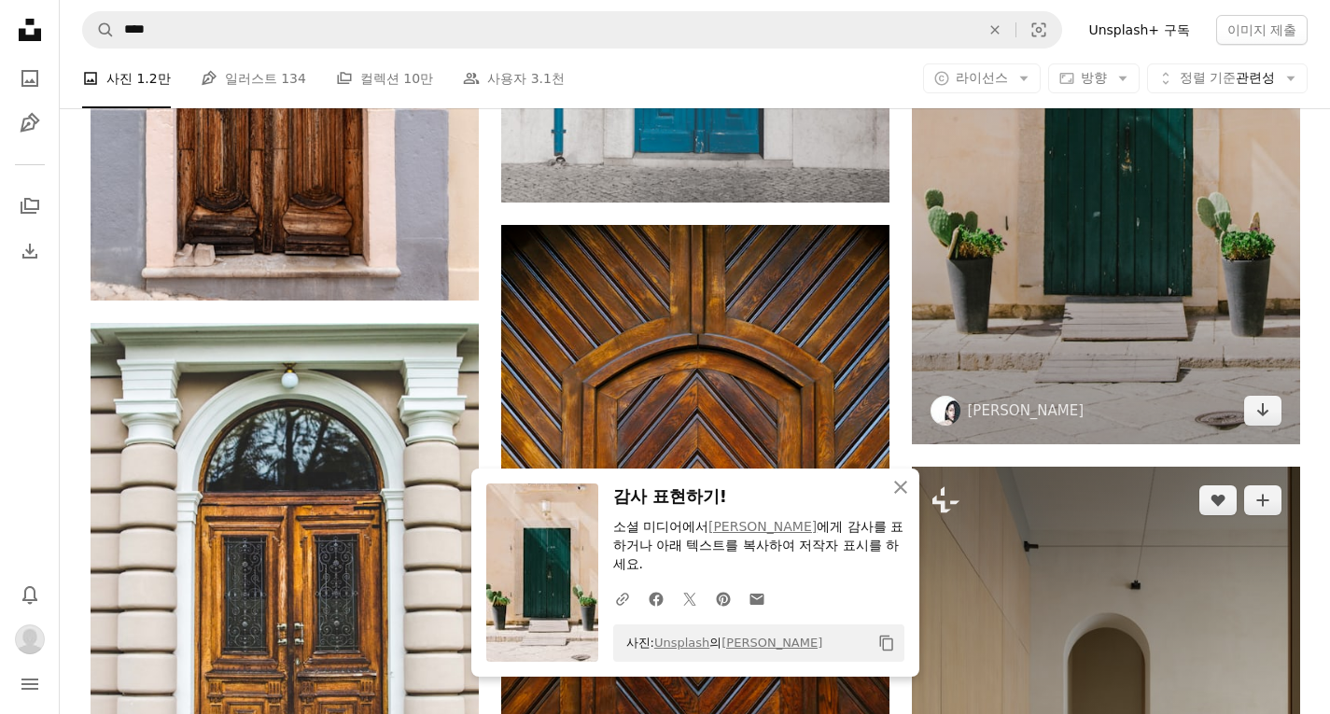
scroll to position [27154, 0]
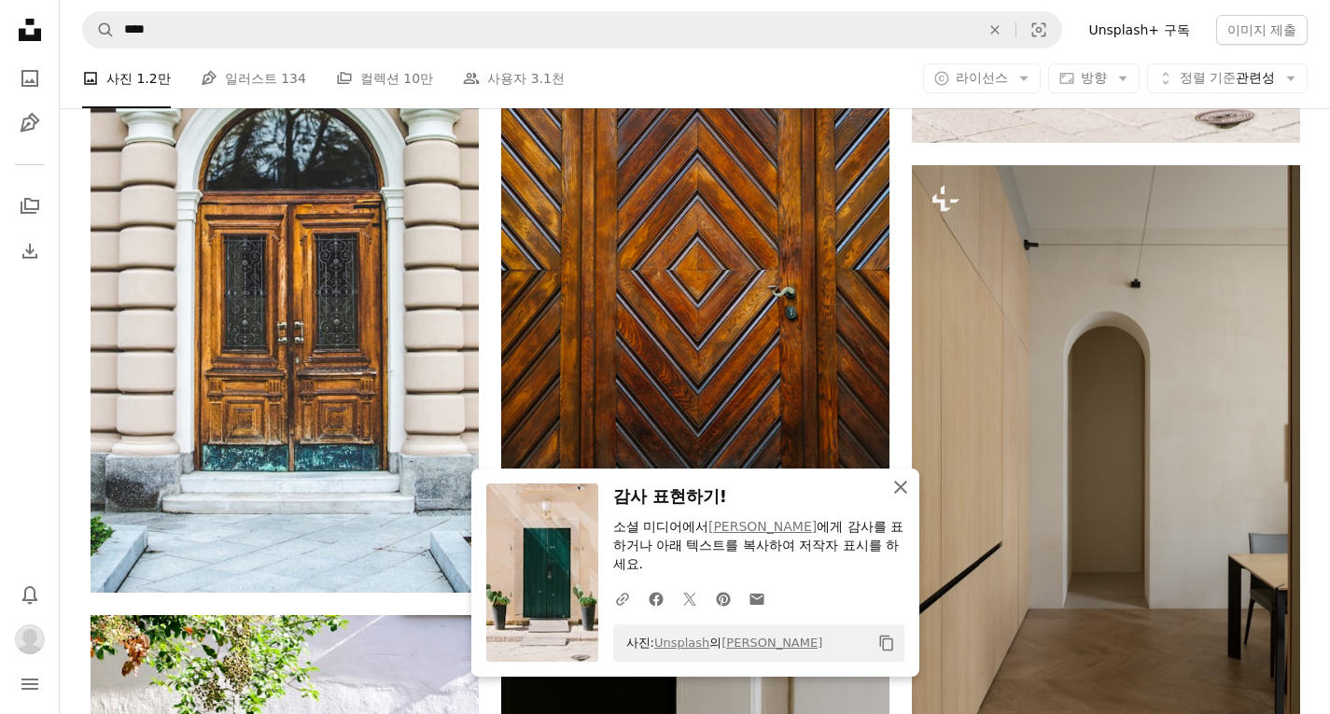
click at [889, 494] on icon "An X shape" at bounding box center [900, 487] width 22 height 22
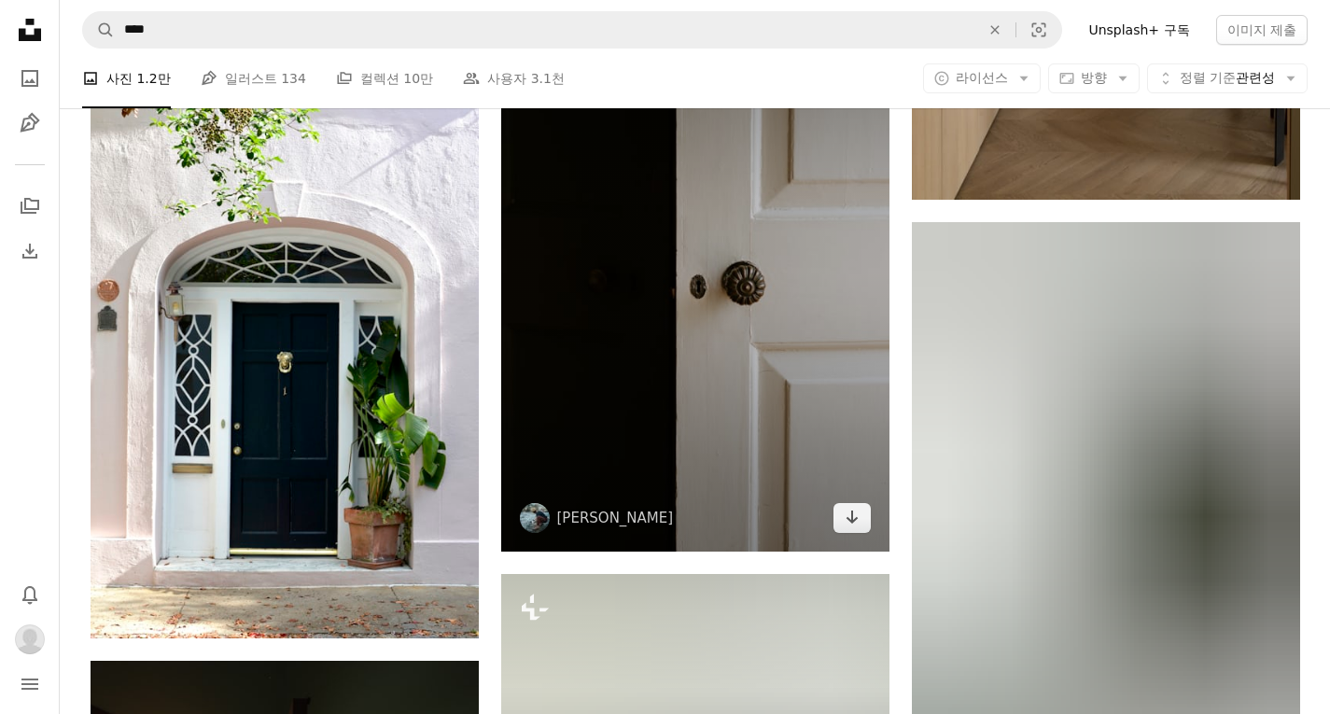
scroll to position [27713, 0]
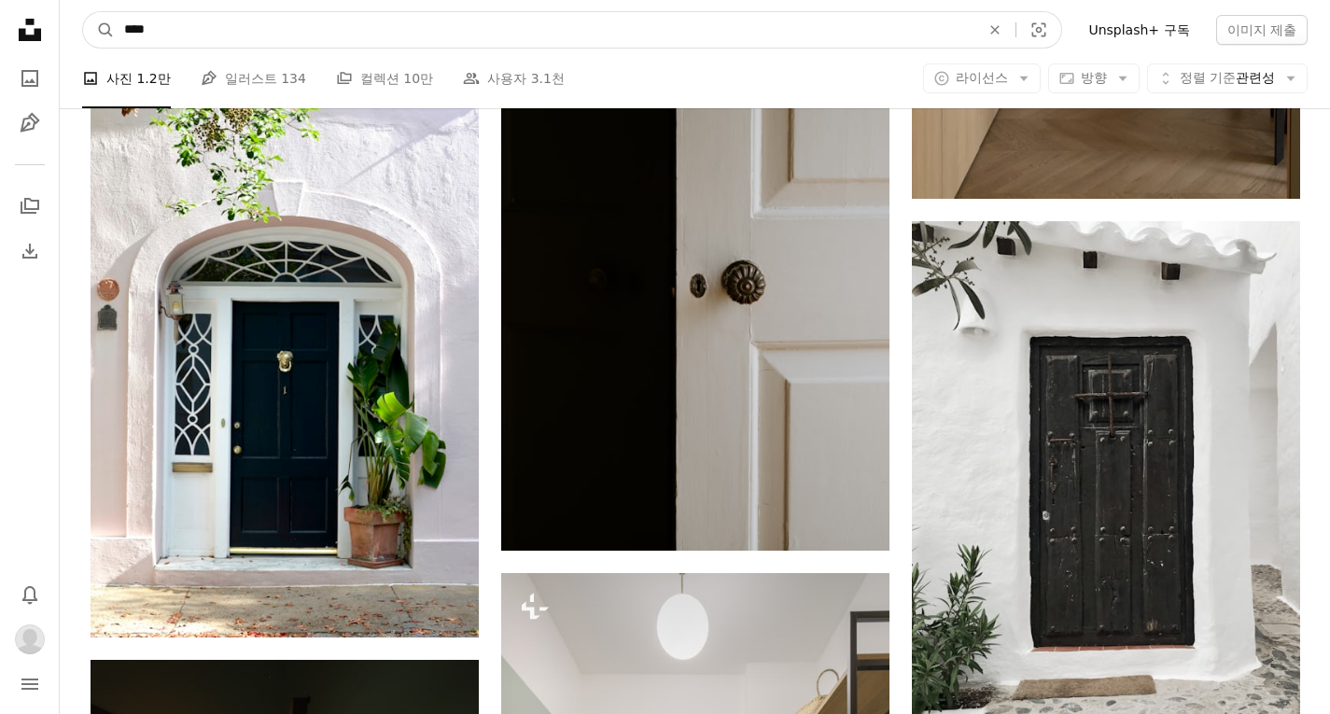
drag, startPoint x: 359, startPoint y: 25, endPoint x: 0, endPoint y: 49, distance: 360.0
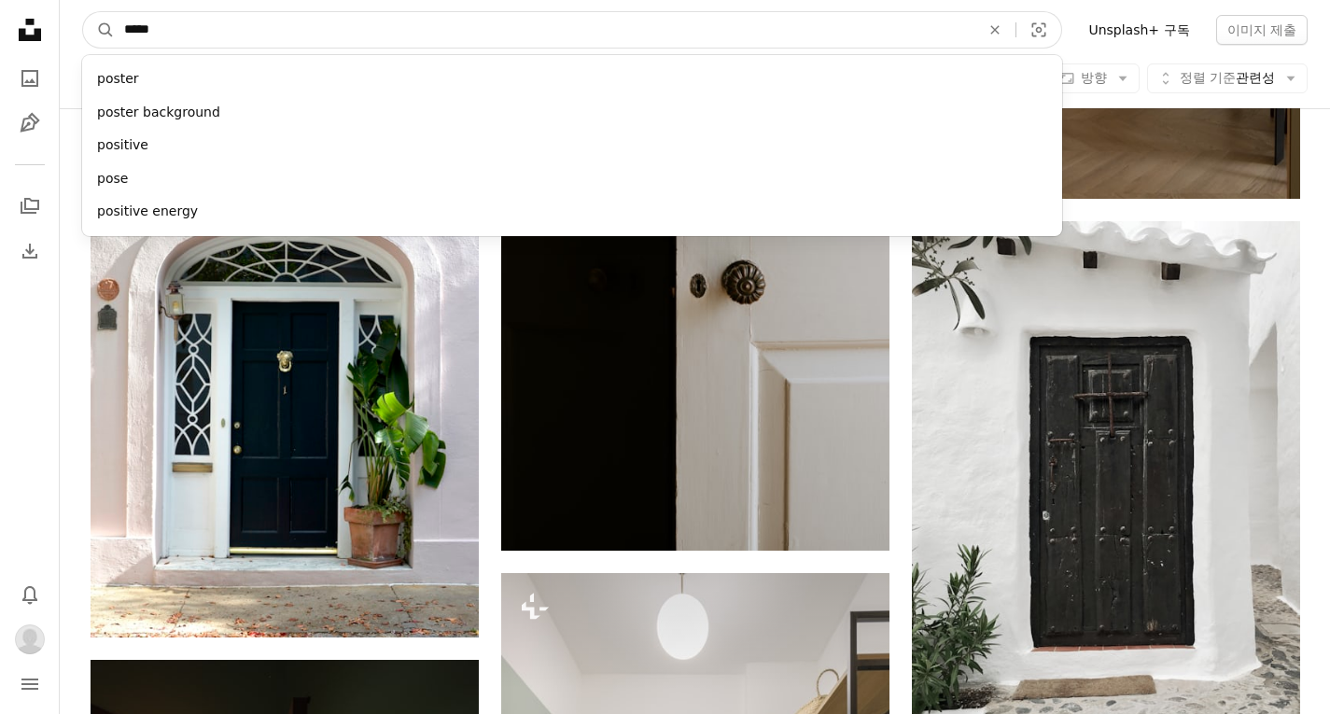
type input "******"
click button "A magnifying glass" at bounding box center [99, 29] width 32 height 35
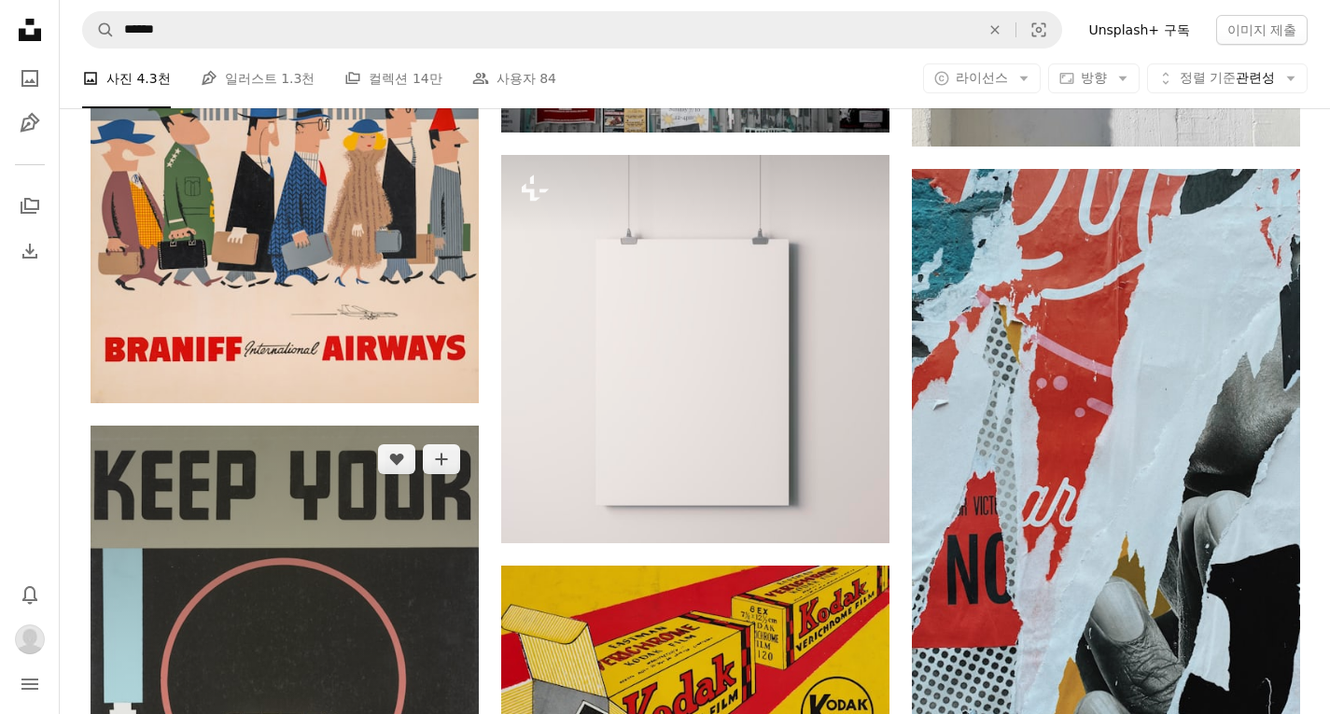
scroll to position [2239, 0]
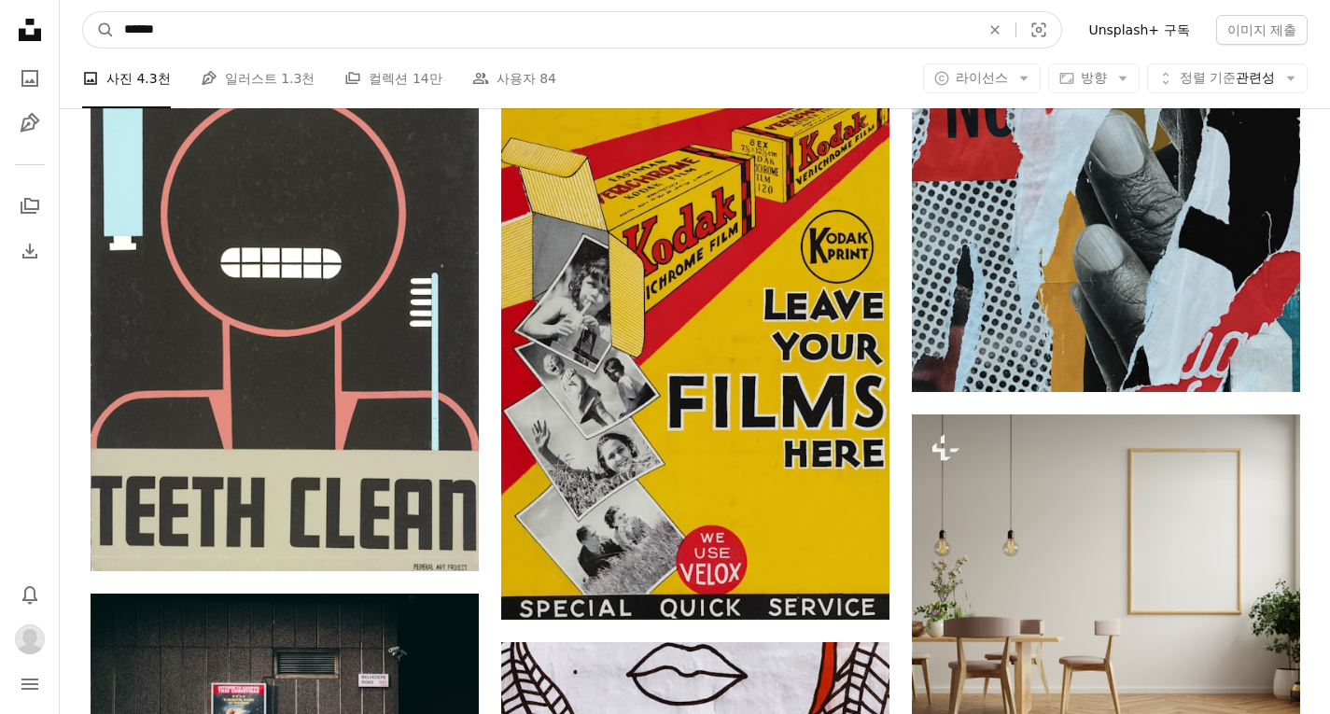
click at [497, 41] on input "******" at bounding box center [544, 29] width 859 height 35
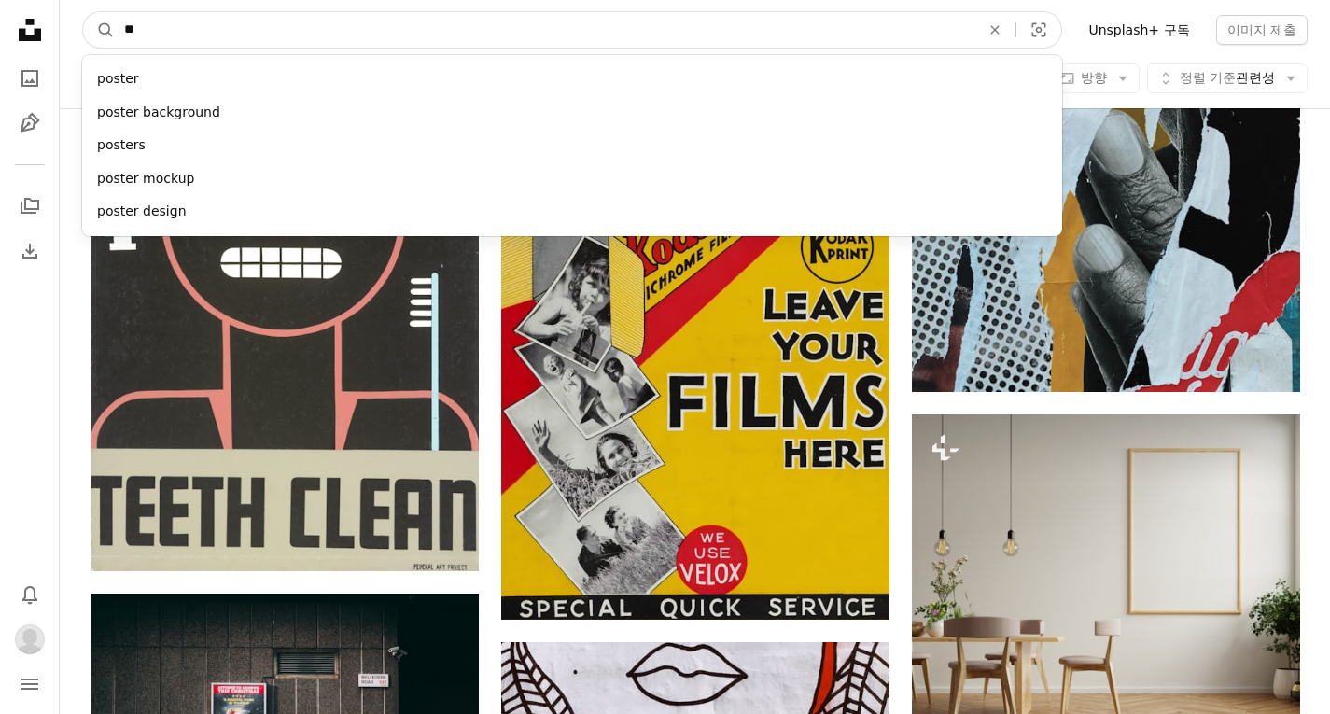
type input "*"
type input "***"
click at [83, 12] on button "A magnifying glass" at bounding box center [99, 29] width 32 height 35
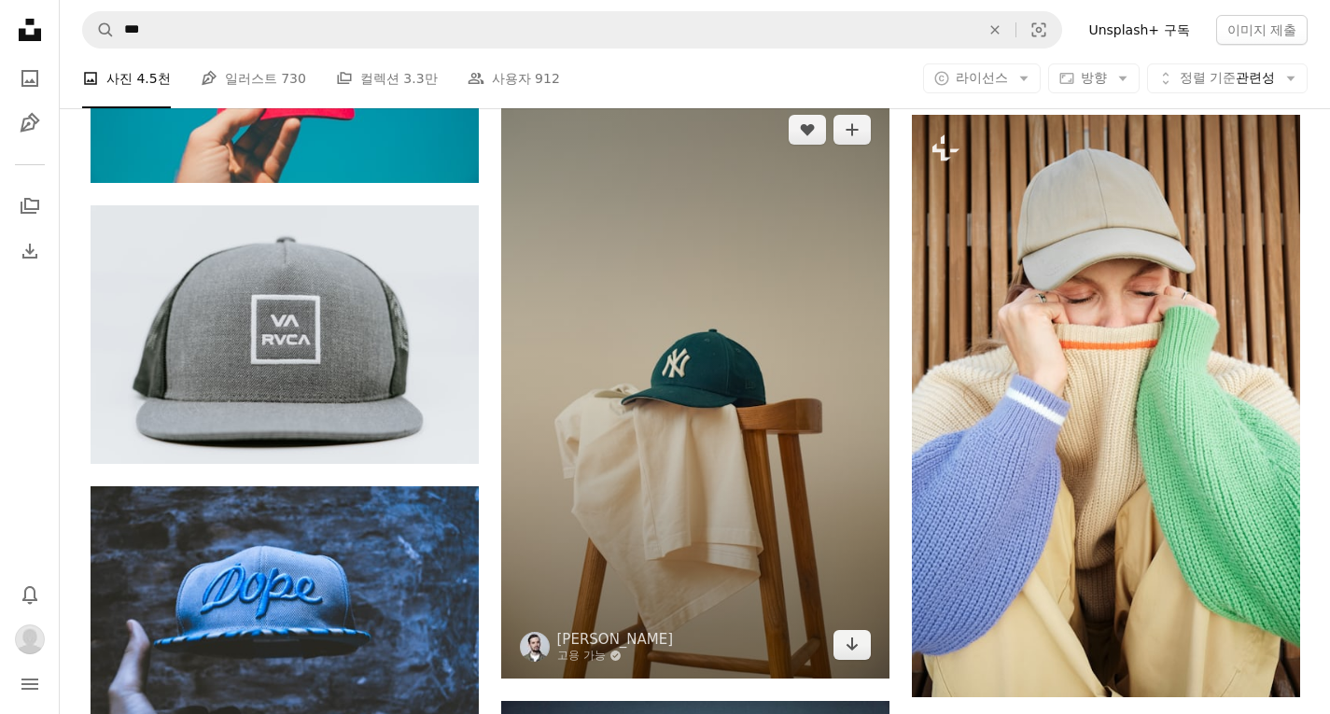
scroll to position [1091, 0]
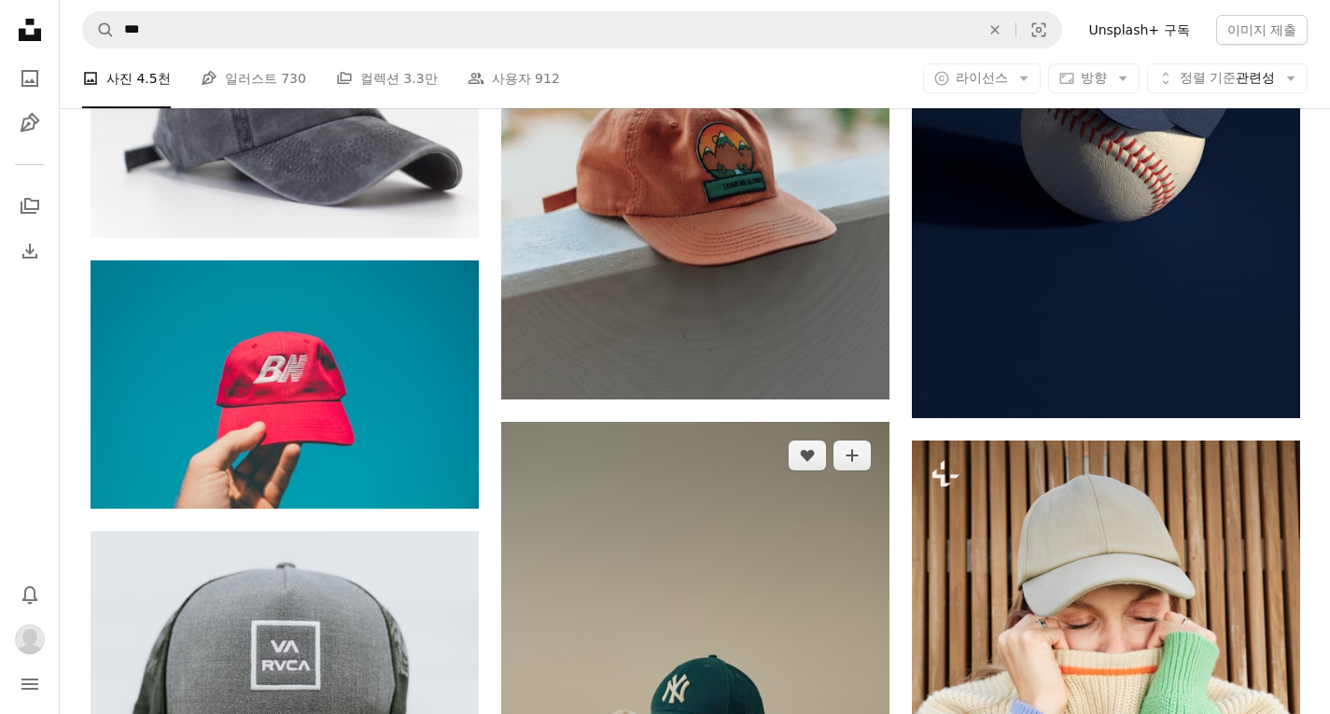
click at [841, 517] on img at bounding box center [695, 713] width 388 height 582
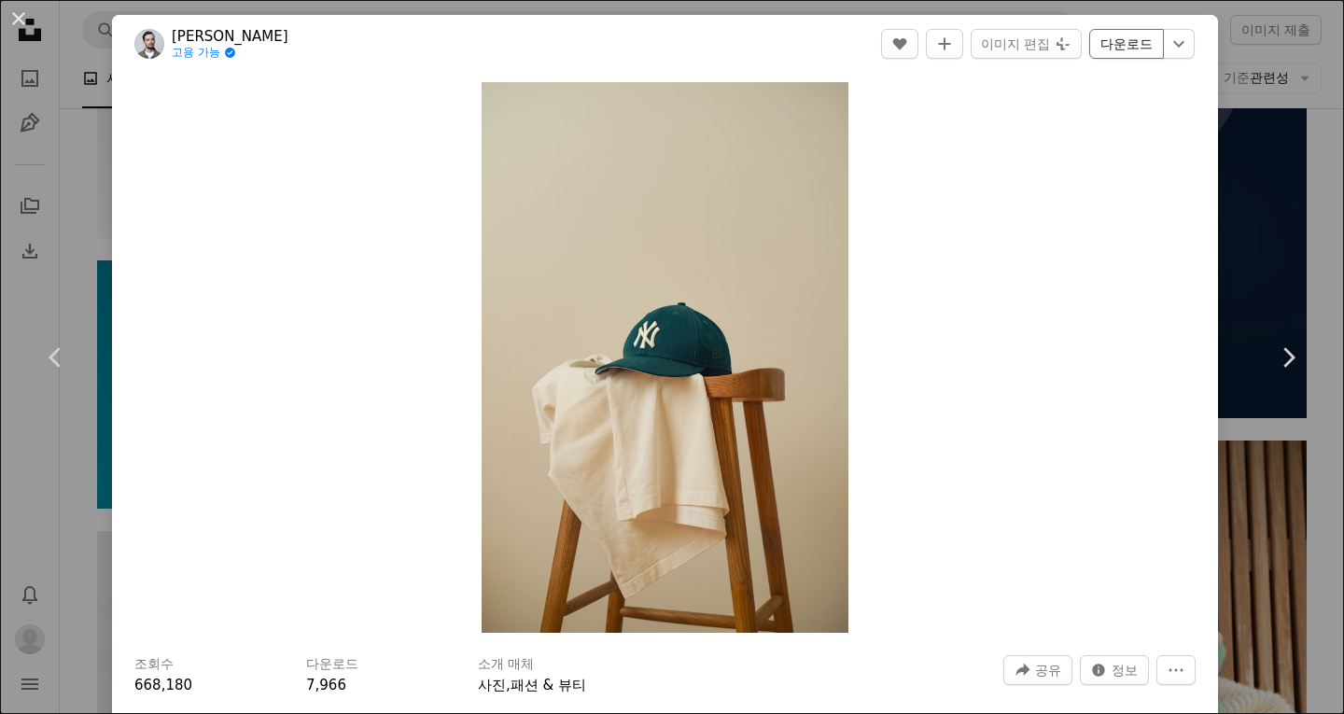
click at [1122, 49] on link "다운로드" at bounding box center [1126, 44] width 75 height 30
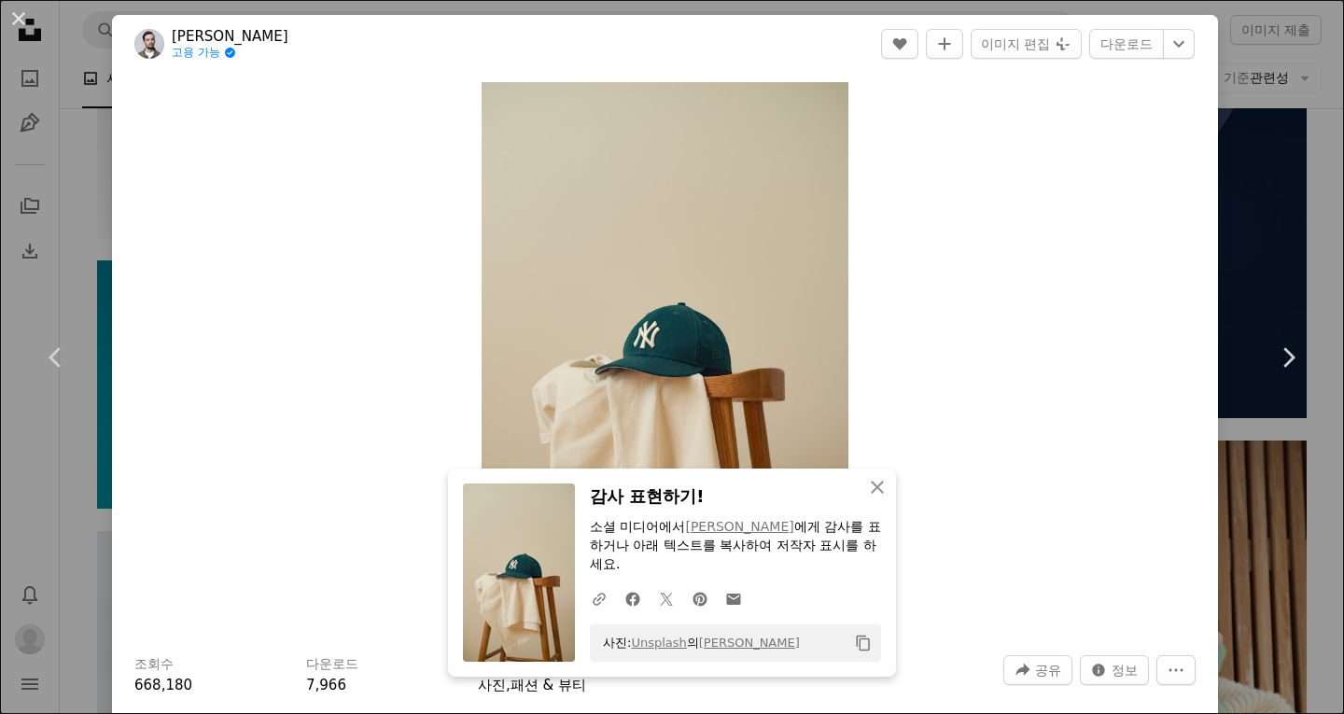
click at [1244, 81] on div "An X shape Chevron left Chevron right Dmitry Kropachev 고용 가능 A checkmark inside…" at bounding box center [672, 357] width 1344 height 714
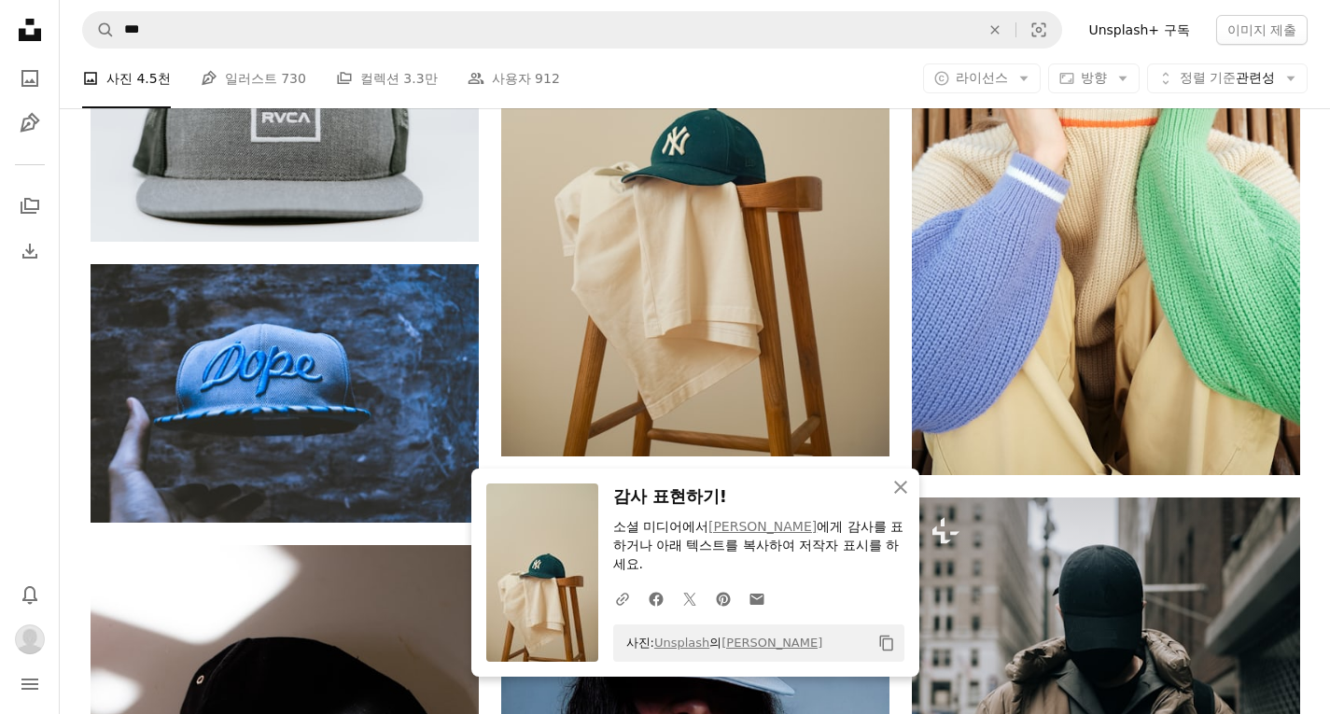
scroll to position [1651, 0]
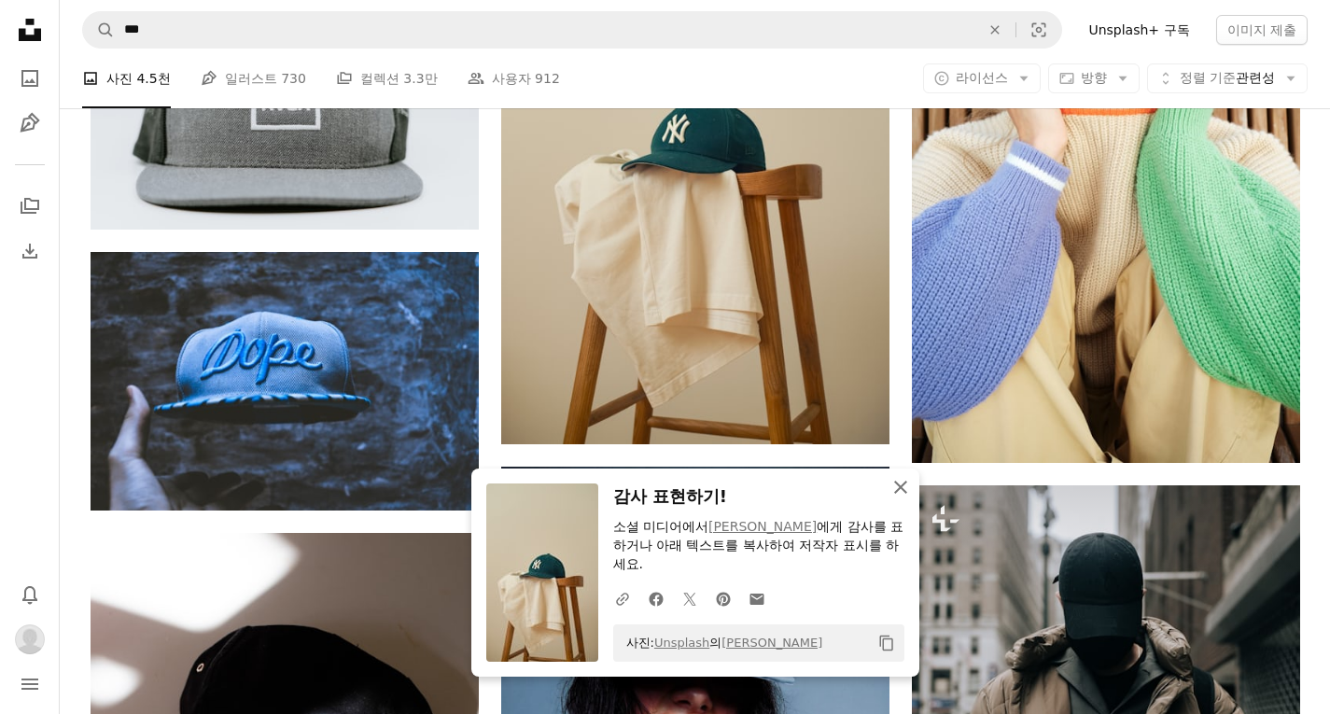
click at [905, 479] on icon "An X shape" at bounding box center [900, 487] width 22 height 22
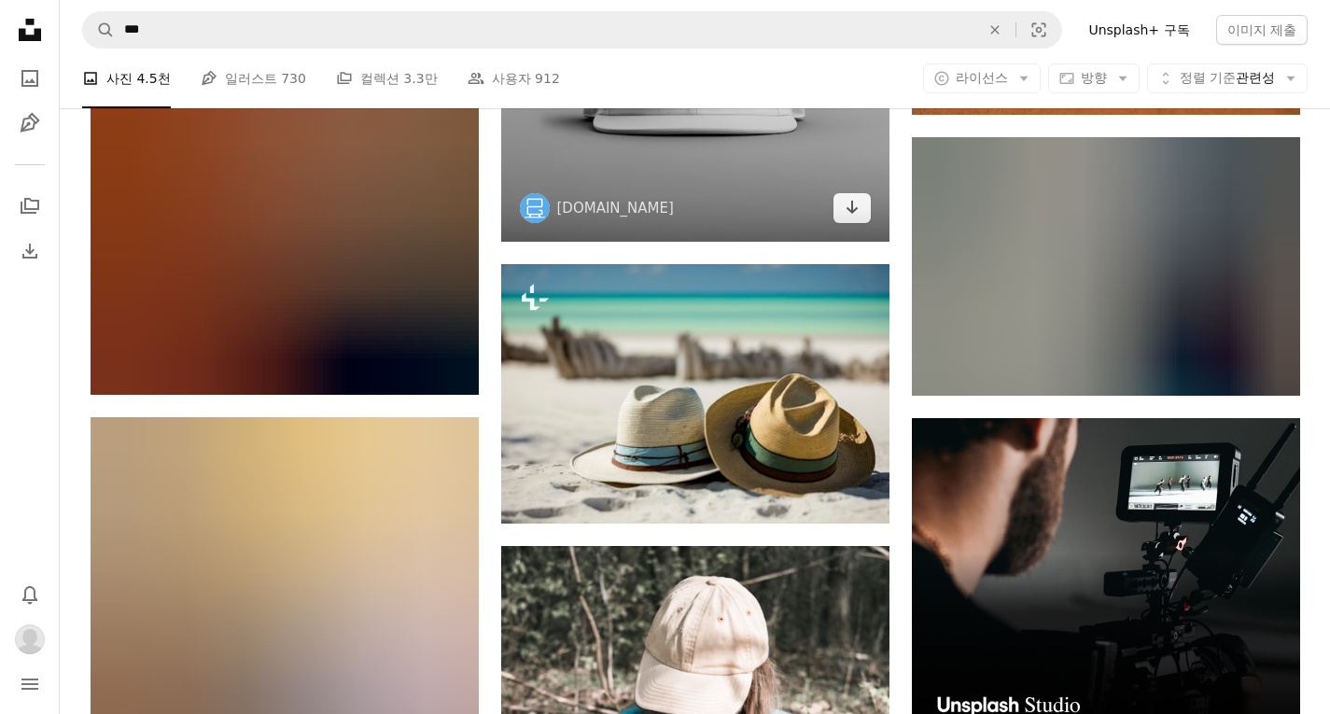
scroll to position [7343, 0]
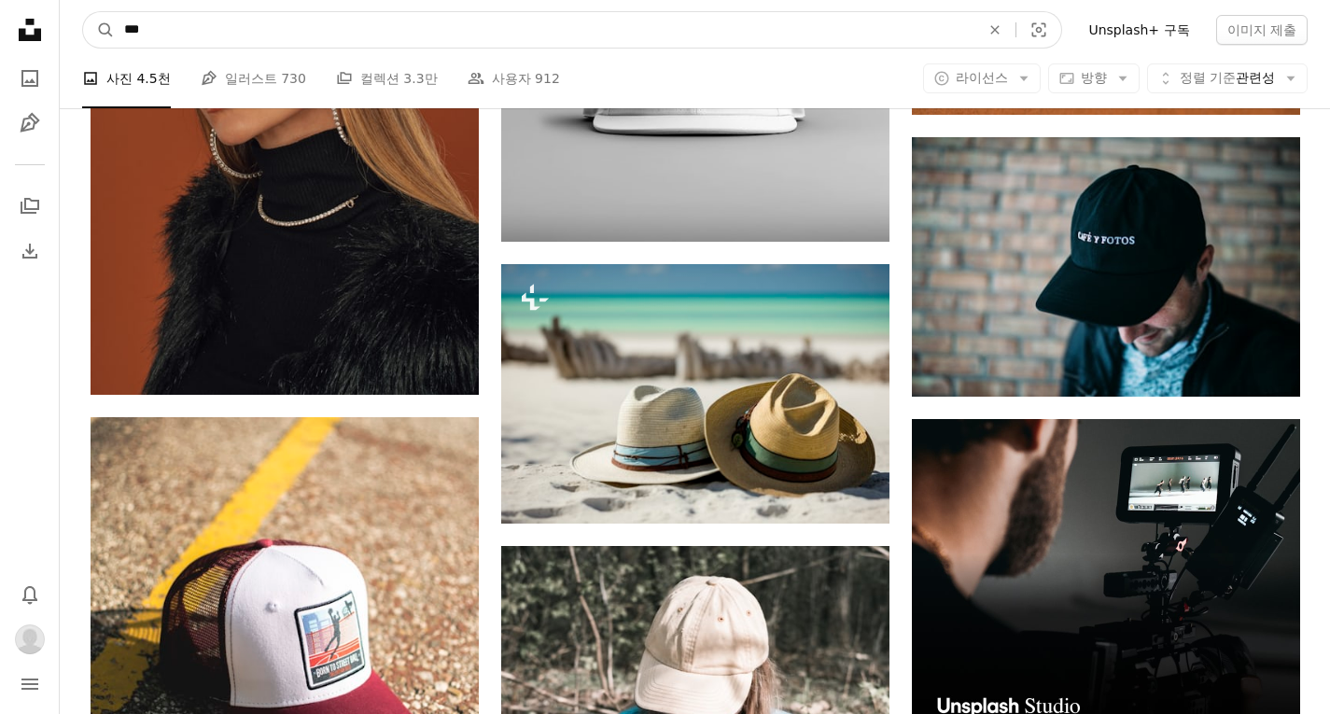
click at [525, 45] on input "***" at bounding box center [544, 29] width 859 height 35
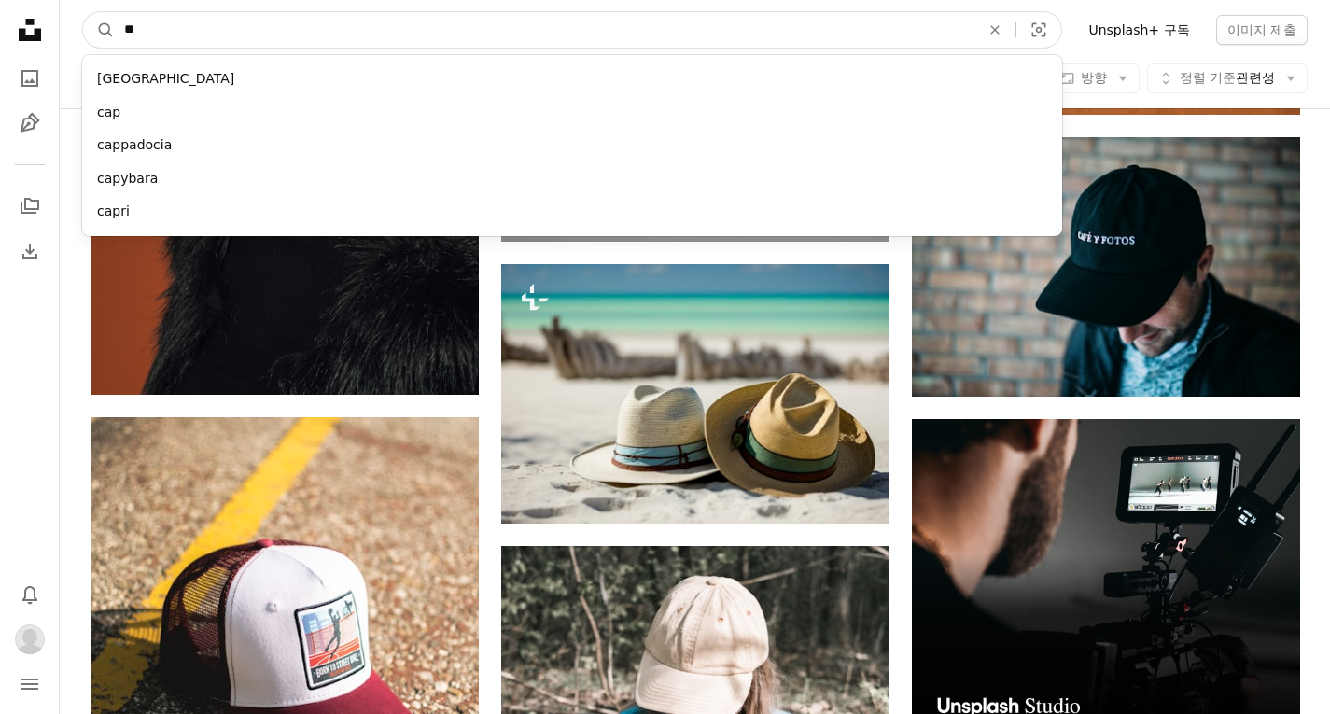
type input "*"
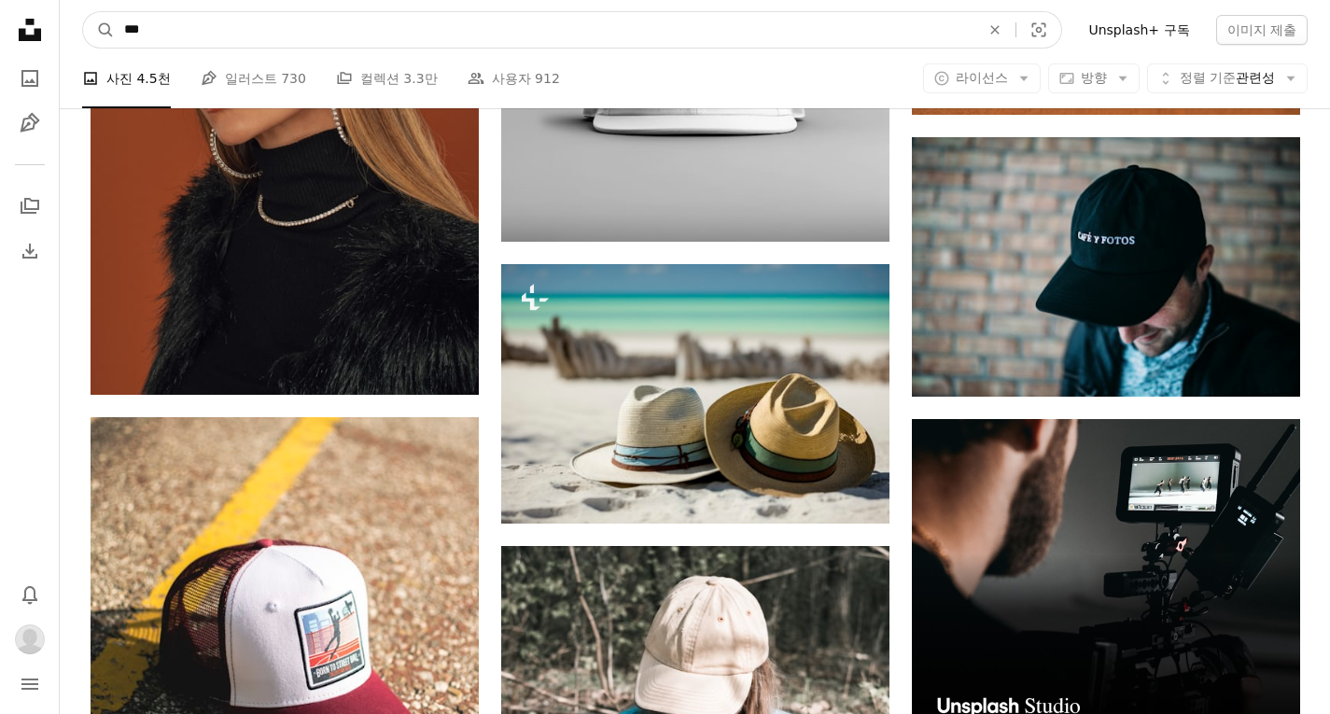
type input "****"
click button "A magnifying glass" at bounding box center [99, 29] width 32 height 35
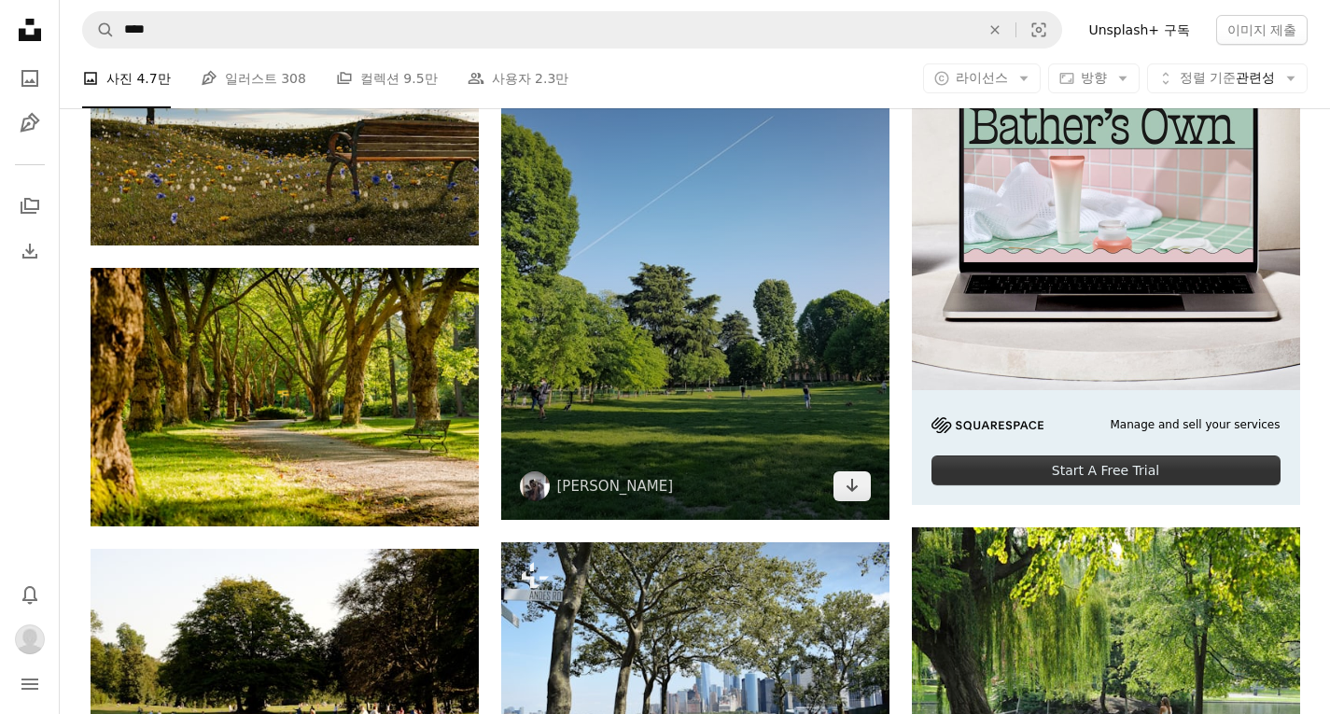
scroll to position [467, 0]
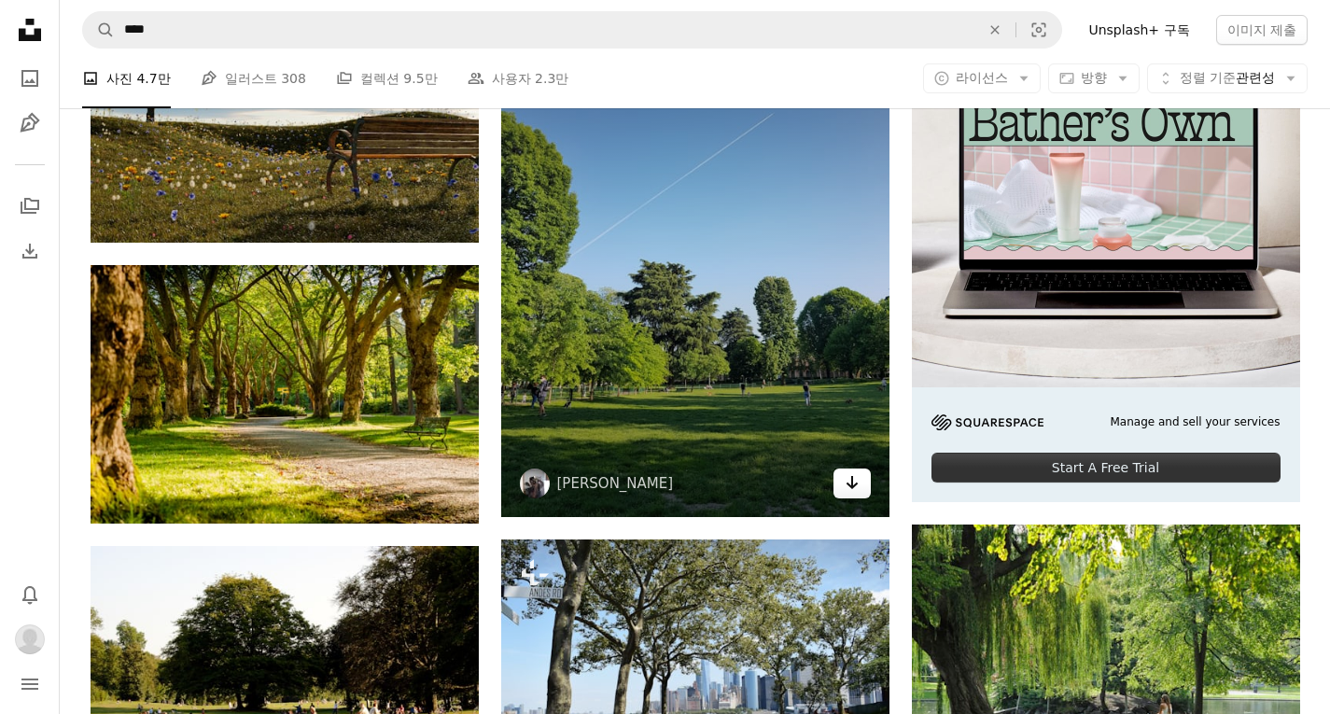
click at [845, 489] on div "A heart A plus sign [PERSON_NAME] Arrow pointing down" at bounding box center [695, 258] width 388 height 518
click at [845, 489] on icon "Arrow pointing down" at bounding box center [851, 482] width 15 height 22
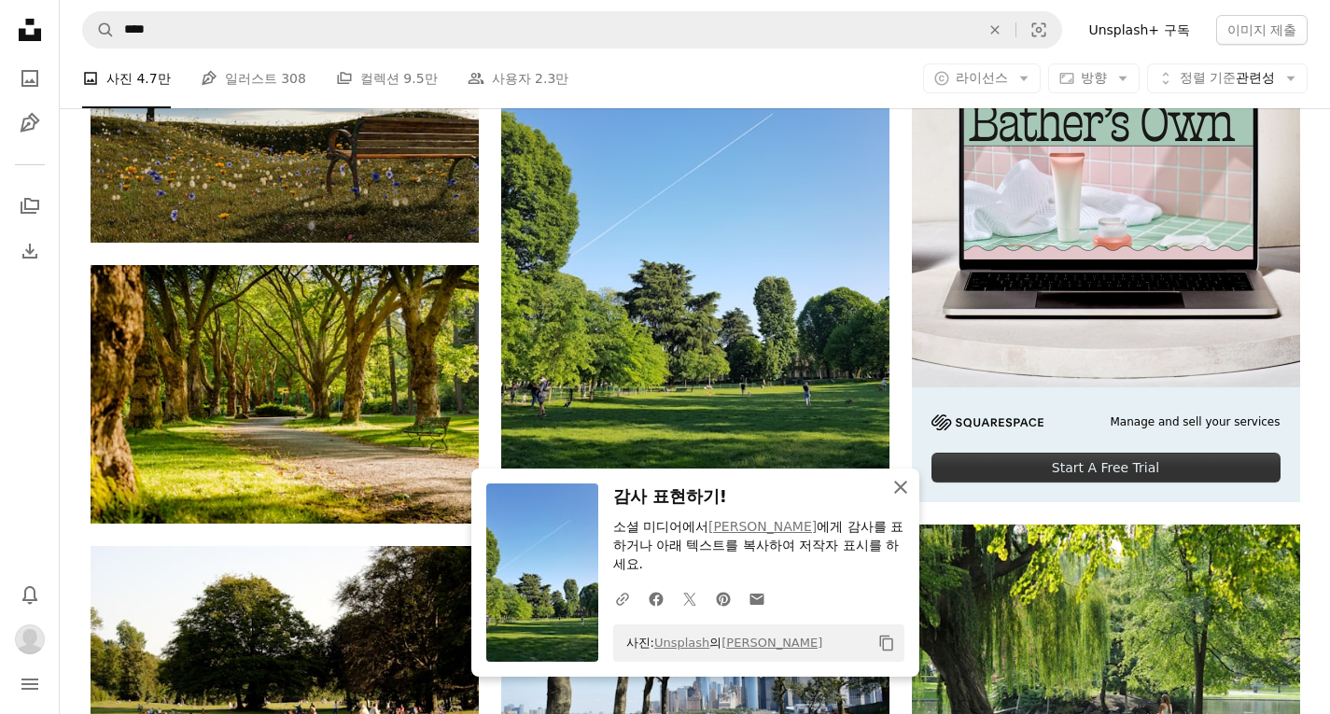
click at [897, 495] on icon "An X shape" at bounding box center [900, 487] width 22 height 22
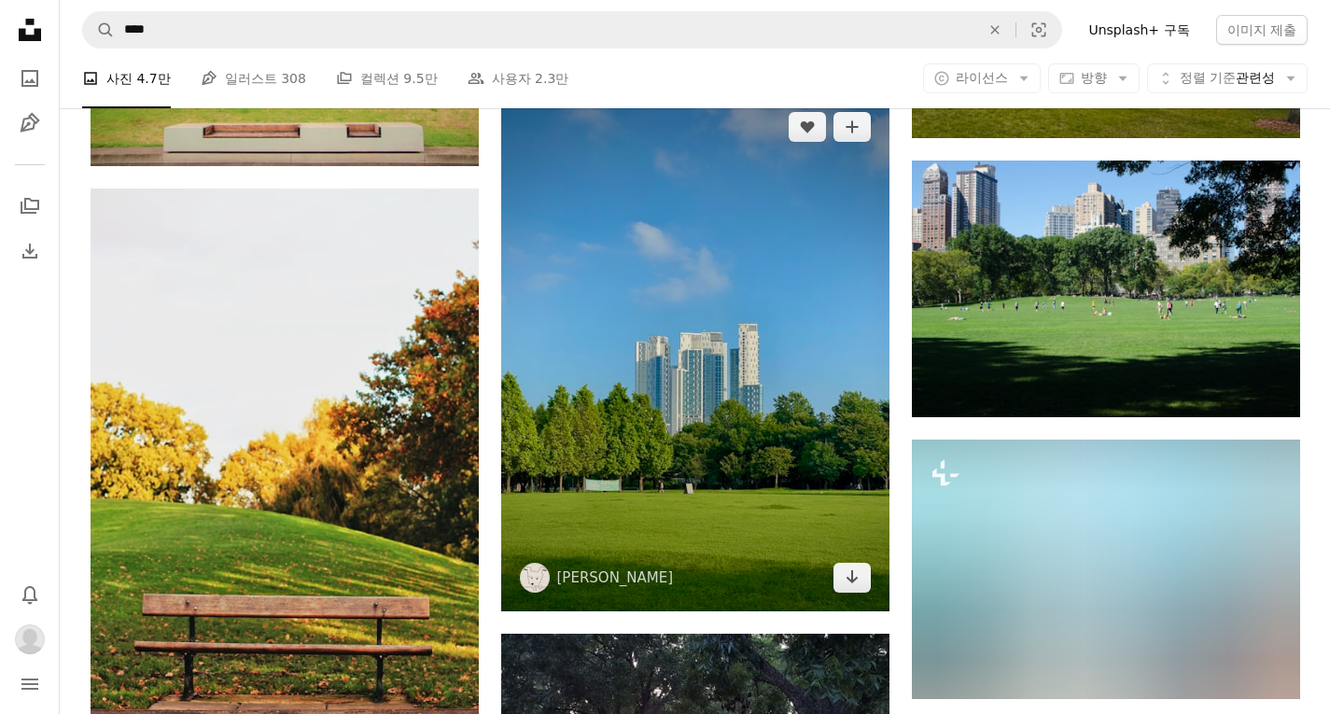
scroll to position [2053, 0]
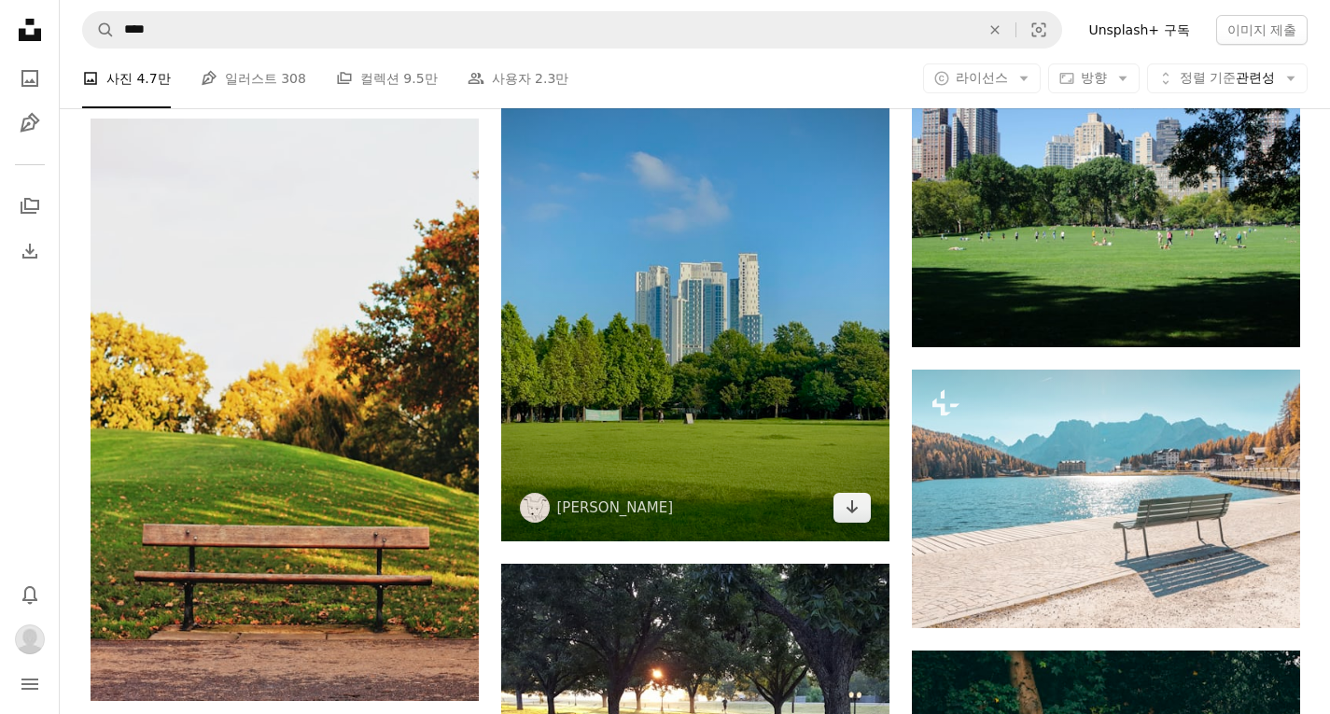
click at [877, 491] on img at bounding box center [695, 282] width 388 height 518
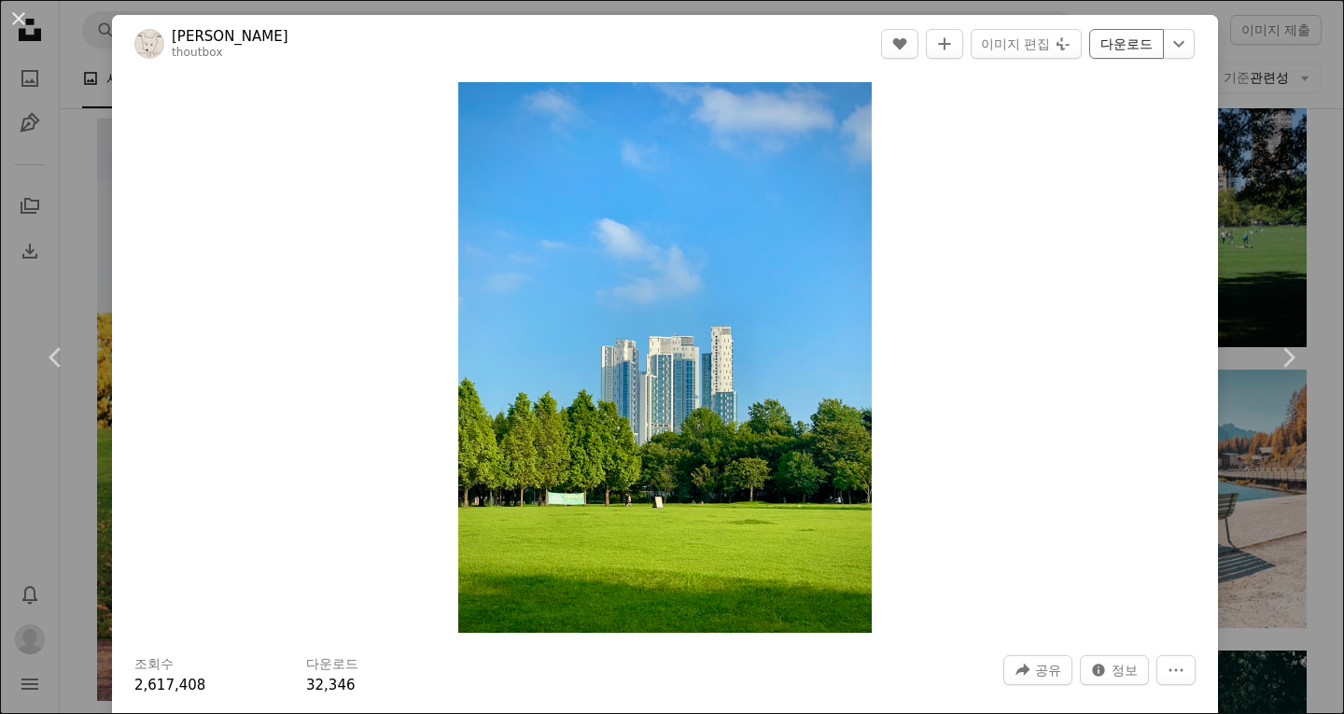
click at [1112, 49] on link "다운로드" at bounding box center [1126, 44] width 75 height 30
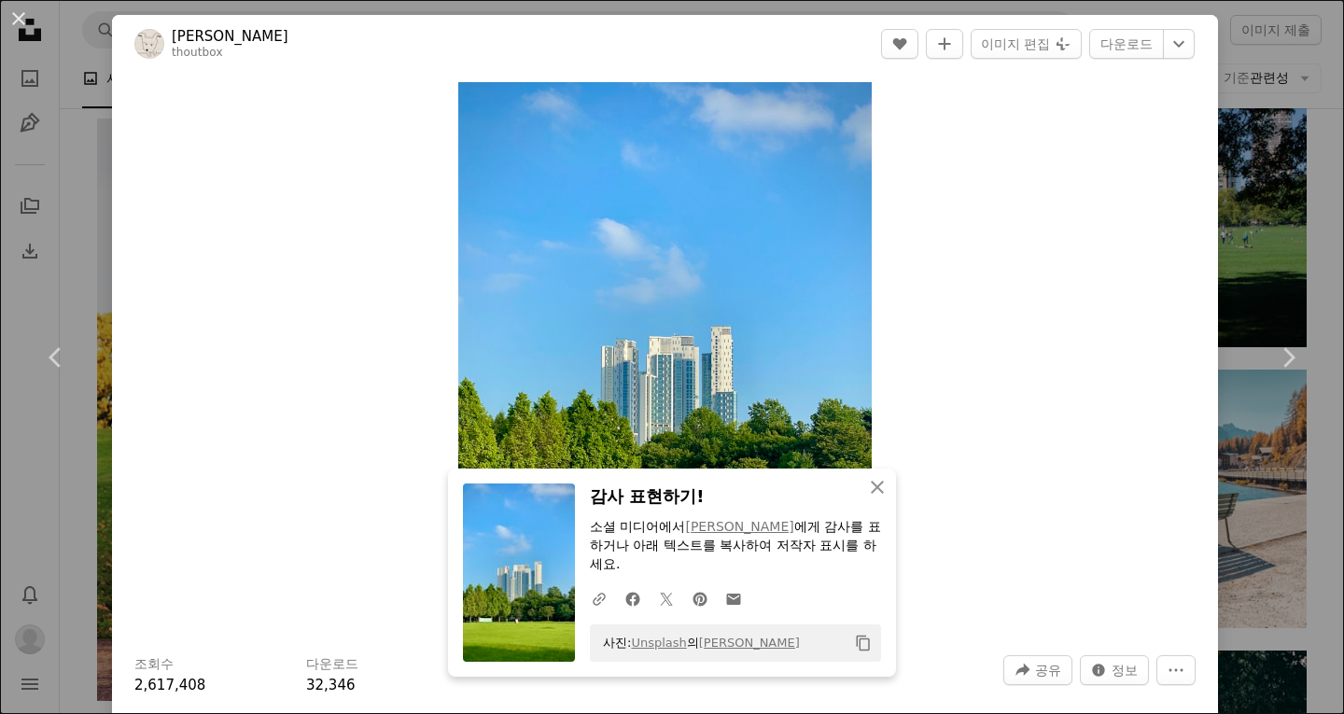
click at [1252, 115] on div "An X shape Chevron left Chevron right Yonghyun Lee thoutbox A heart A plus sign…" at bounding box center [672, 357] width 1344 height 714
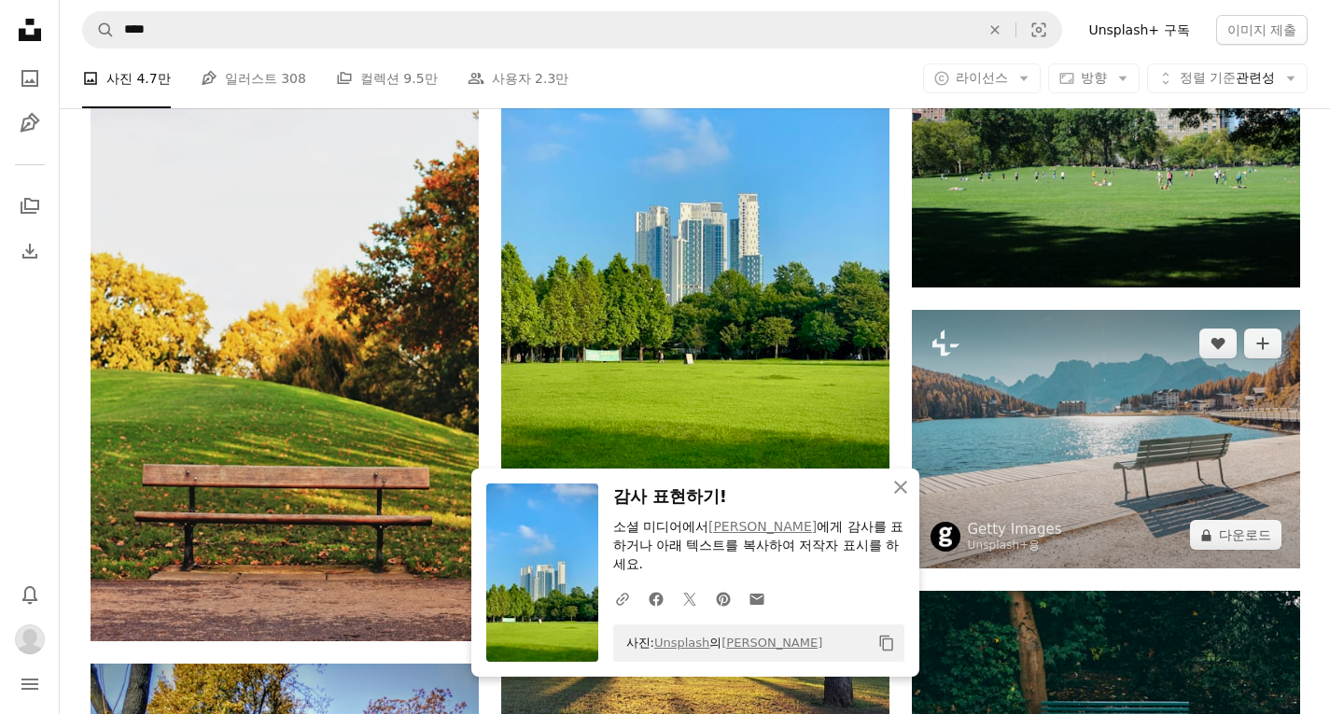
scroll to position [2146, 0]
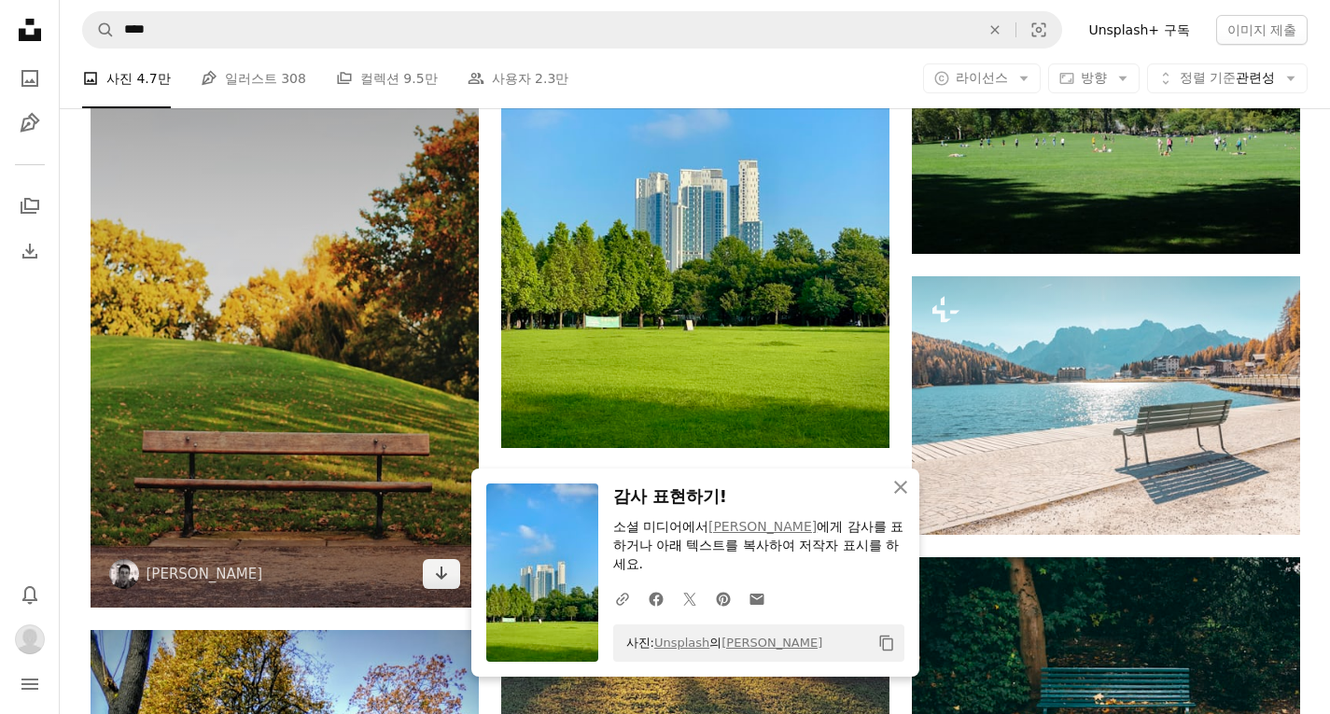
click at [338, 429] on img at bounding box center [285, 316] width 388 height 582
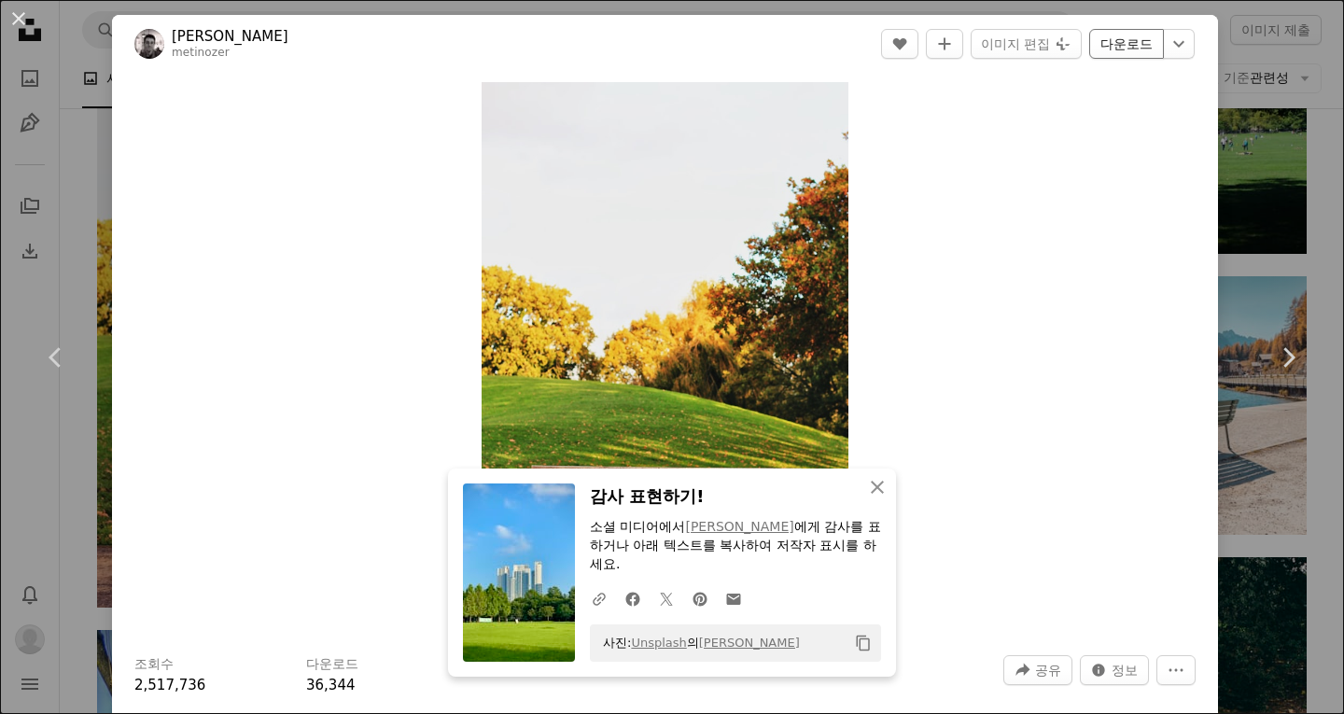
click at [1115, 43] on link "다운로드" at bounding box center [1126, 44] width 75 height 30
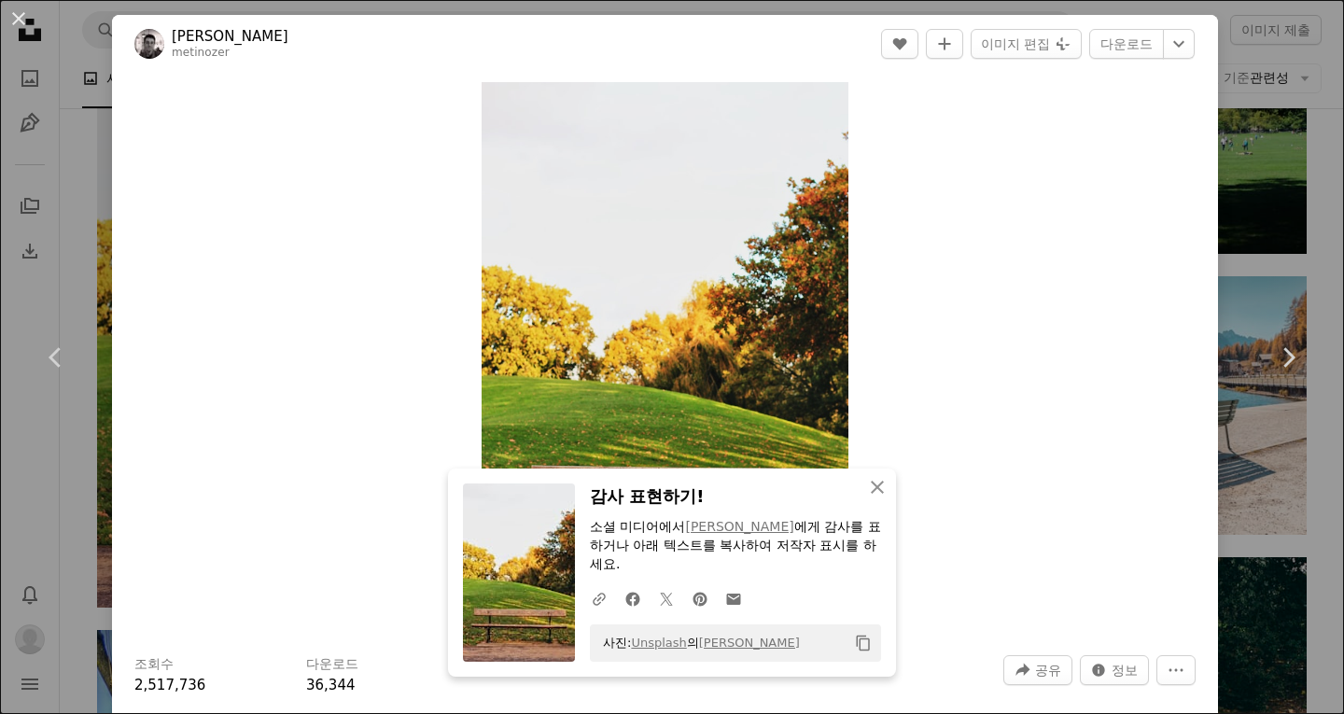
click at [1225, 103] on div "An X shape Chevron left Chevron right Metin Ozer metinozer A heart A plus sign …" at bounding box center [672, 357] width 1344 height 714
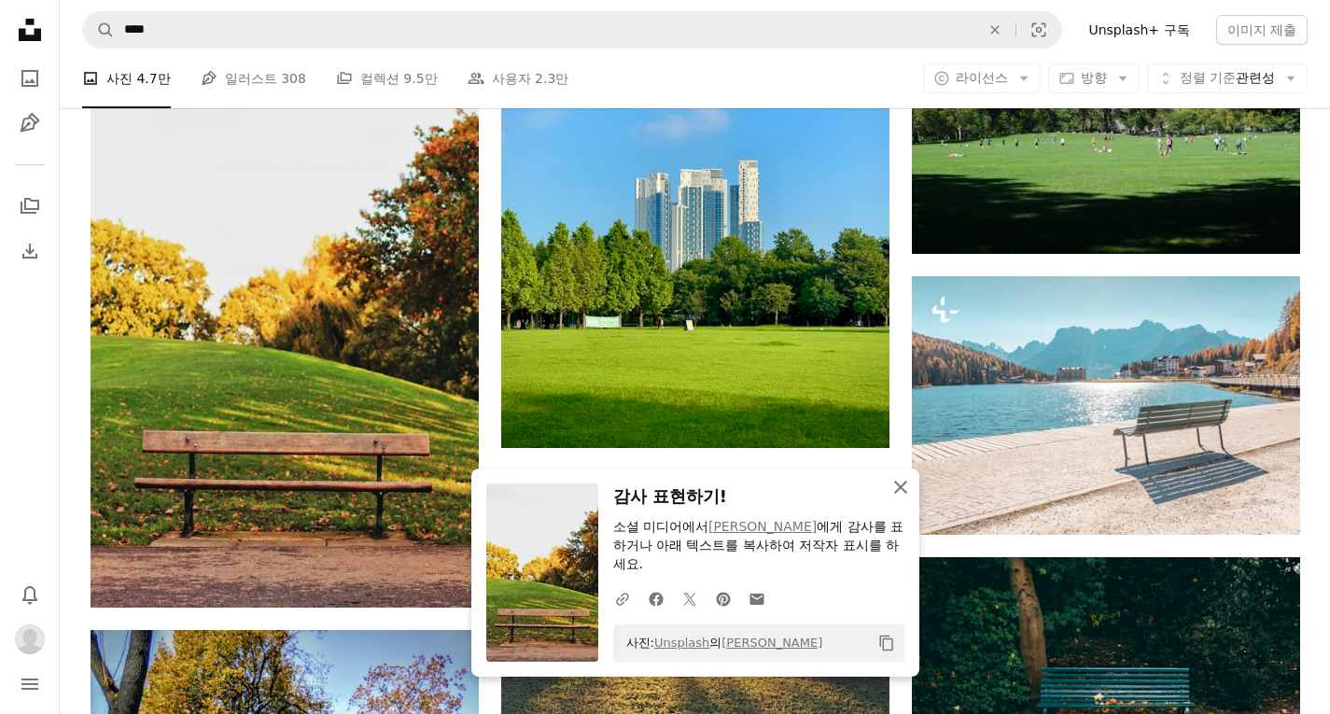
click at [899, 485] on icon "button" at bounding box center [900, 487] width 13 height 13
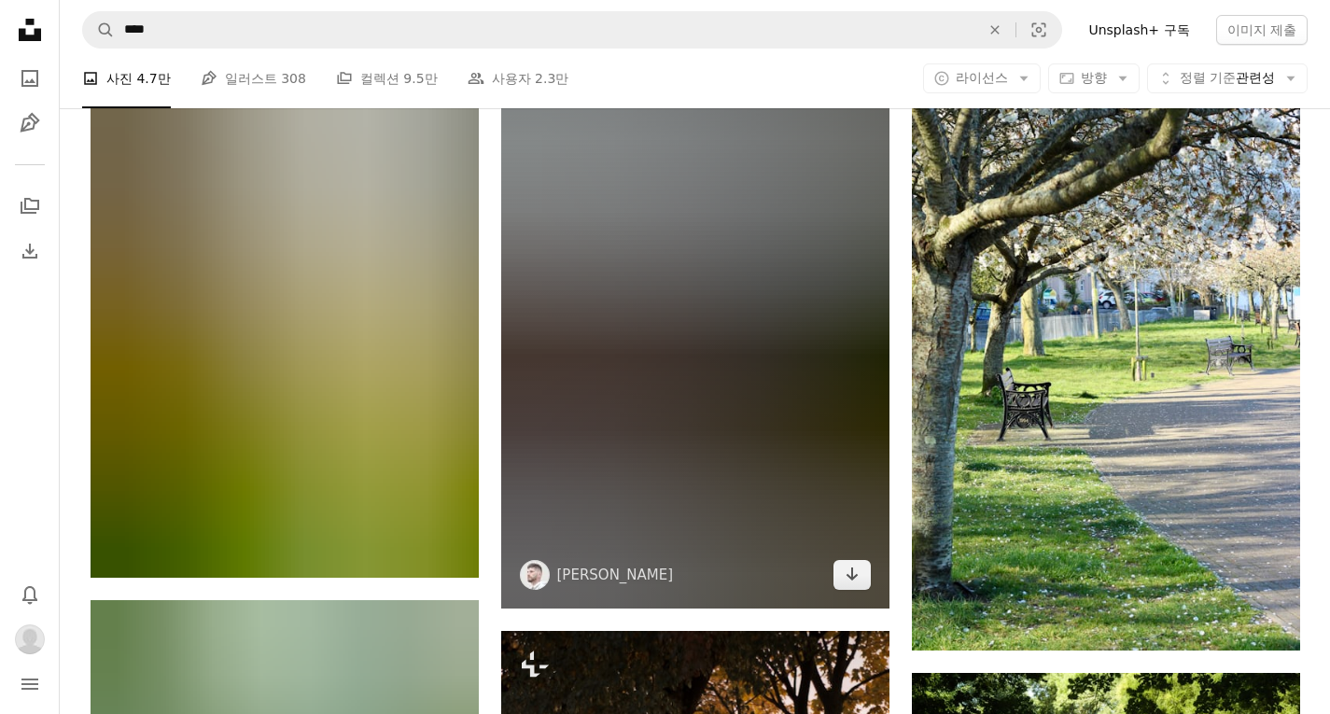
scroll to position [4759, 0]
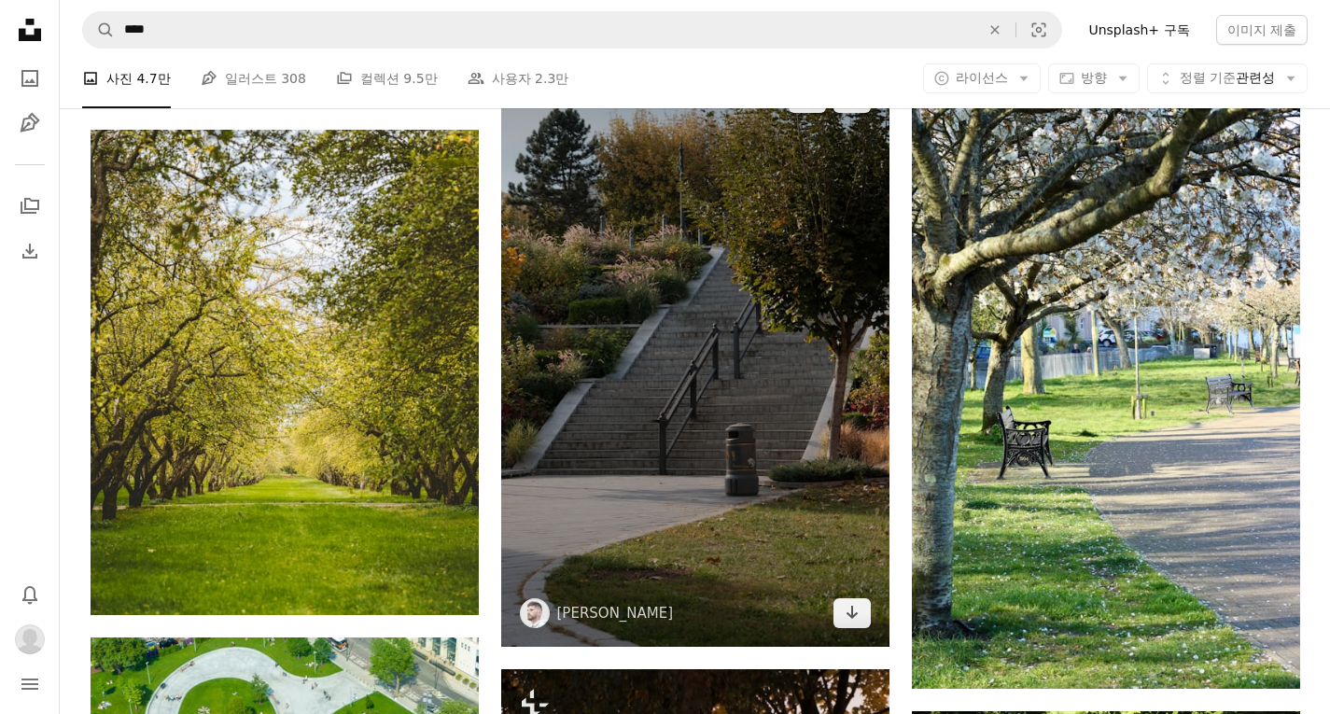
click at [846, 603] on div "A heart A plus sign Amadeus Moga Arrow pointing down" at bounding box center [695, 355] width 388 height 582
click at [850, 611] on icon "Arrow pointing down" at bounding box center [851, 612] width 15 height 22
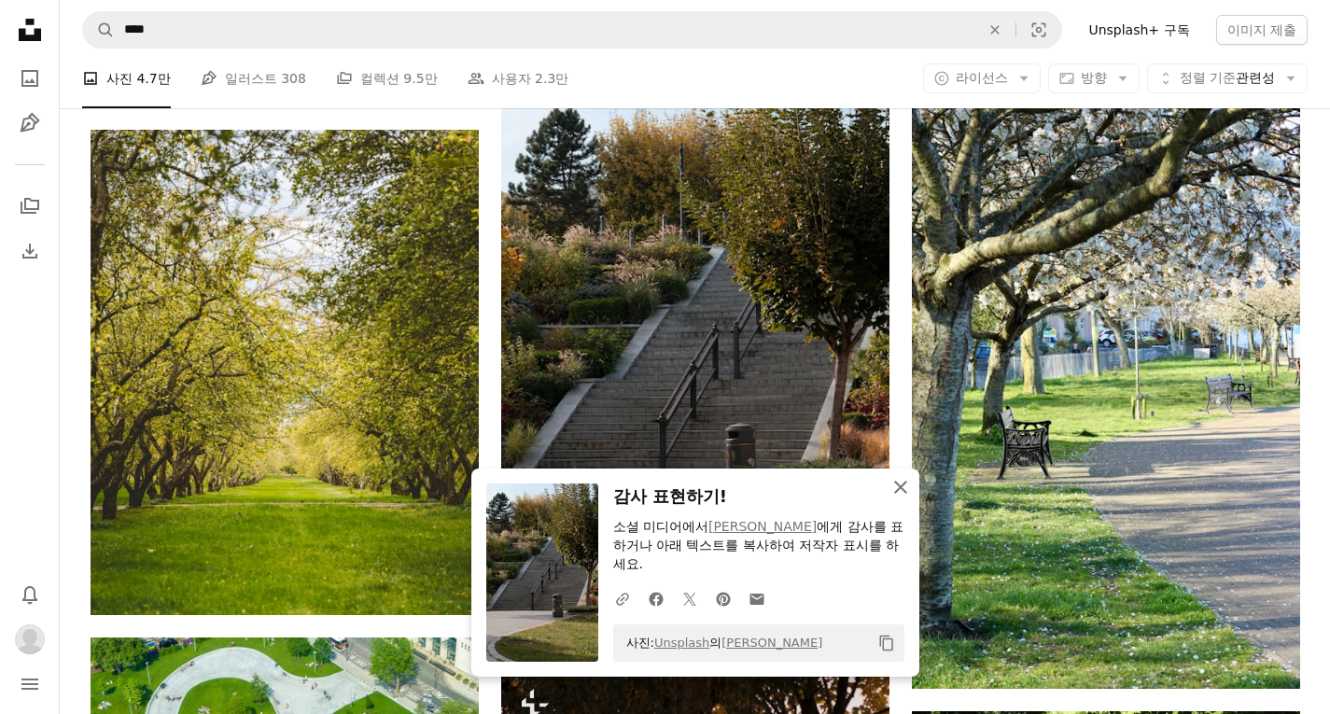
click at [894, 480] on icon "An X shape" at bounding box center [900, 487] width 22 height 22
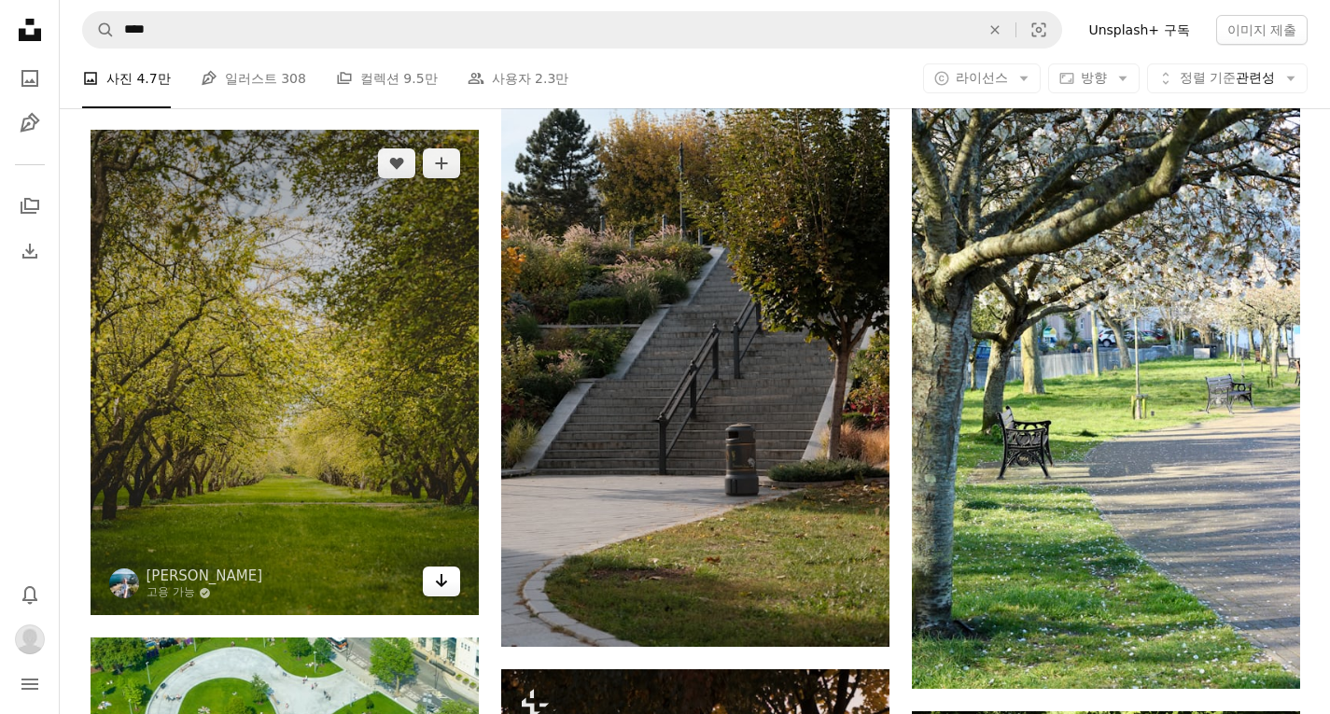
click at [446, 587] on div "A heart A plus sign [PERSON_NAME] 고용 가능 A checkmark inside of a circle Arrow po…" at bounding box center [285, 372] width 388 height 485
click at [448, 586] on icon "Arrow pointing down" at bounding box center [441, 580] width 15 height 22
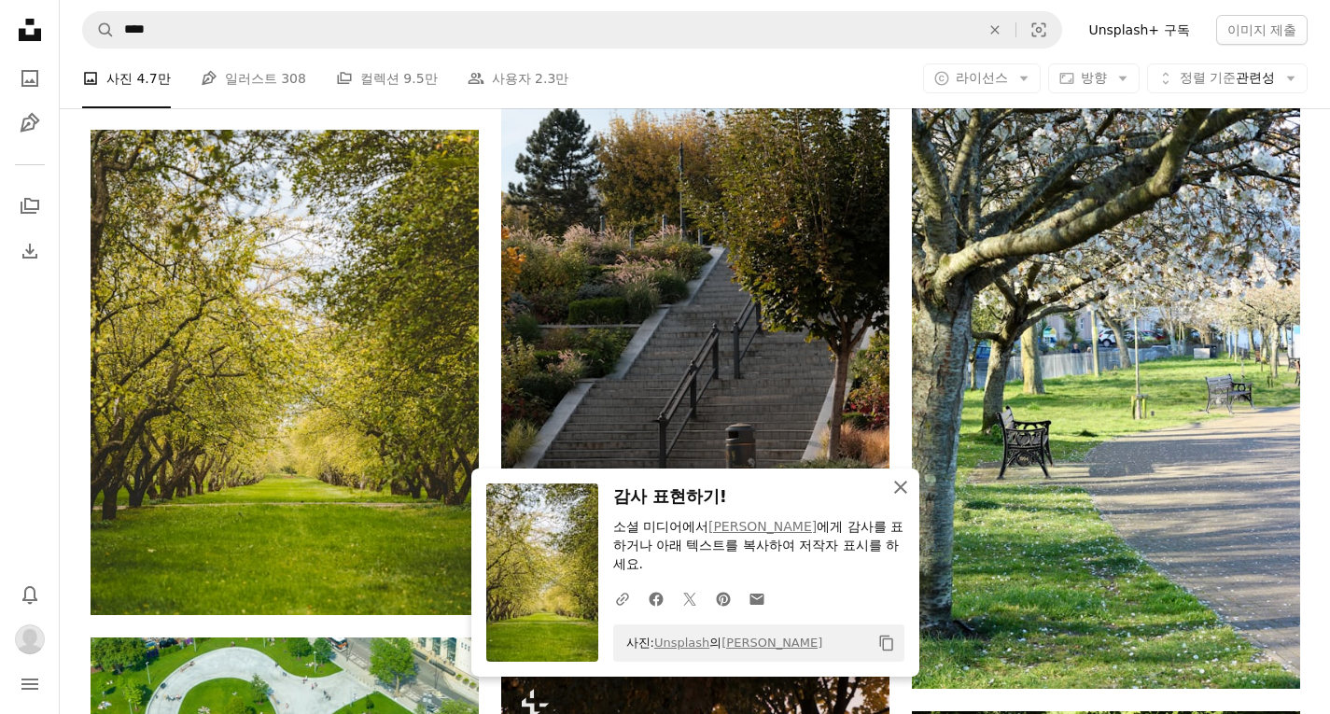
click at [911, 485] on icon "An X shape" at bounding box center [900, 487] width 22 height 22
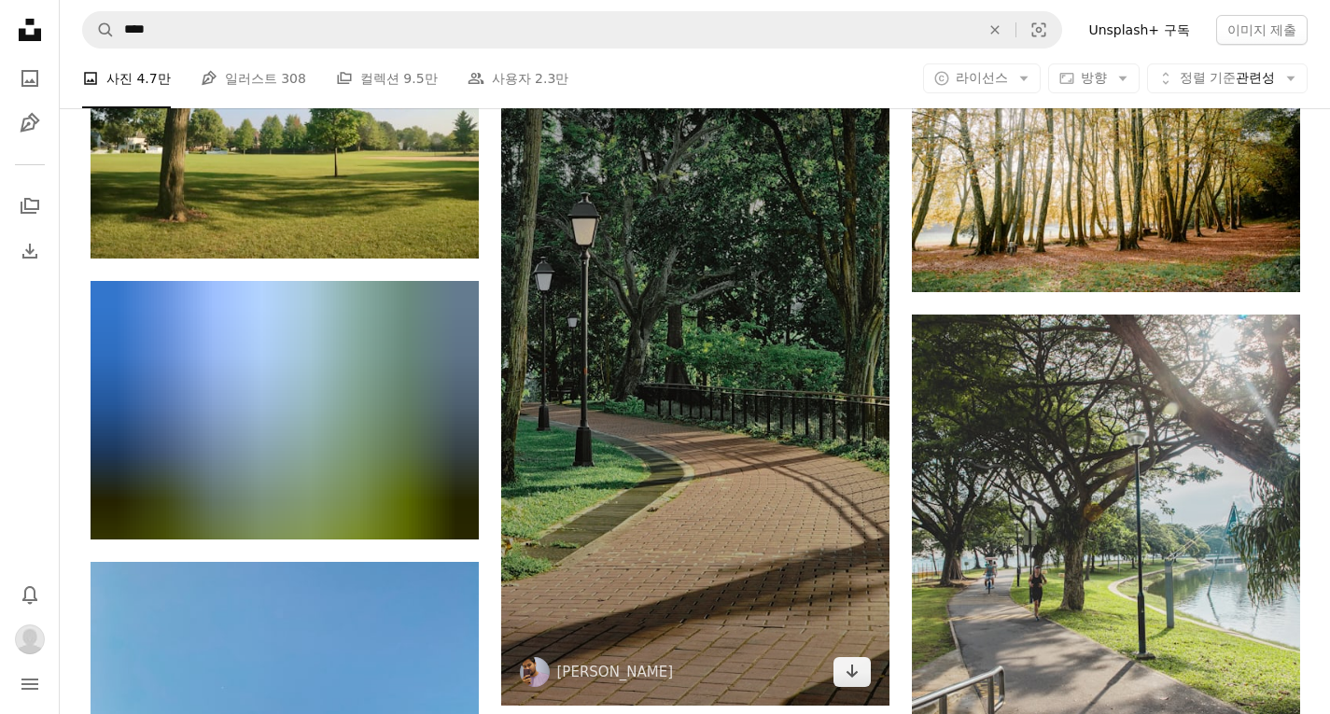
scroll to position [6905, 0]
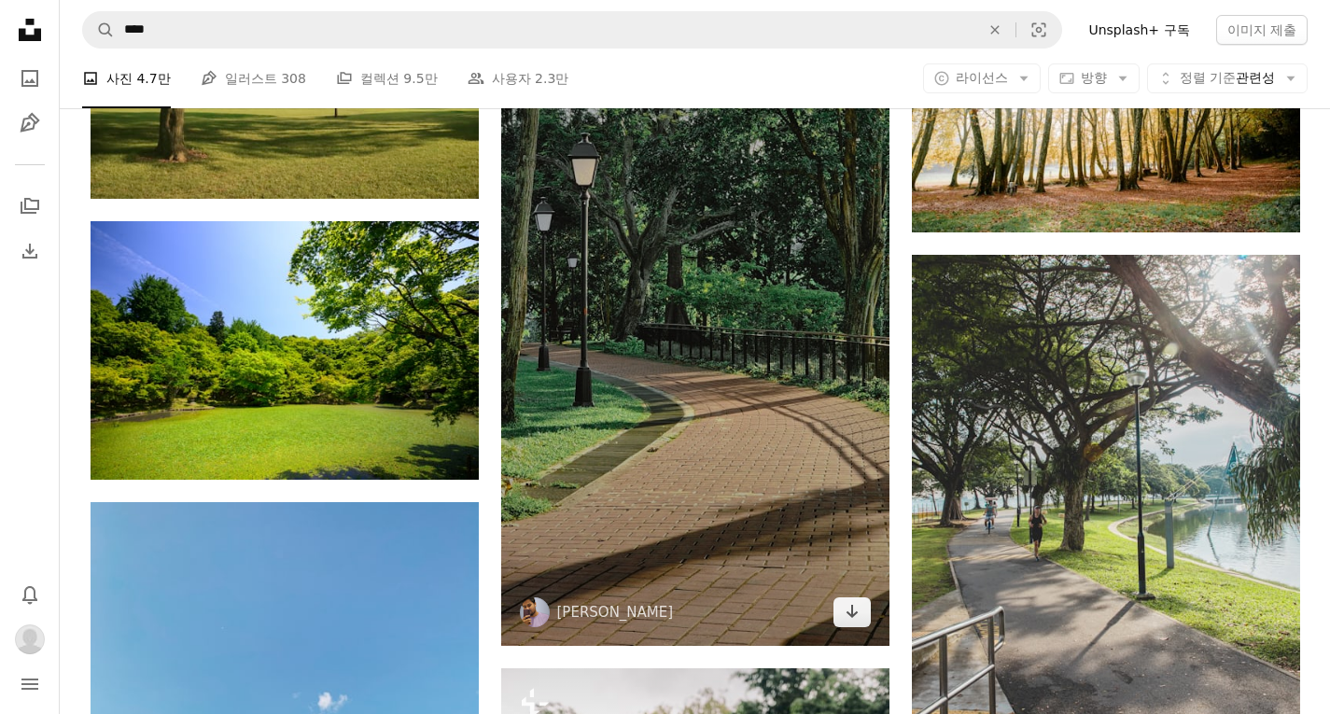
click at [859, 590] on img at bounding box center [695, 301] width 388 height 690
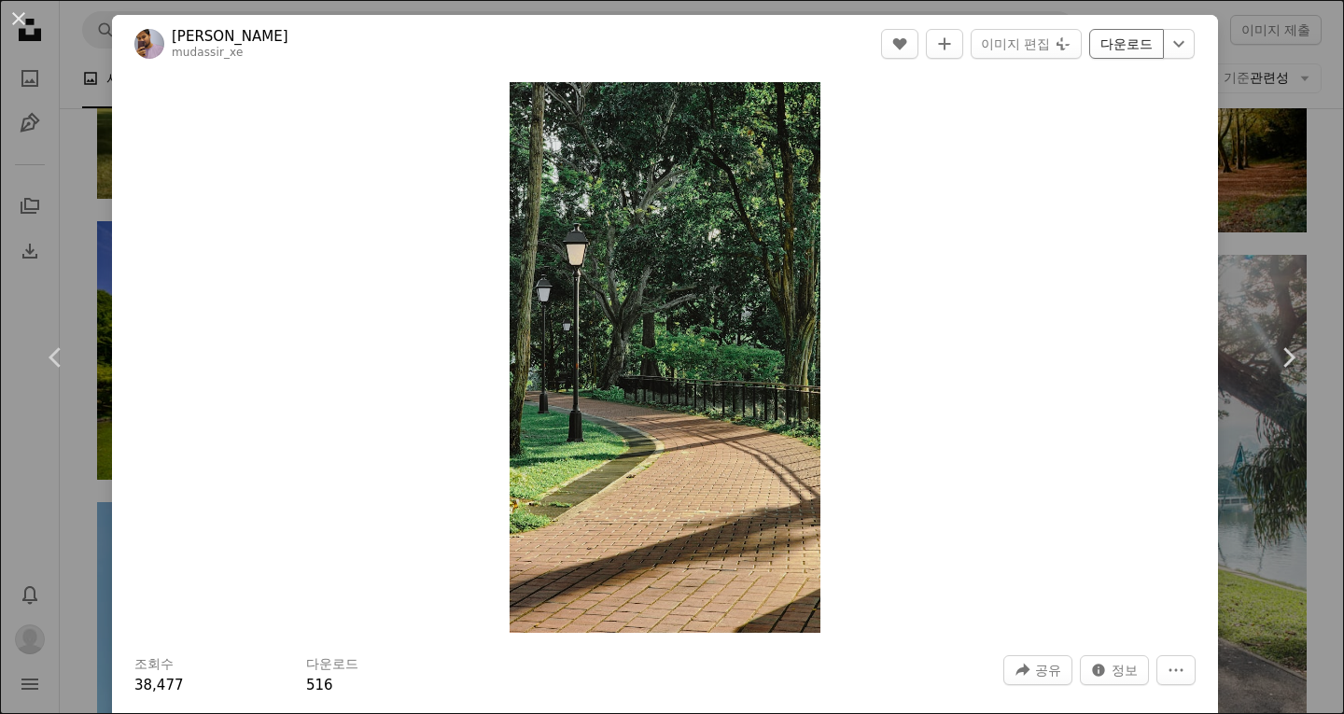
click at [1123, 48] on link "다운로드" at bounding box center [1126, 44] width 75 height 30
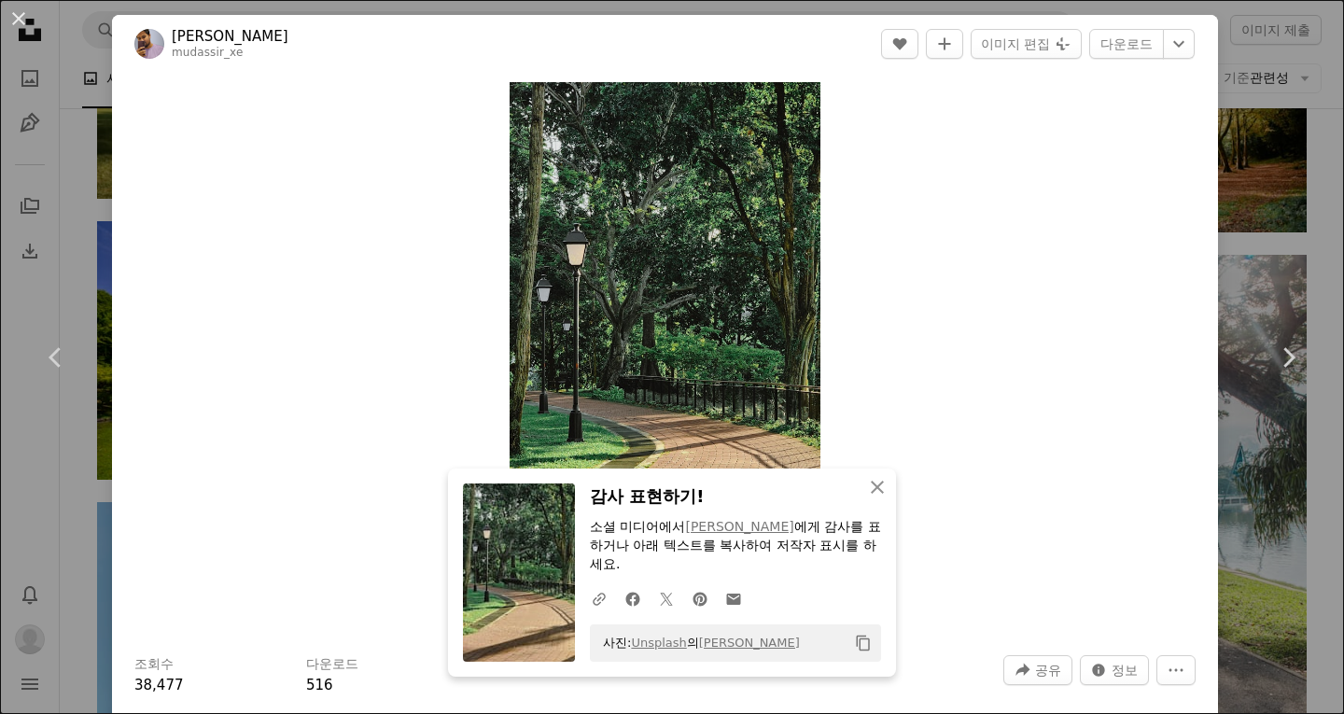
click at [1231, 119] on div "An X shape Chevron left Chevron right Mudassir Khan mudassir_xe A heart A plus …" at bounding box center [672, 357] width 1344 height 714
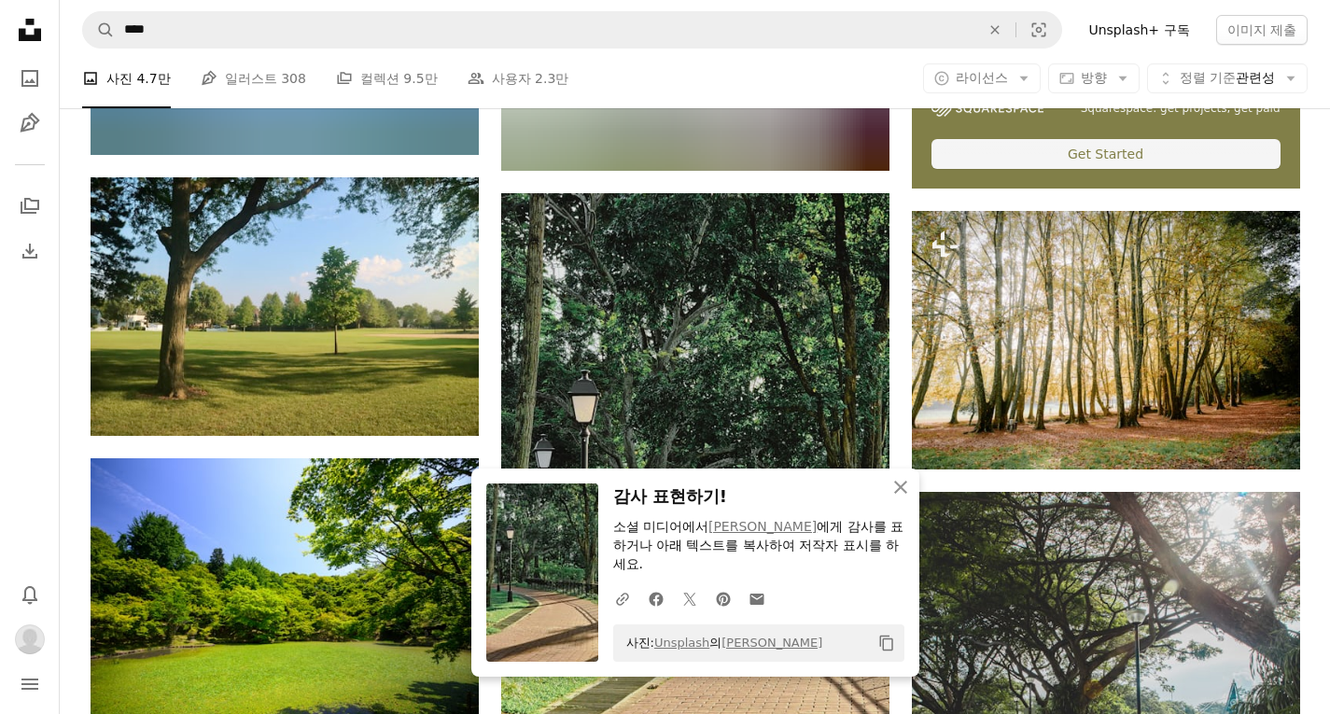
scroll to position [6532, 0]
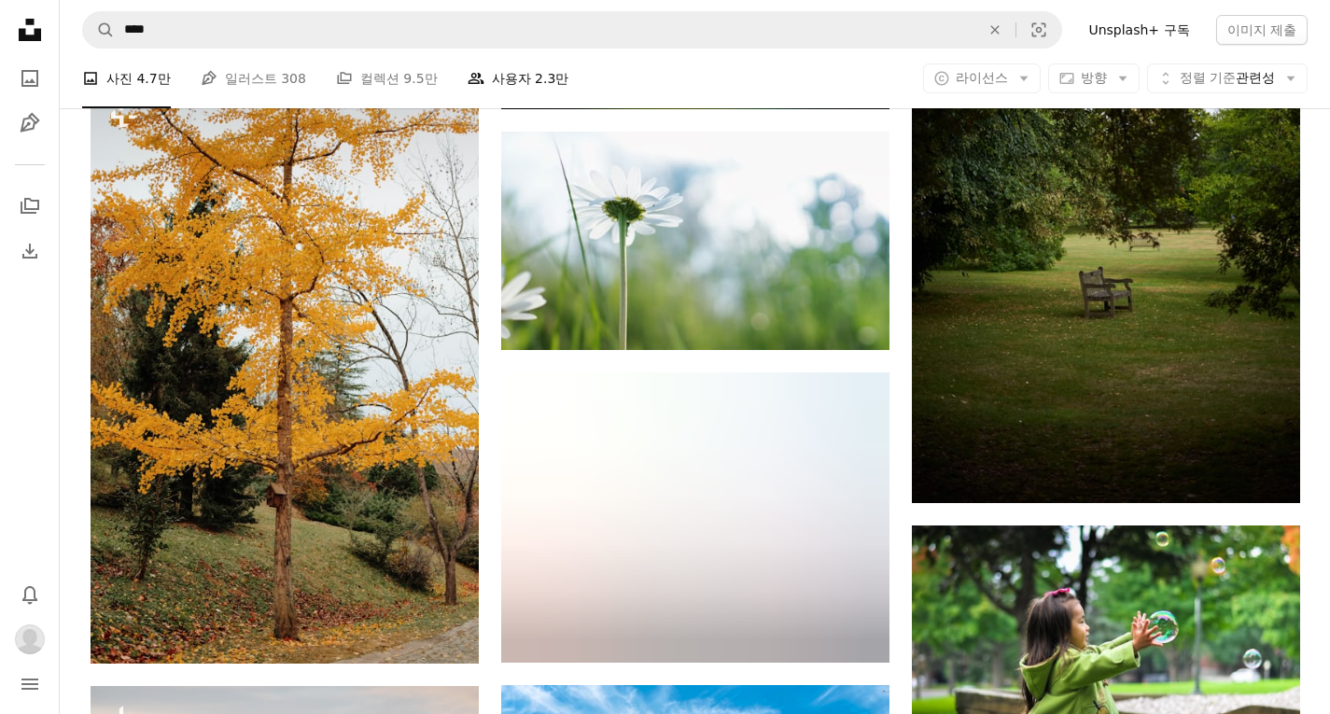
scroll to position [18756, 0]
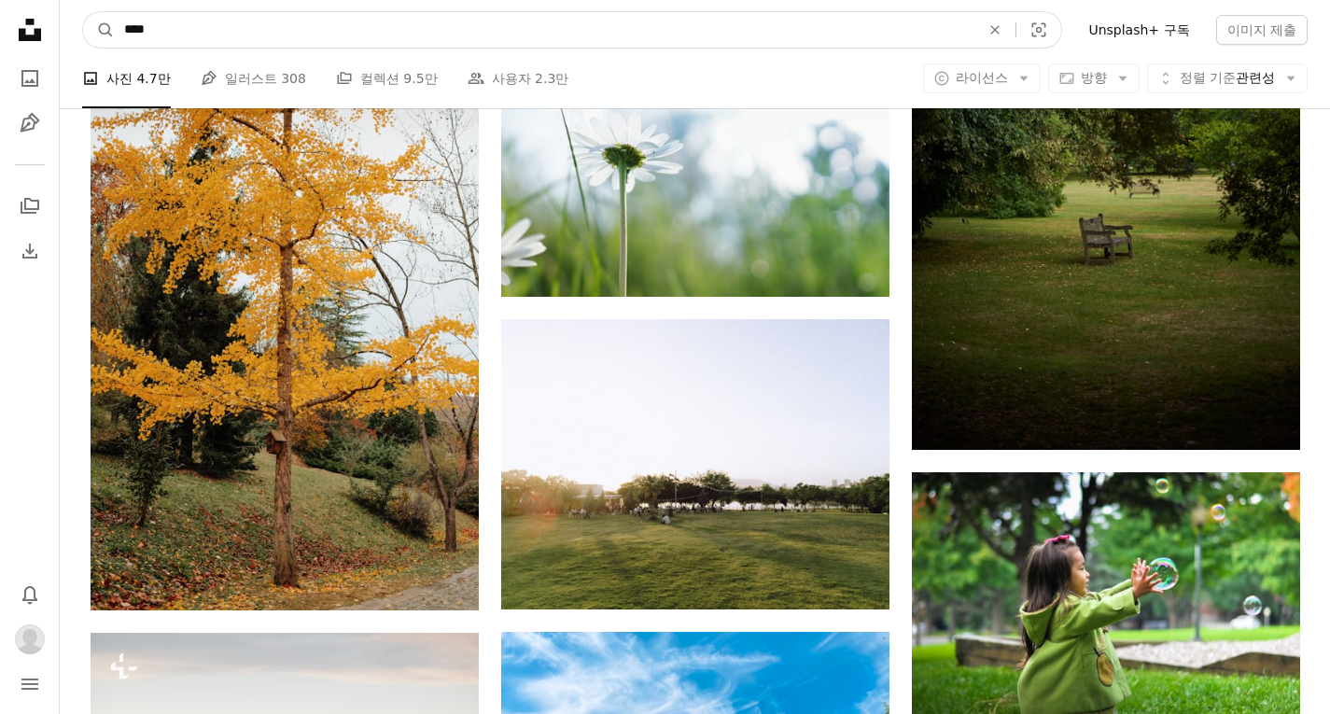
click at [414, 34] on input "****" at bounding box center [544, 29] width 859 height 35
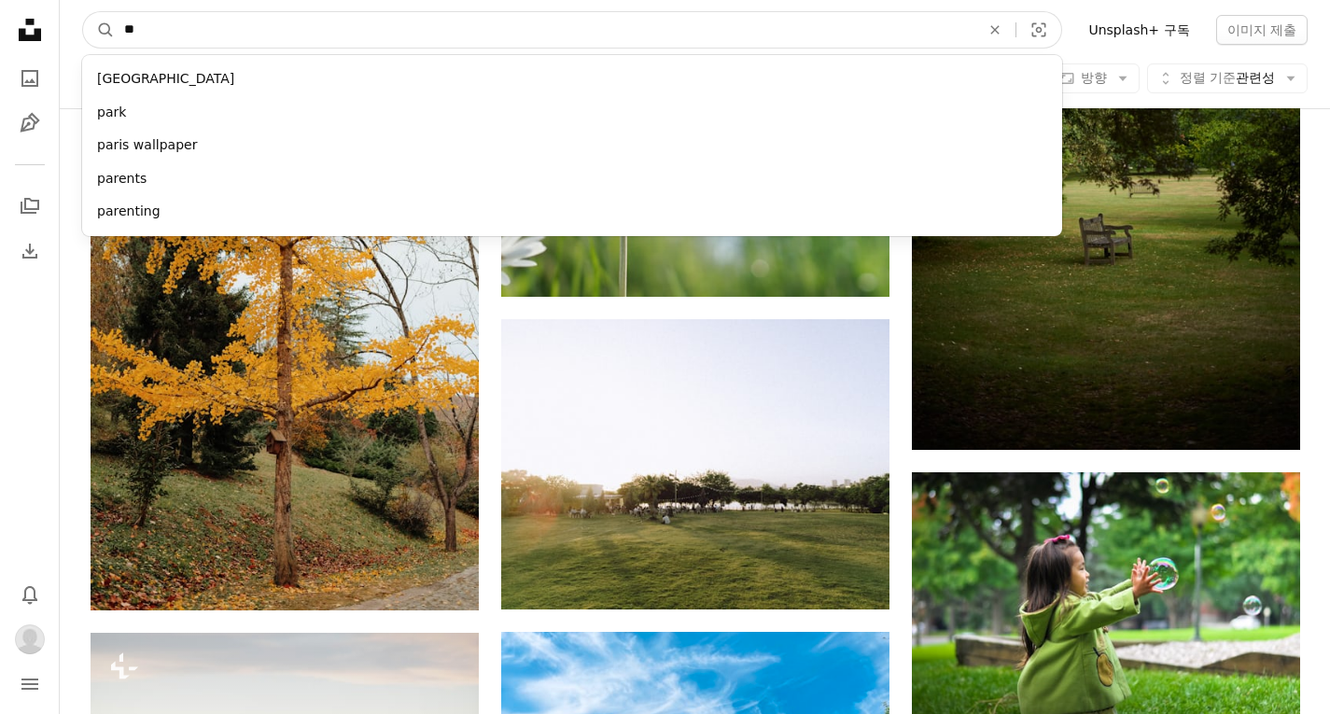
type input "*"
type input "******"
click button "A magnifying glass" at bounding box center [99, 29] width 32 height 35
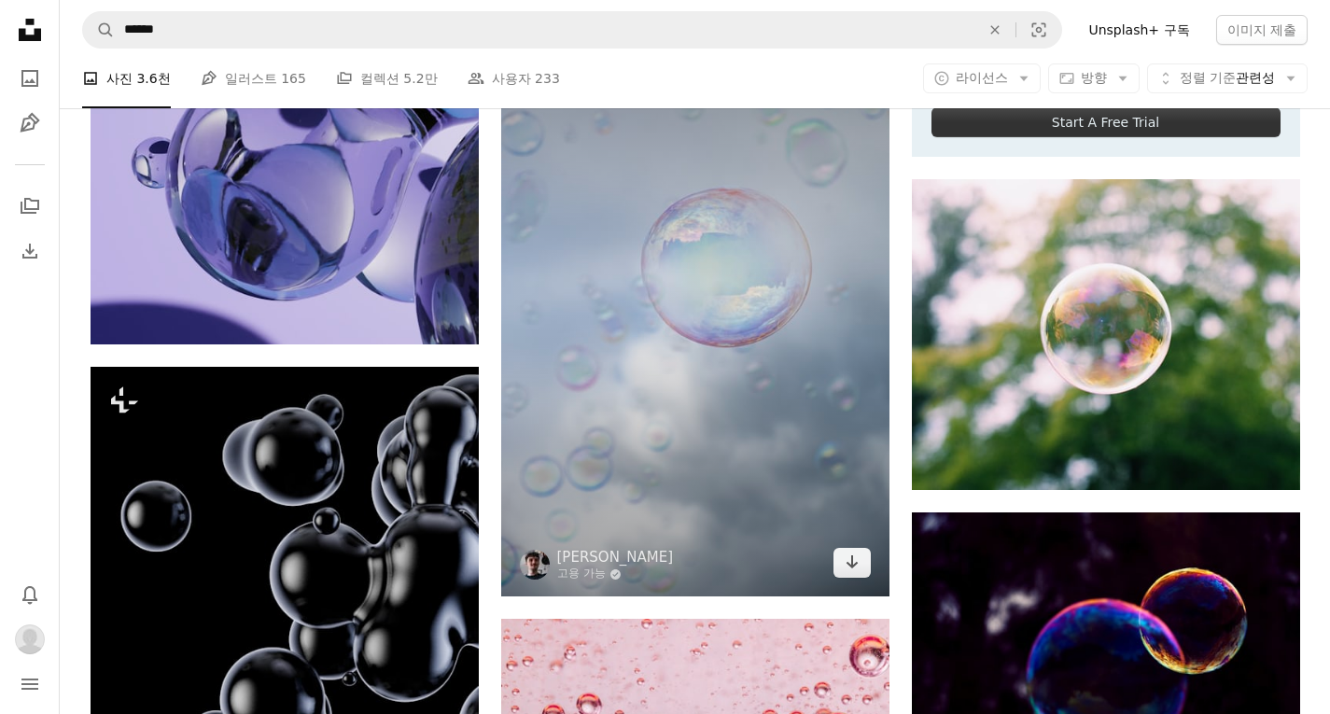
scroll to position [746, 0]
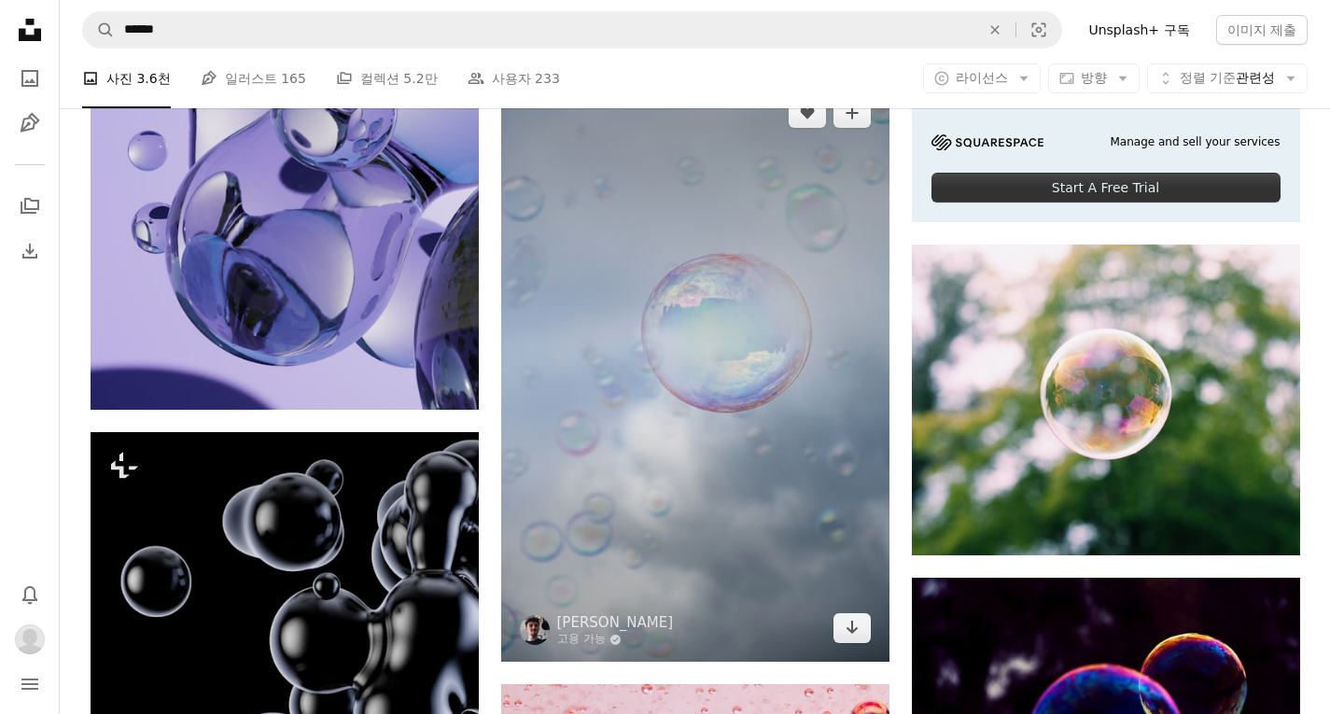
click at [855, 644] on img at bounding box center [695, 370] width 388 height 582
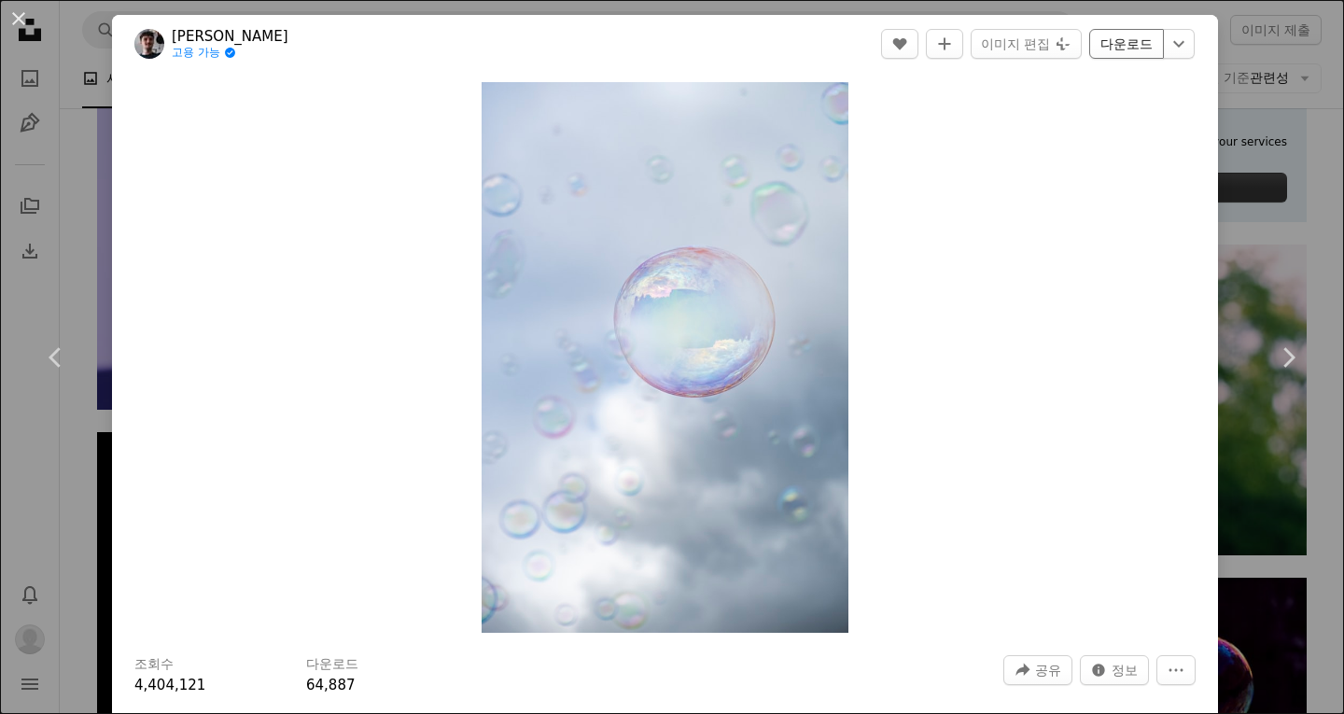
click at [1100, 49] on link "다운로드" at bounding box center [1126, 44] width 75 height 30
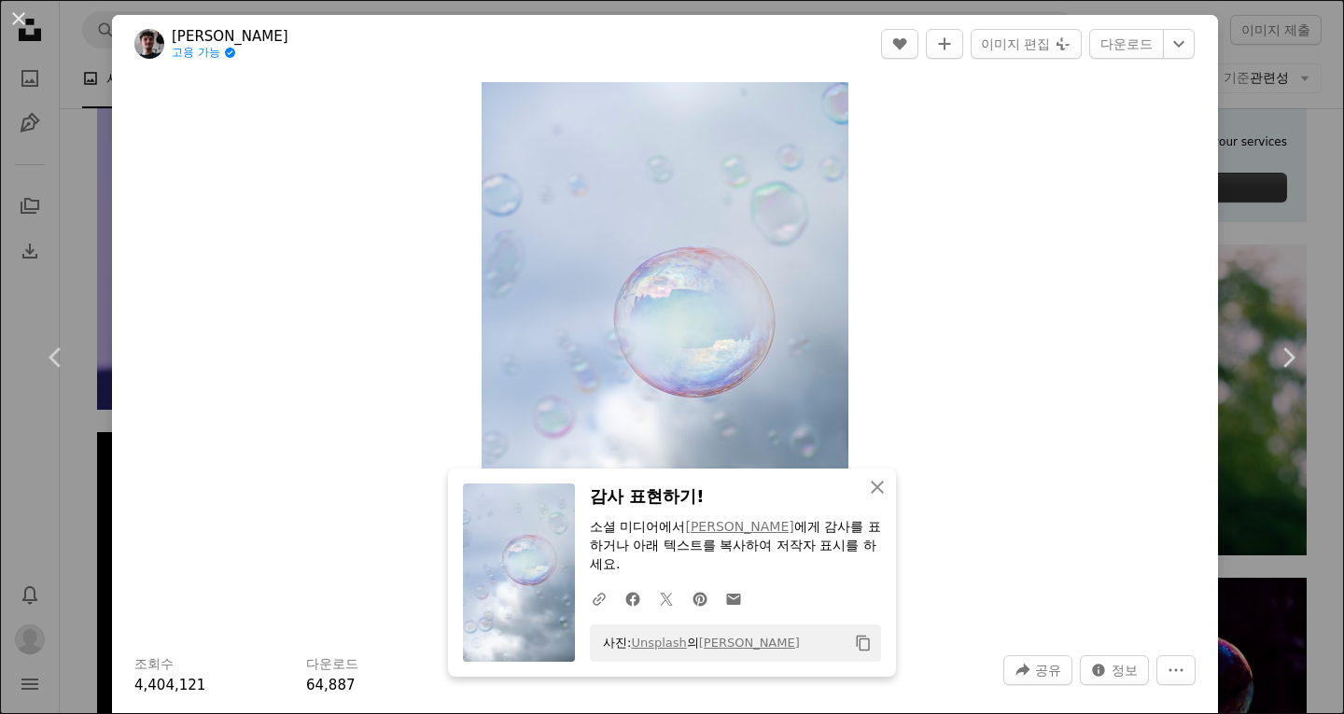
click at [1246, 108] on div "An X shape Chevron left Chevron right [PERSON_NAME] 고용 가능 A checkmark inside of…" at bounding box center [672, 357] width 1344 height 714
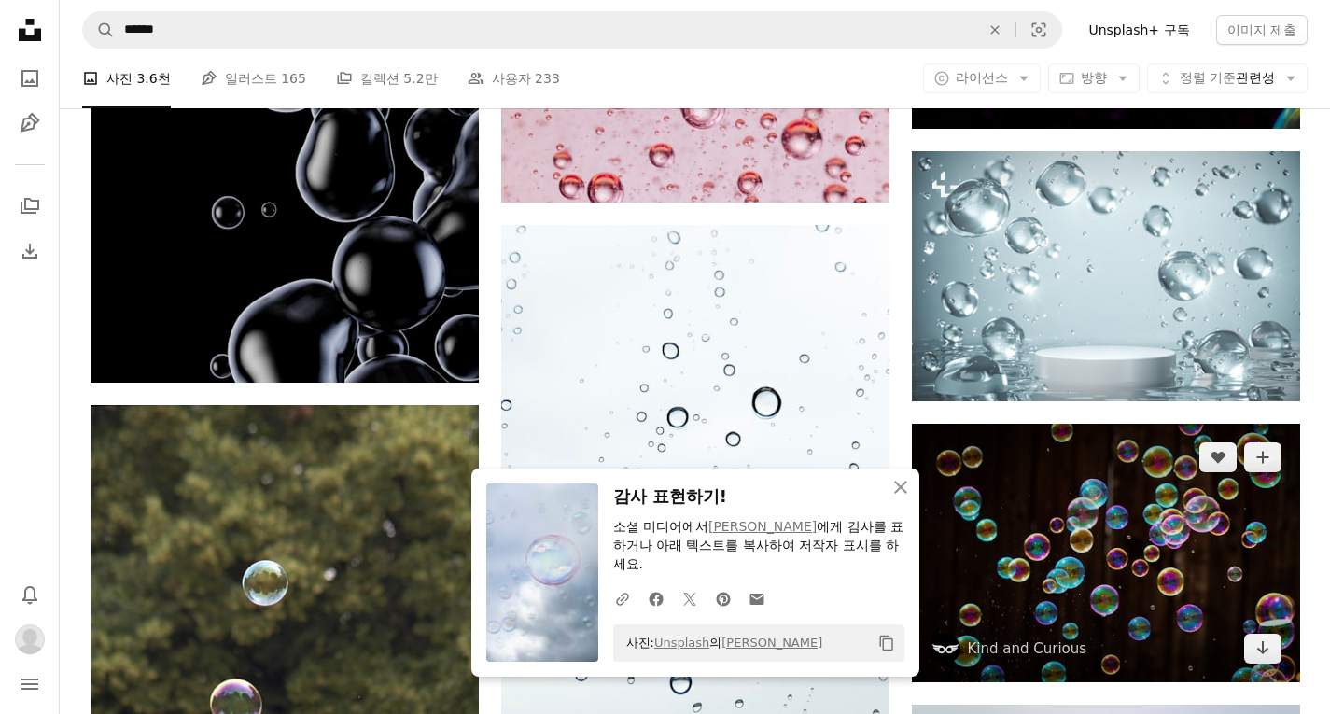
scroll to position [1493, 0]
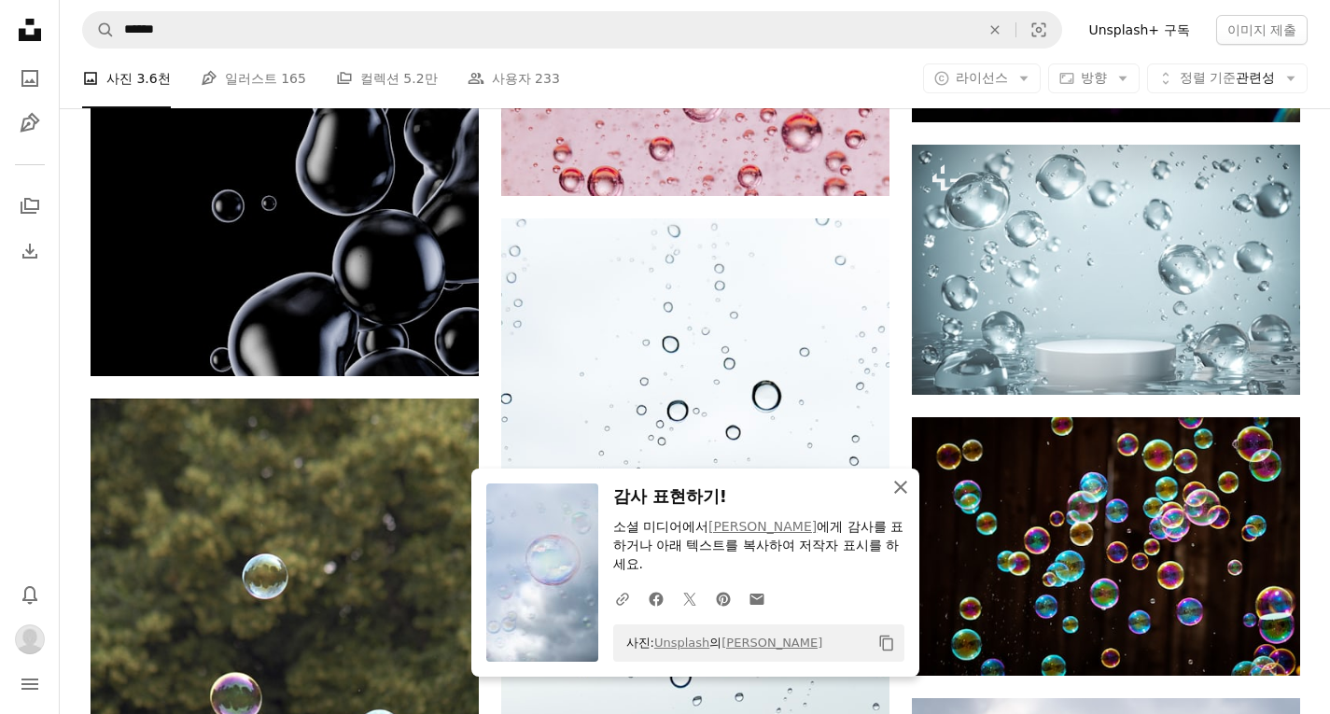
click at [907, 498] on button "An X shape 닫기" at bounding box center [900, 486] width 37 height 37
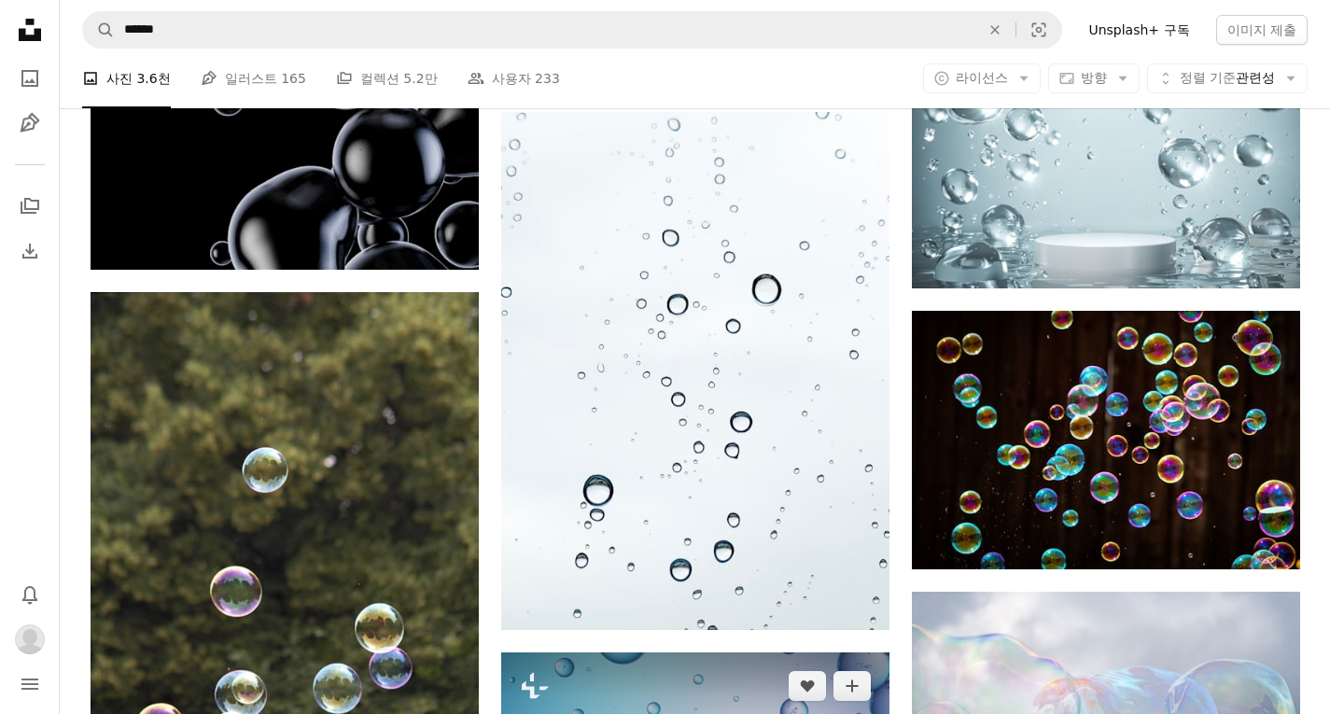
scroll to position [1866, 0]
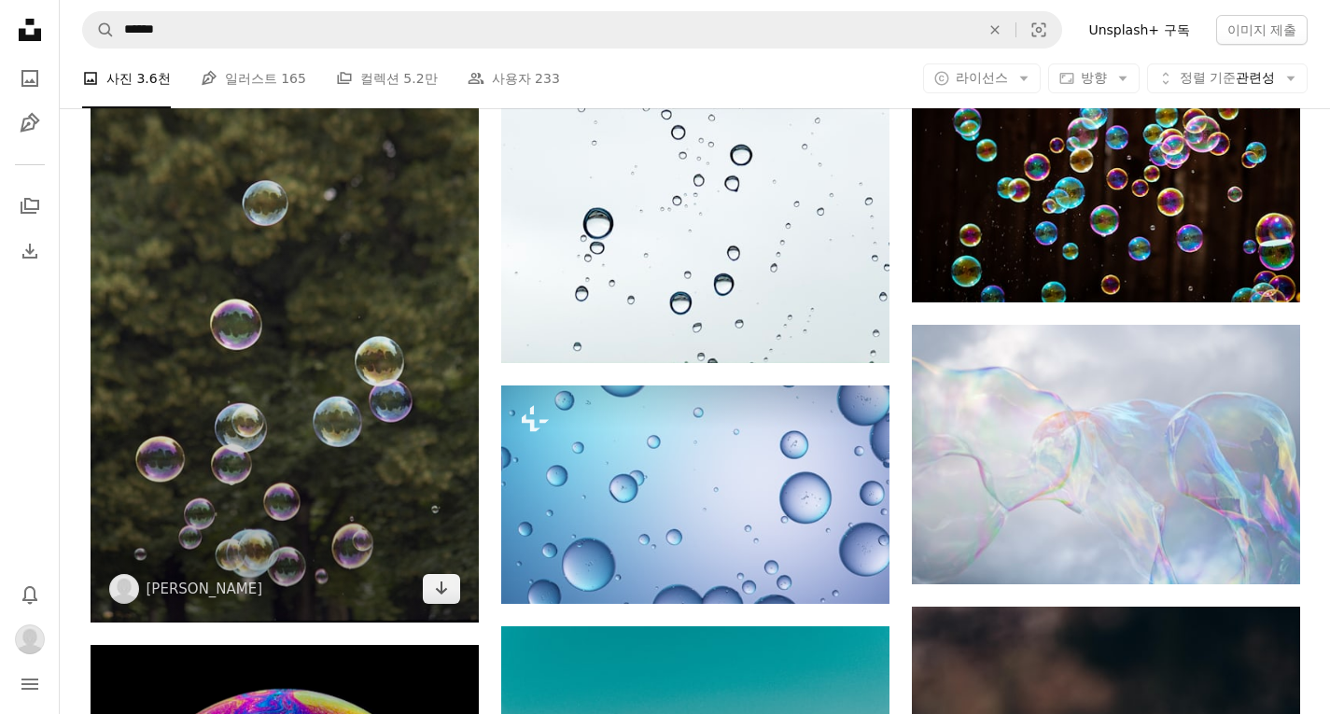
click at [467, 554] on img at bounding box center [285, 324] width 388 height 598
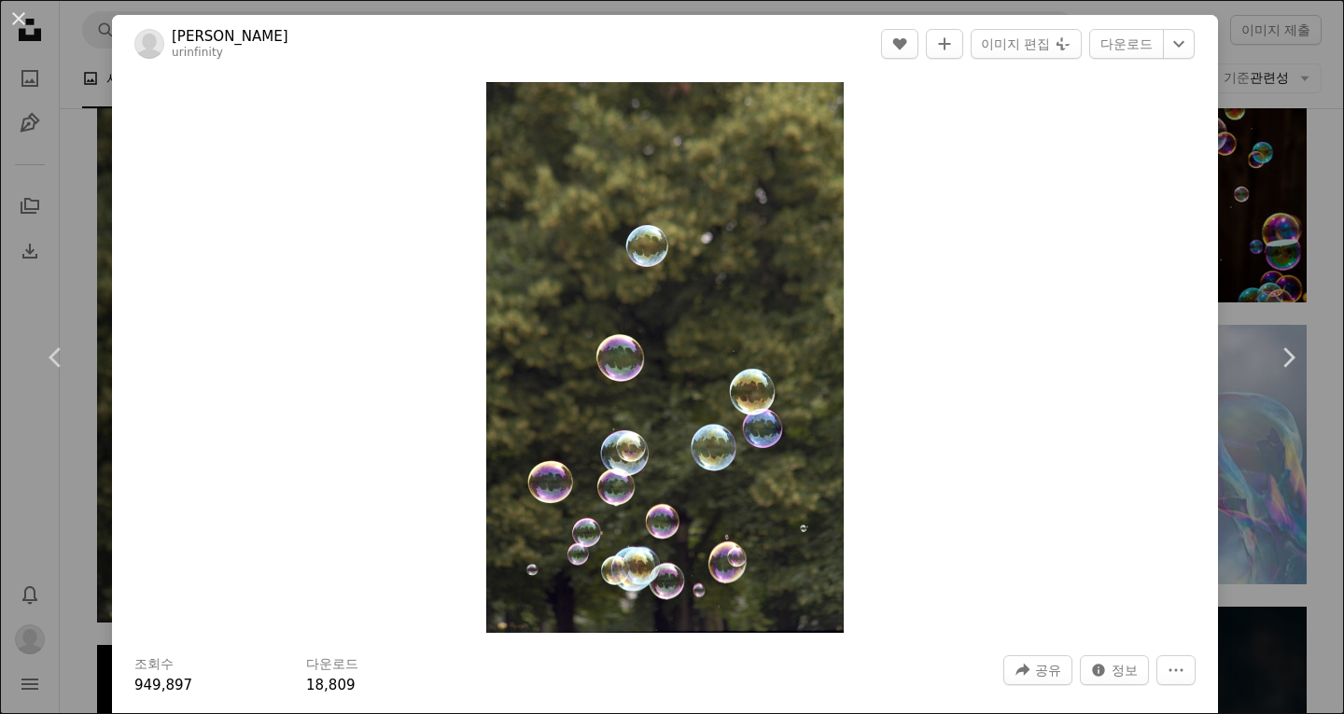
click at [1301, 130] on div "An X shape Chevron left Chevron right Andrew Keymaster urinfinity A heart A plu…" at bounding box center [672, 357] width 1344 height 714
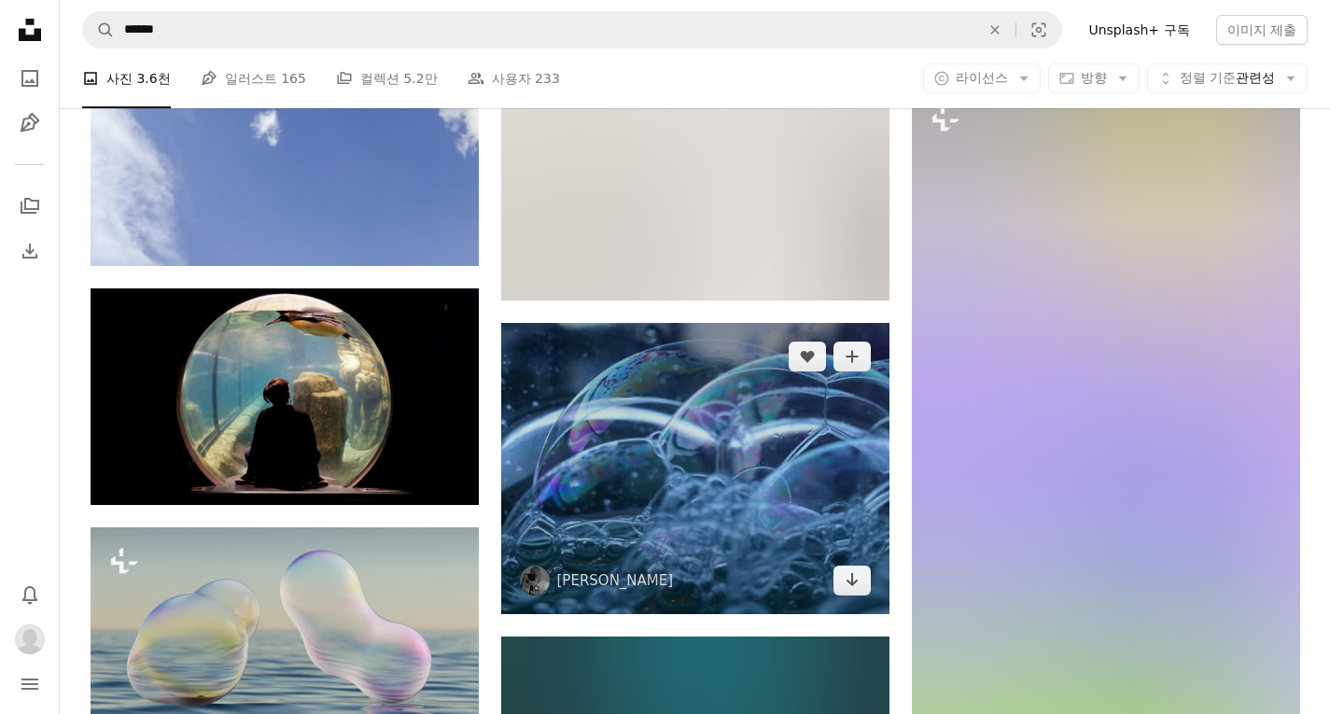
scroll to position [14090, 0]
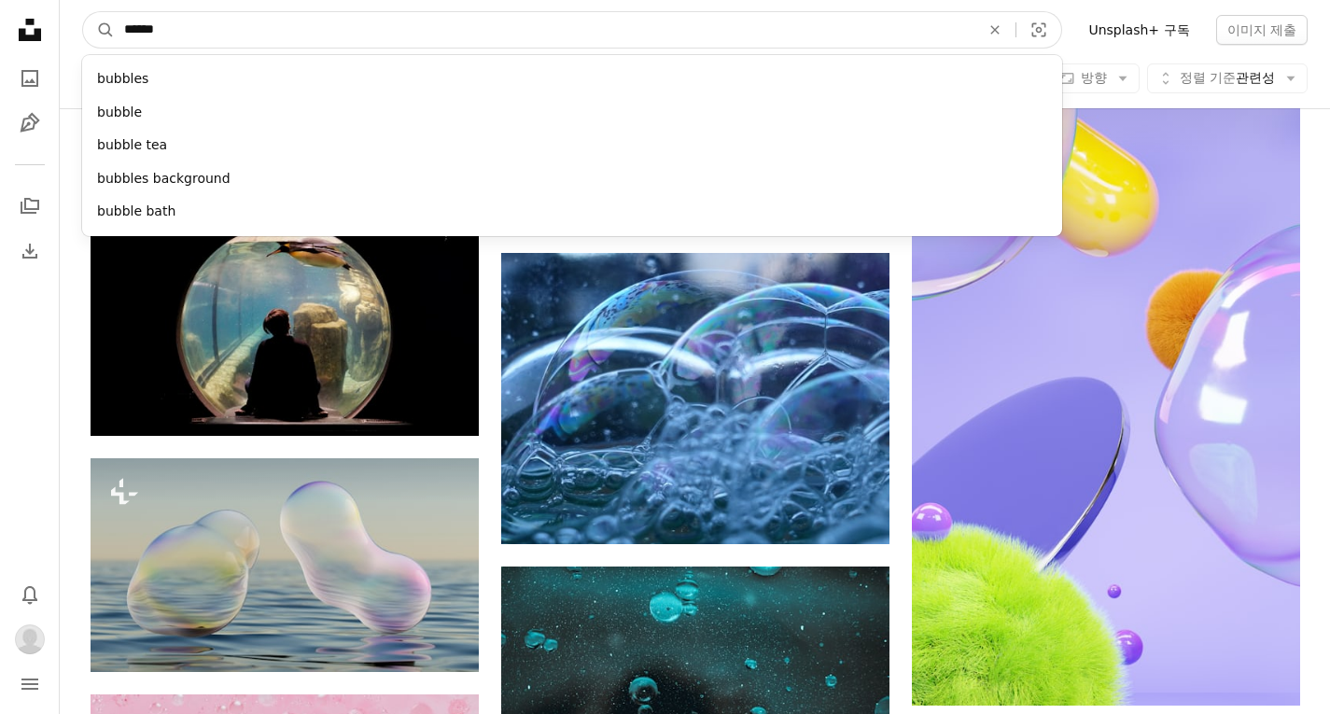
drag, startPoint x: 774, startPoint y: 35, endPoint x: 160, endPoint y: 37, distance: 614.9
click at [160, 37] on input "******" at bounding box center [544, 29] width 859 height 35
type input "*"
type input "**********"
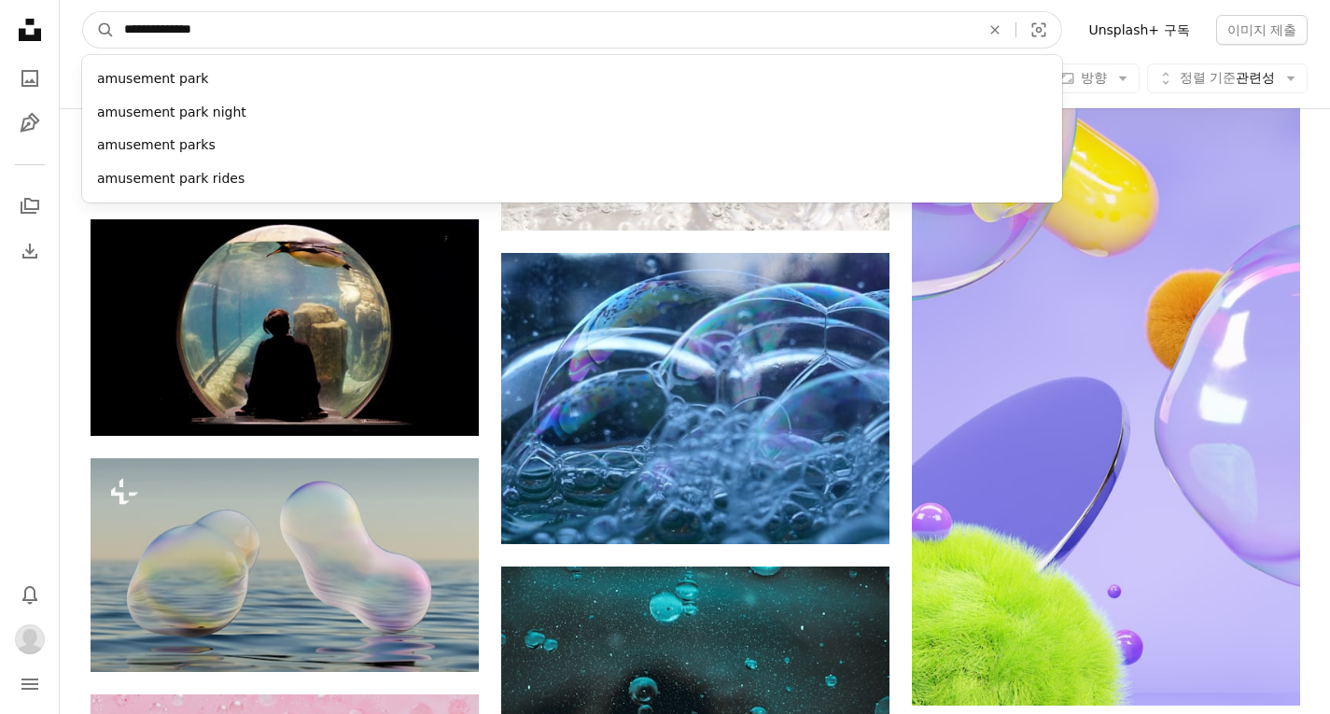
click button "A magnifying glass" at bounding box center [99, 29] width 32 height 35
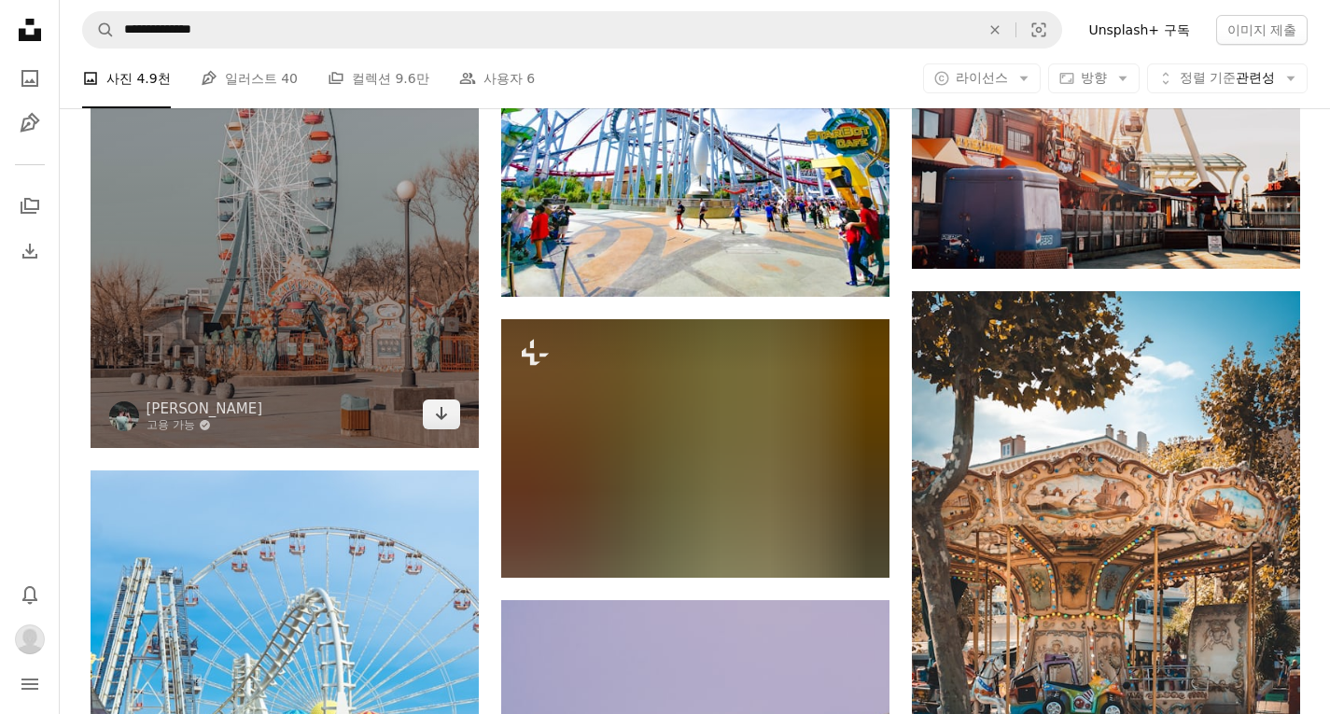
scroll to position [1213, 0]
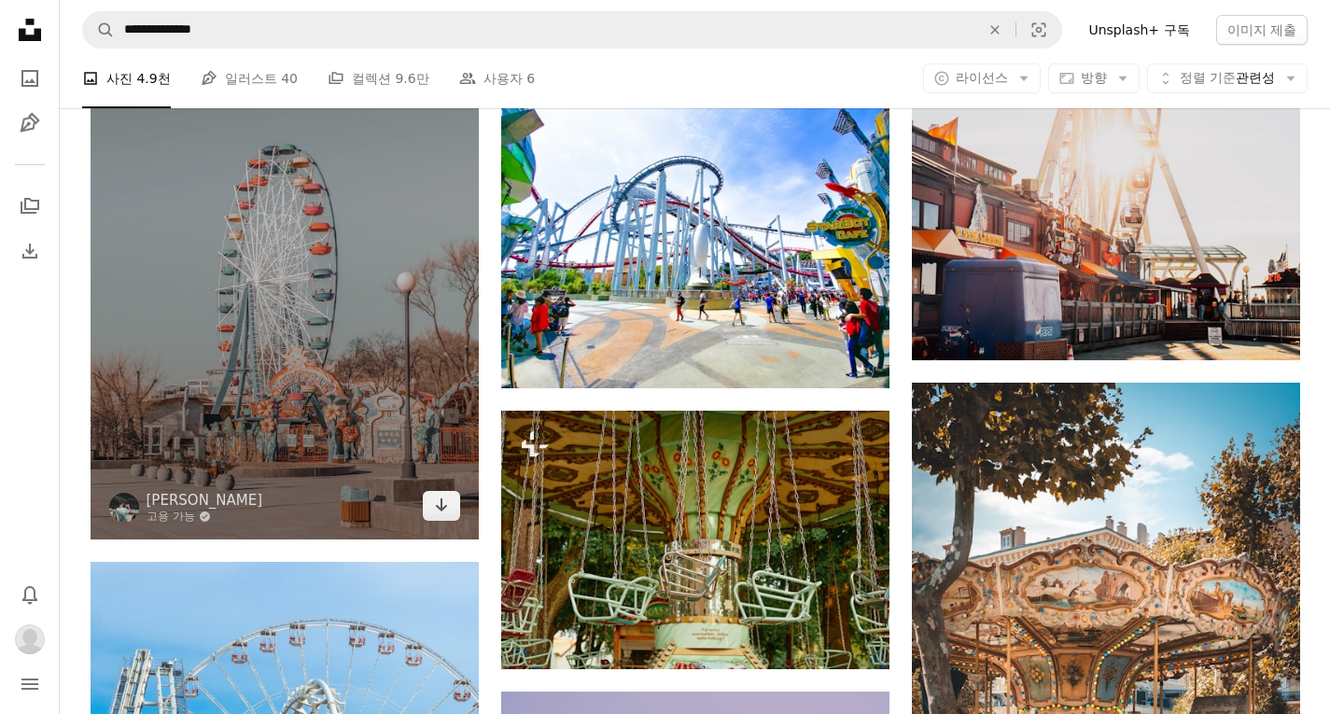
click at [437, 508] on div "A heart A plus sign [PERSON_NAME] 고용 가능 A checkmark inside of a circle Arrow po…" at bounding box center [285, 192] width 388 height 691
click at [439, 508] on icon "다운로드" at bounding box center [441, 504] width 12 height 13
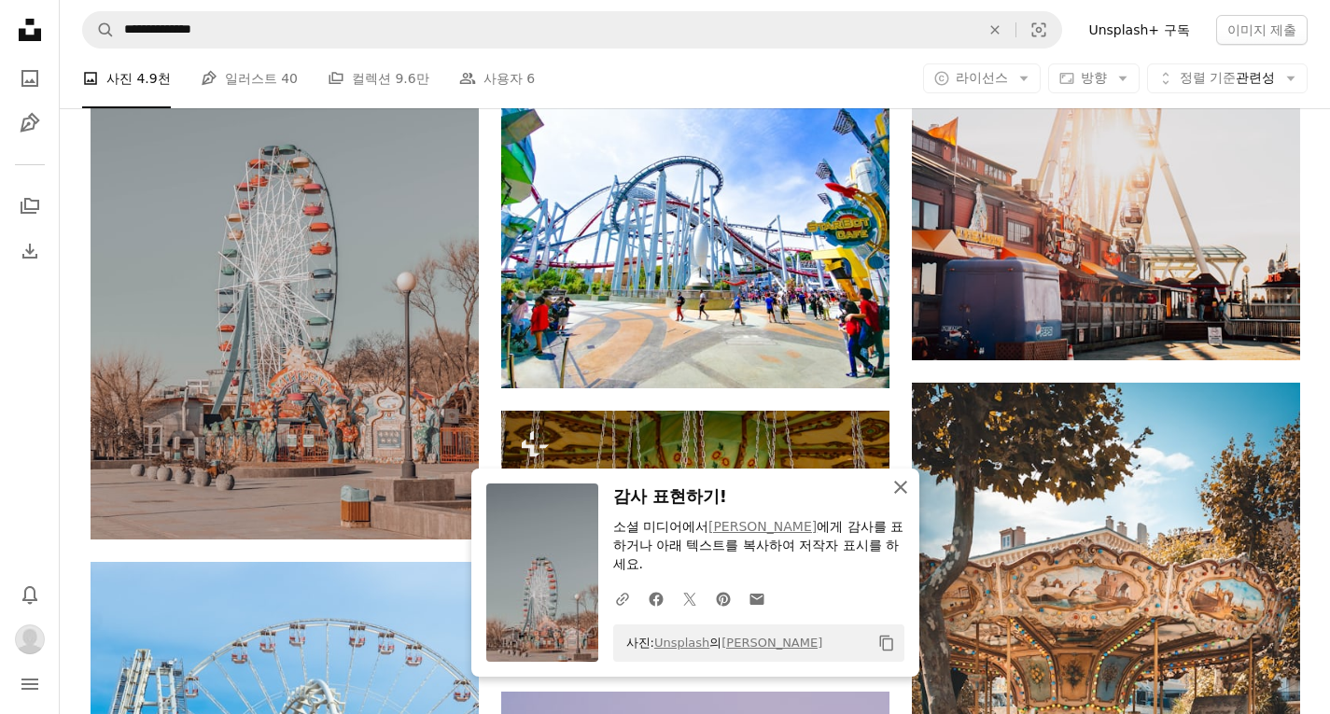
click at [900, 488] on icon "button" at bounding box center [900, 487] width 13 height 13
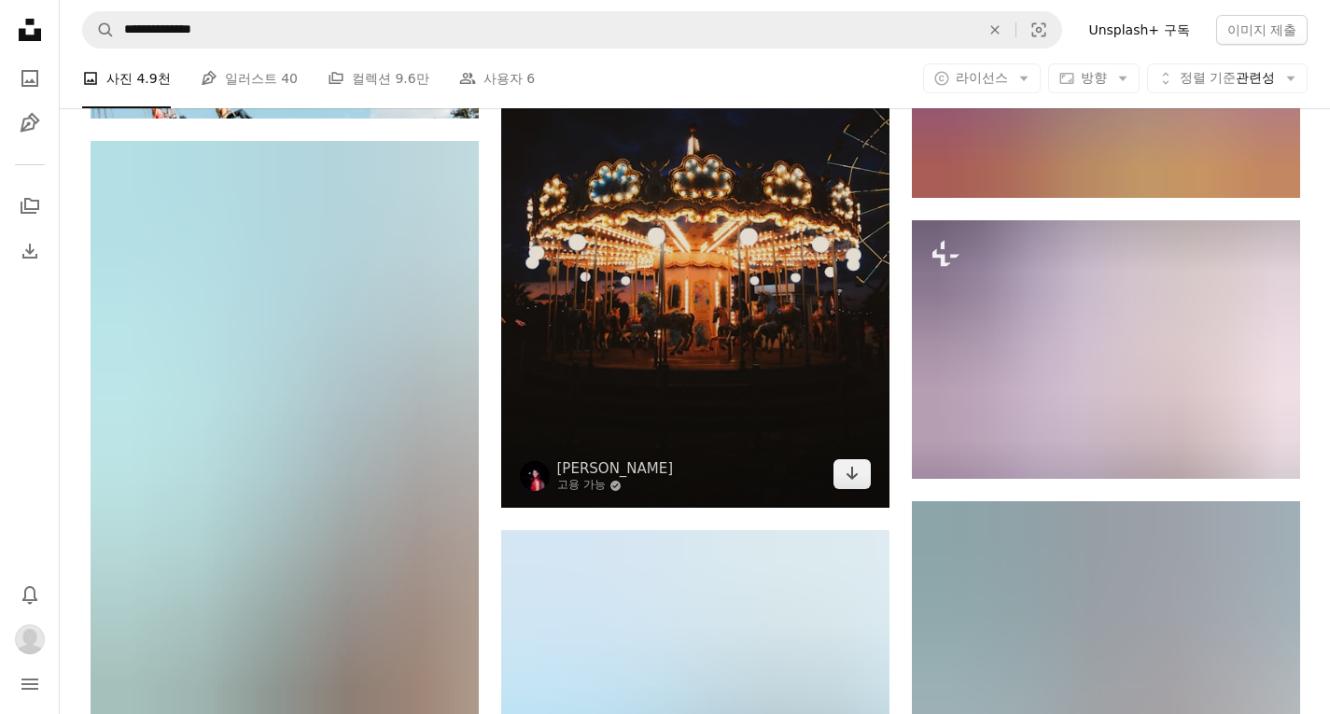
scroll to position [2893, 0]
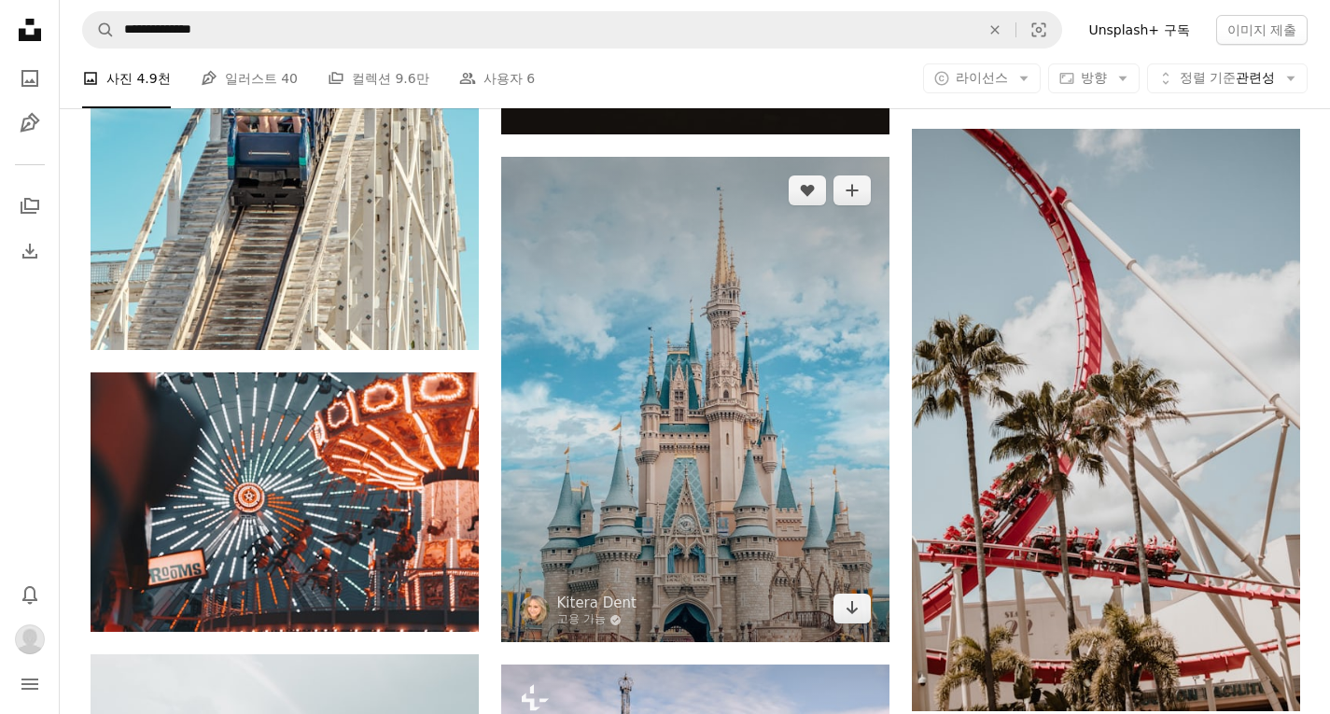
click at [871, 613] on img at bounding box center [695, 399] width 388 height 485
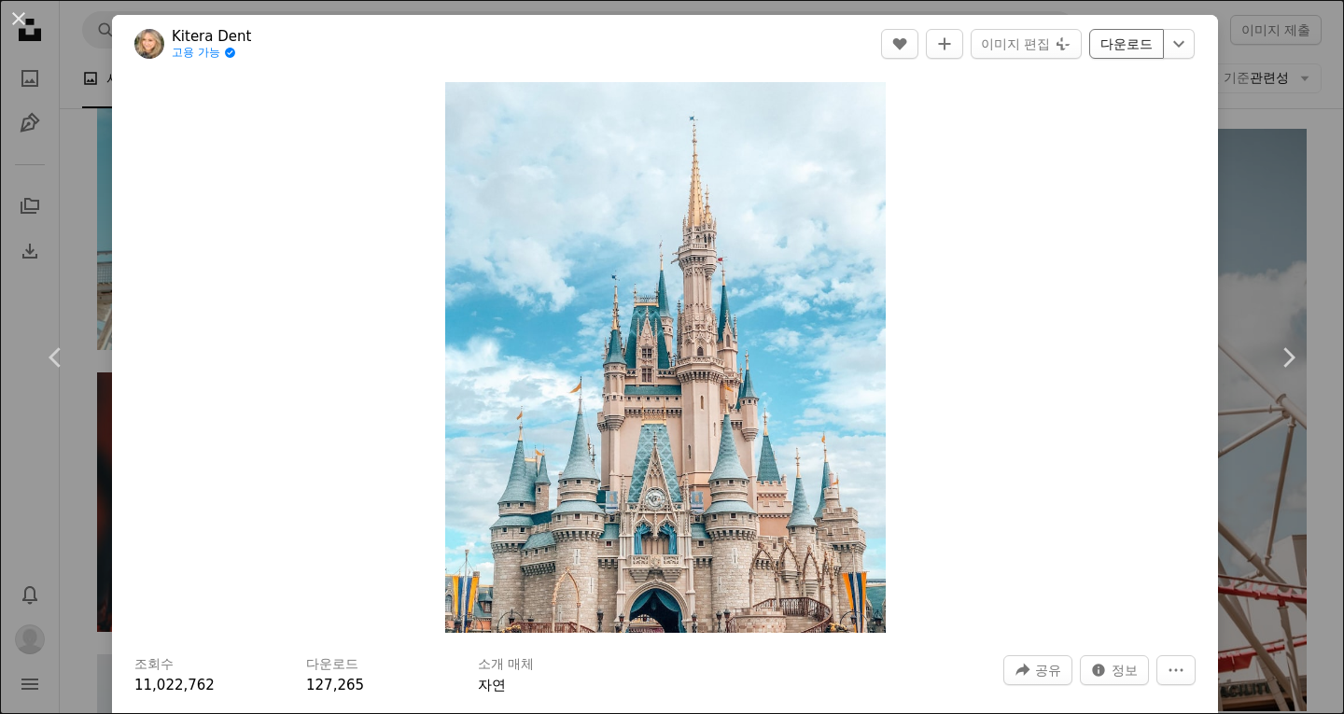
click at [1113, 42] on link "다운로드" at bounding box center [1126, 44] width 75 height 30
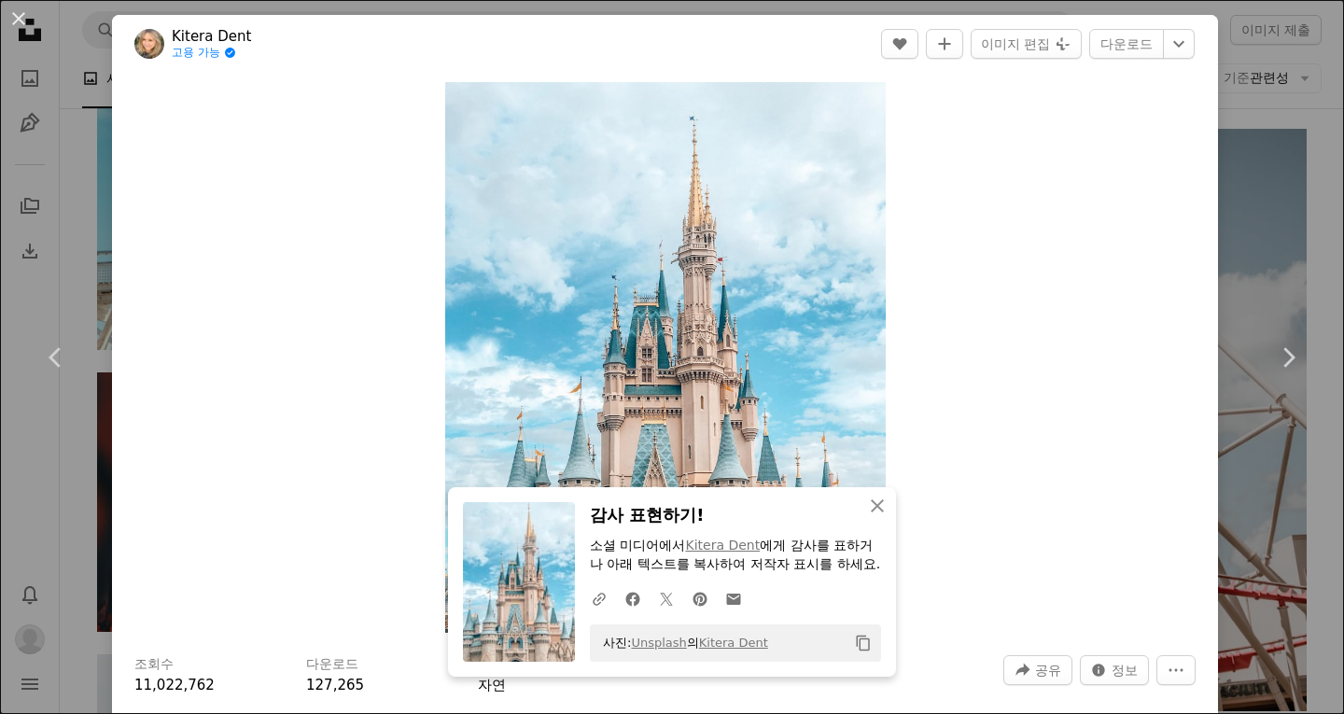
click at [1276, 168] on div "An X shape Chevron left Chevron right Kitera Dent 고용 가능 A checkmark inside of a…" at bounding box center [672, 357] width 1344 height 714
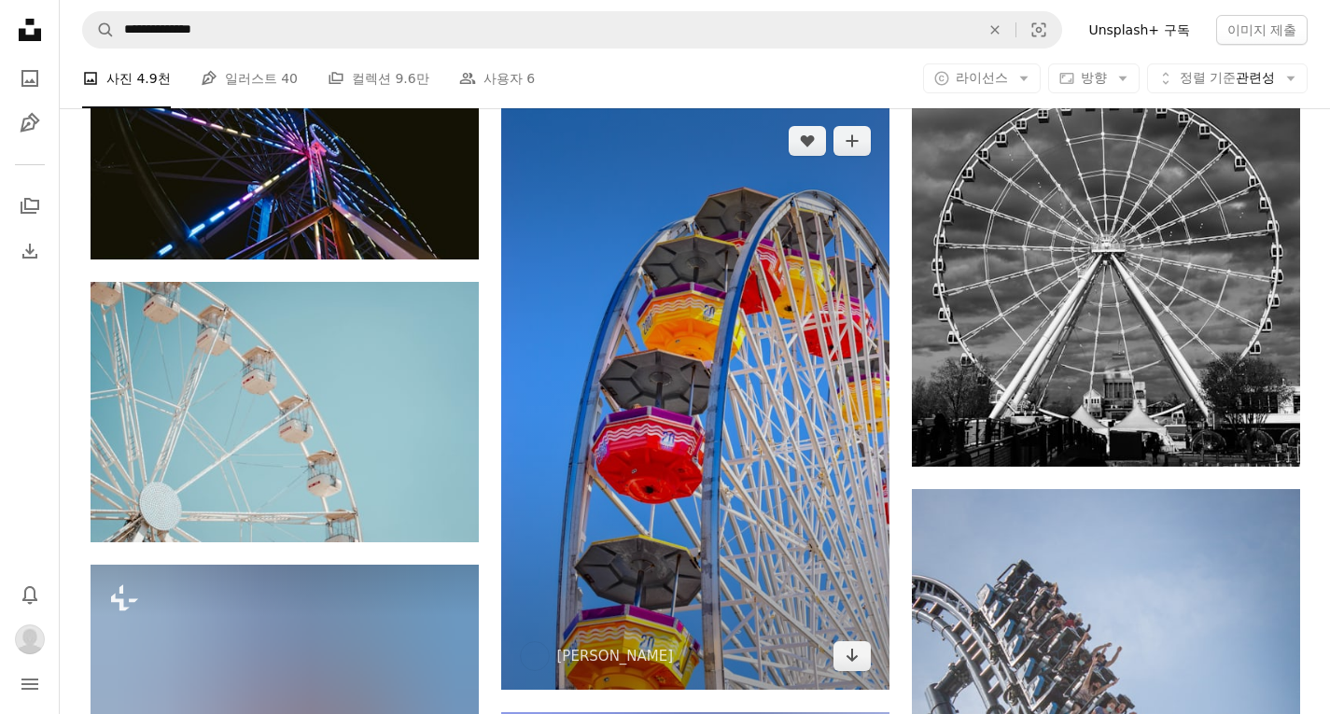
scroll to position [11664, 0]
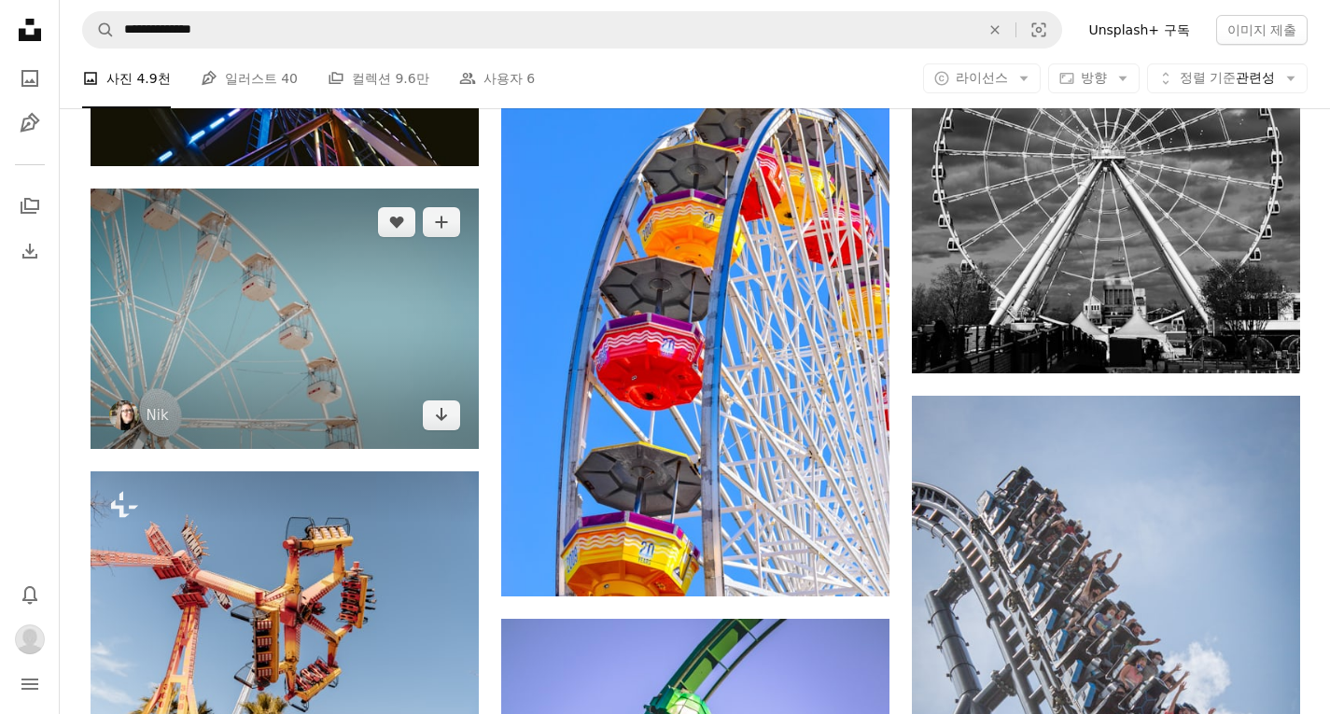
click at [440, 416] on div "A heart A plus sign Nik Arrow pointing down" at bounding box center [285, 318] width 388 height 260
click at [440, 417] on icon "다운로드" at bounding box center [441, 414] width 12 height 13
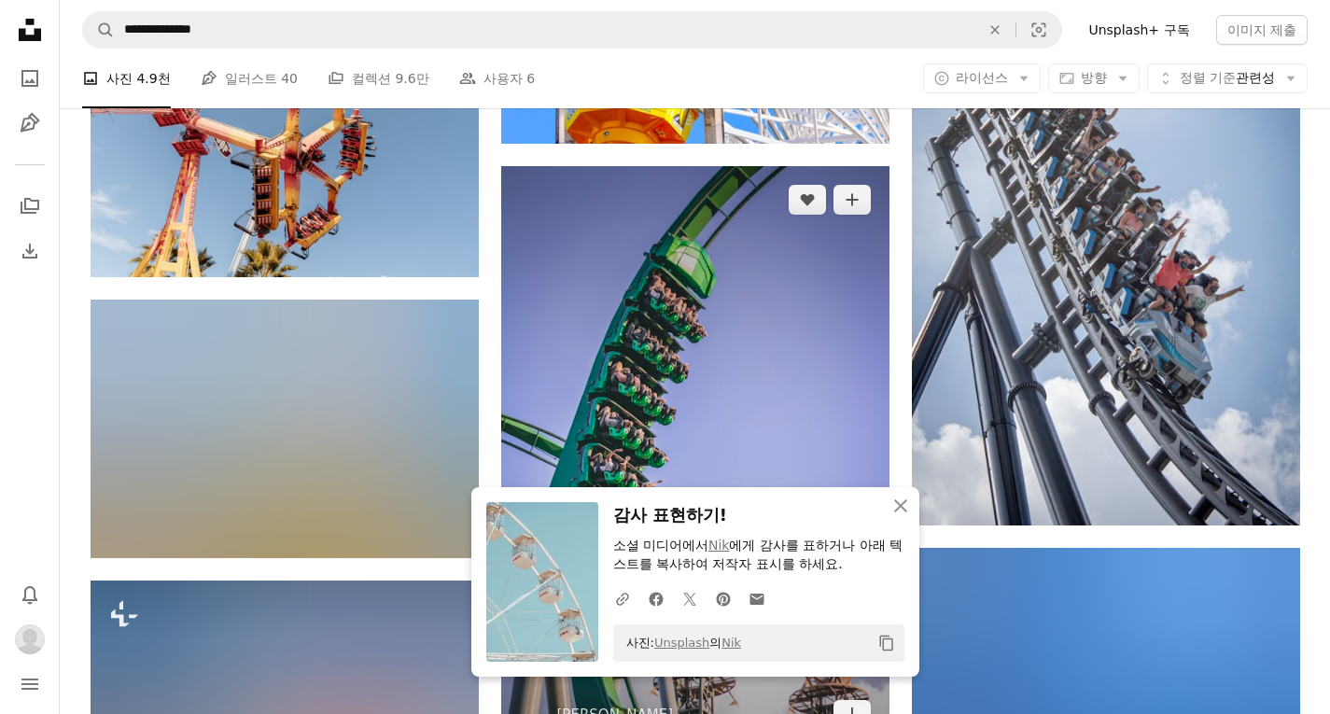
scroll to position [12130, 0]
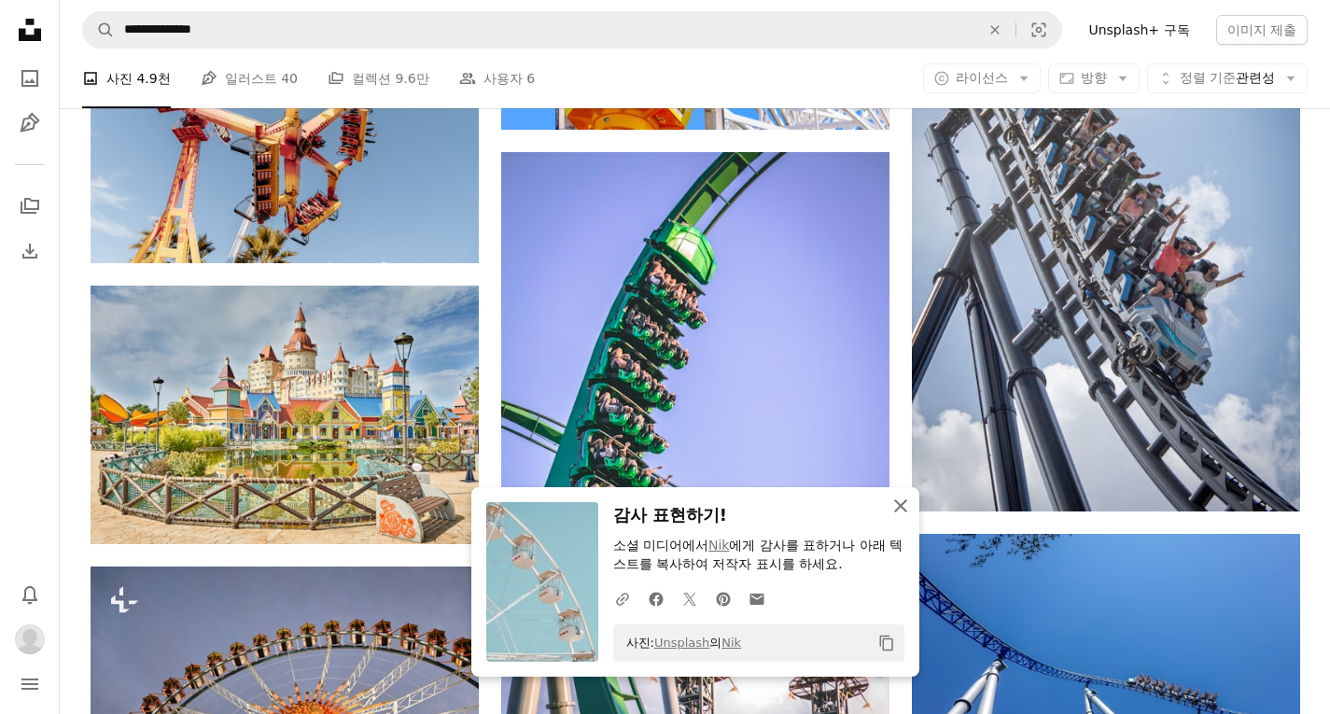
click at [900, 508] on icon "An X shape" at bounding box center [900, 506] width 22 height 22
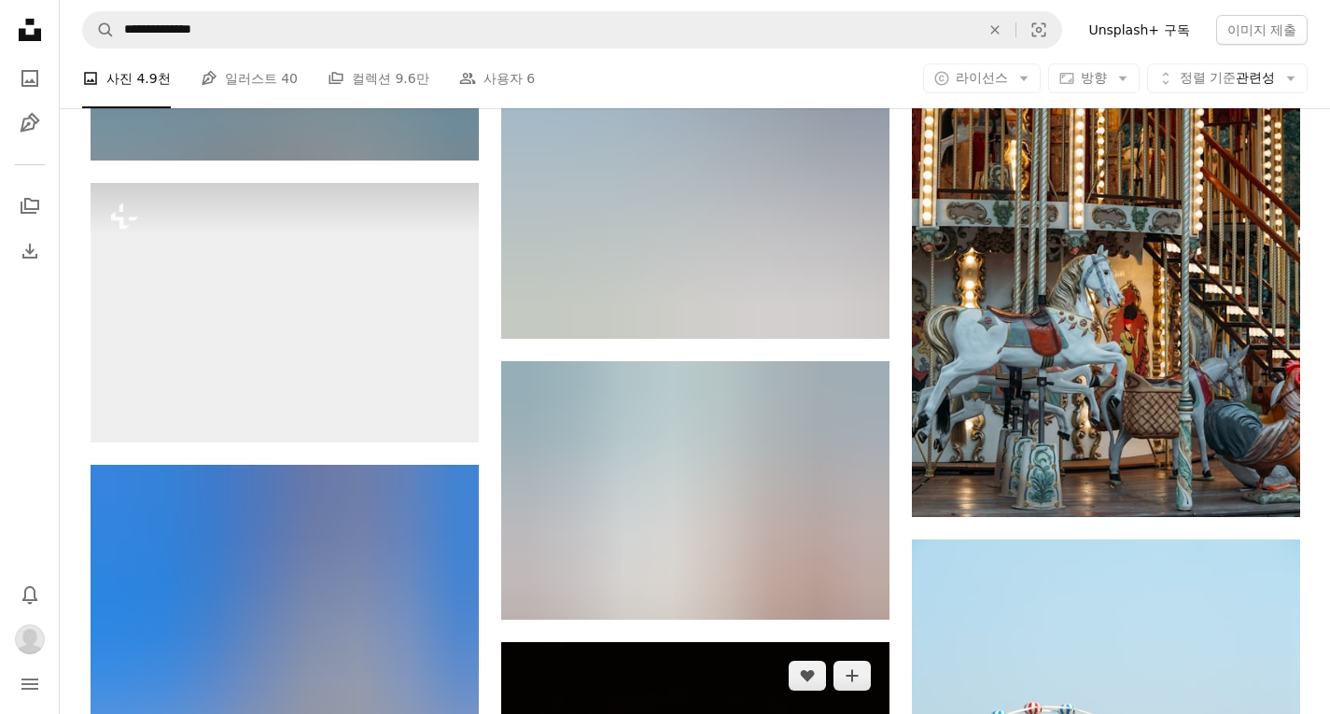
scroll to position [15116, 0]
